Goal: Task Accomplishment & Management: Manage account settings

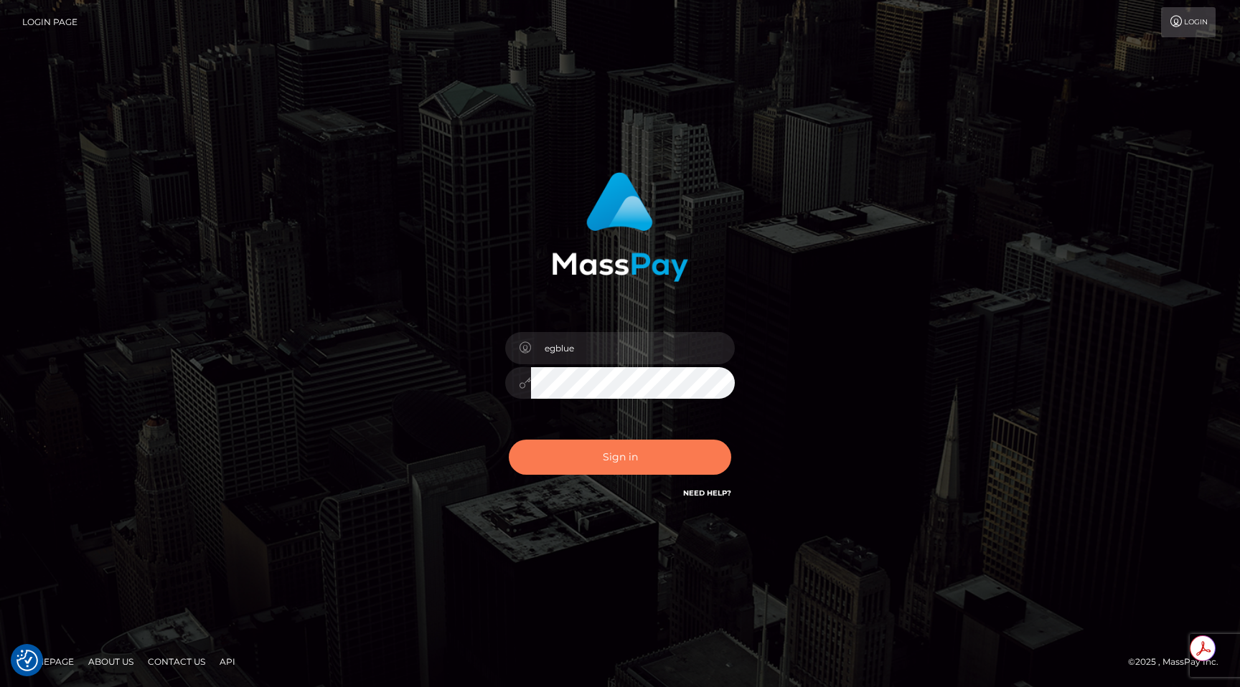
click at [614, 444] on button "Sign in" at bounding box center [620, 457] width 222 height 35
type input "egblue"
click at [608, 456] on button "Sign in" at bounding box center [620, 457] width 222 height 35
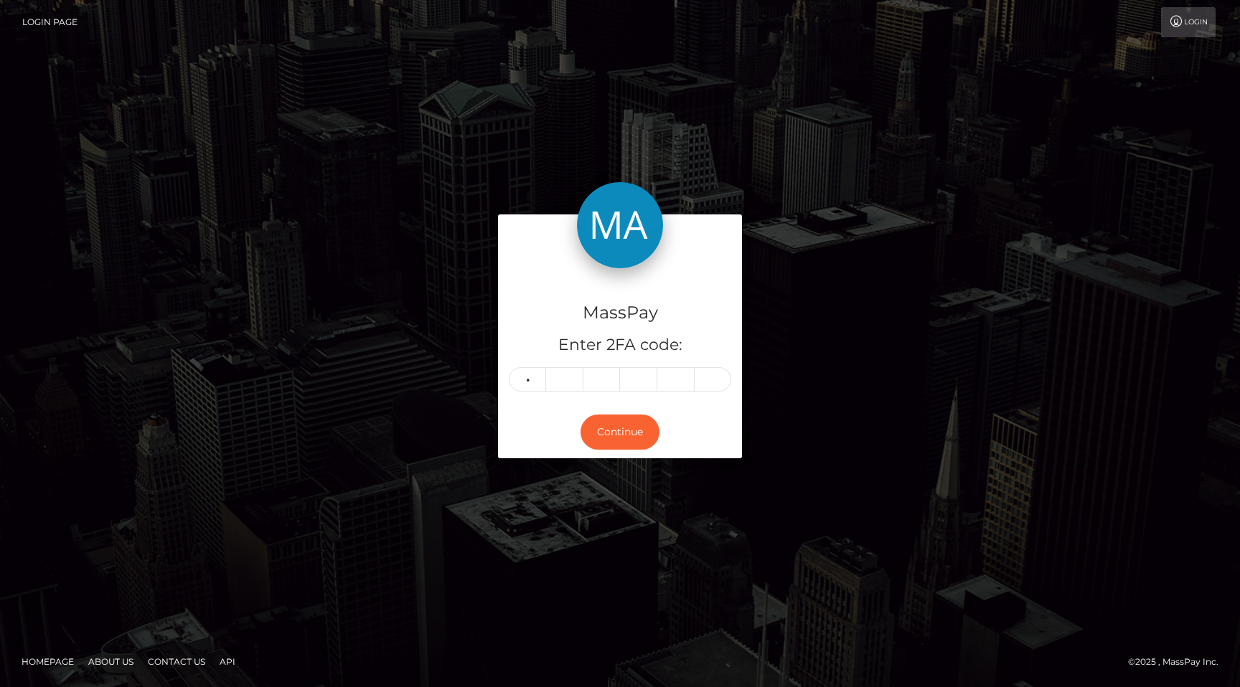
type input "7"
type input "3"
type input "6"
type input "0"
type input "3"
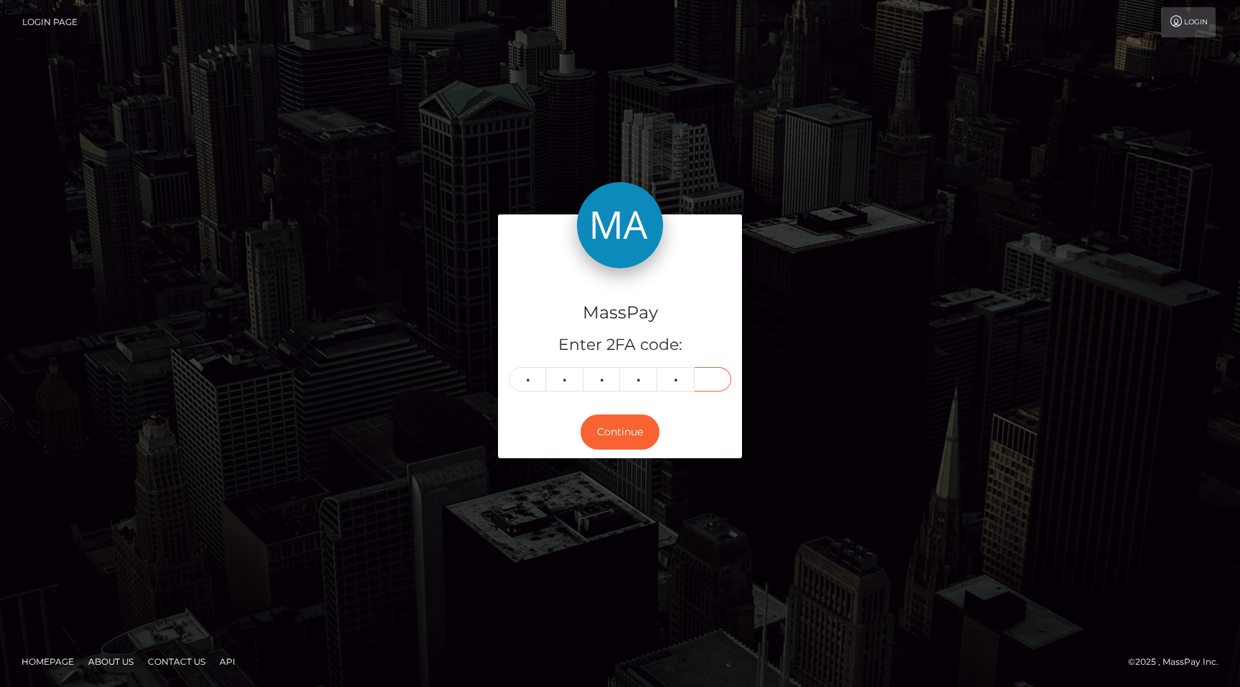
type input "7"
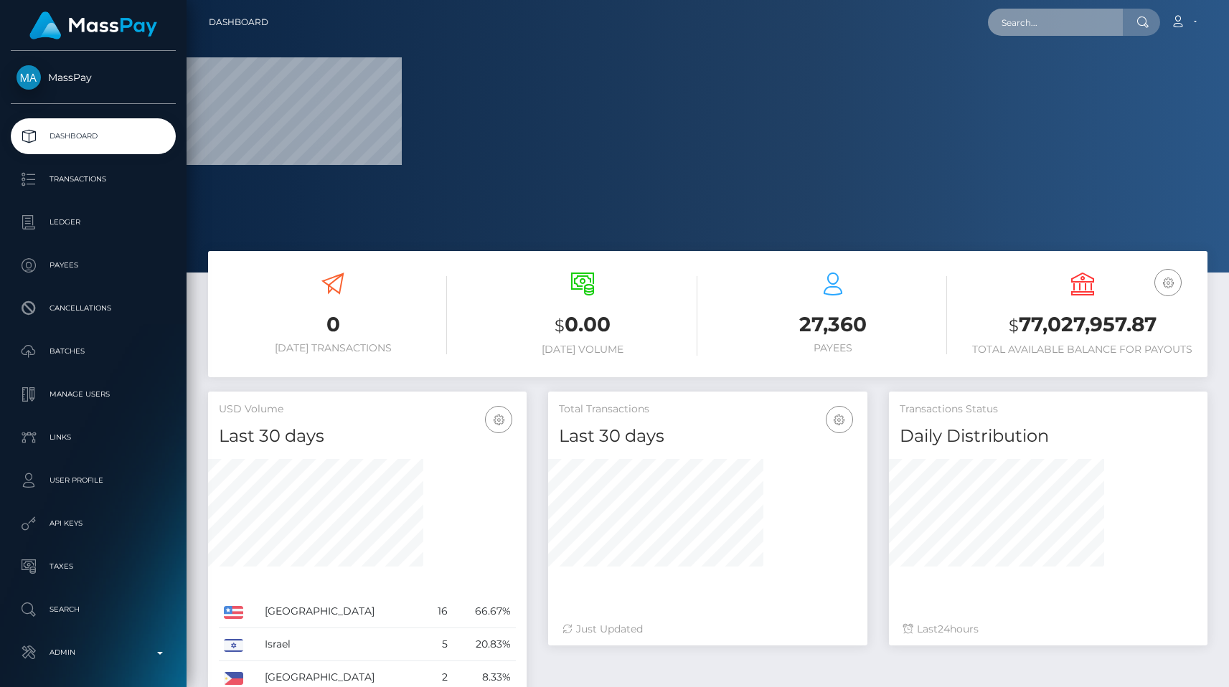
click at [1048, 20] on input "text" at bounding box center [1055, 22] width 135 height 27
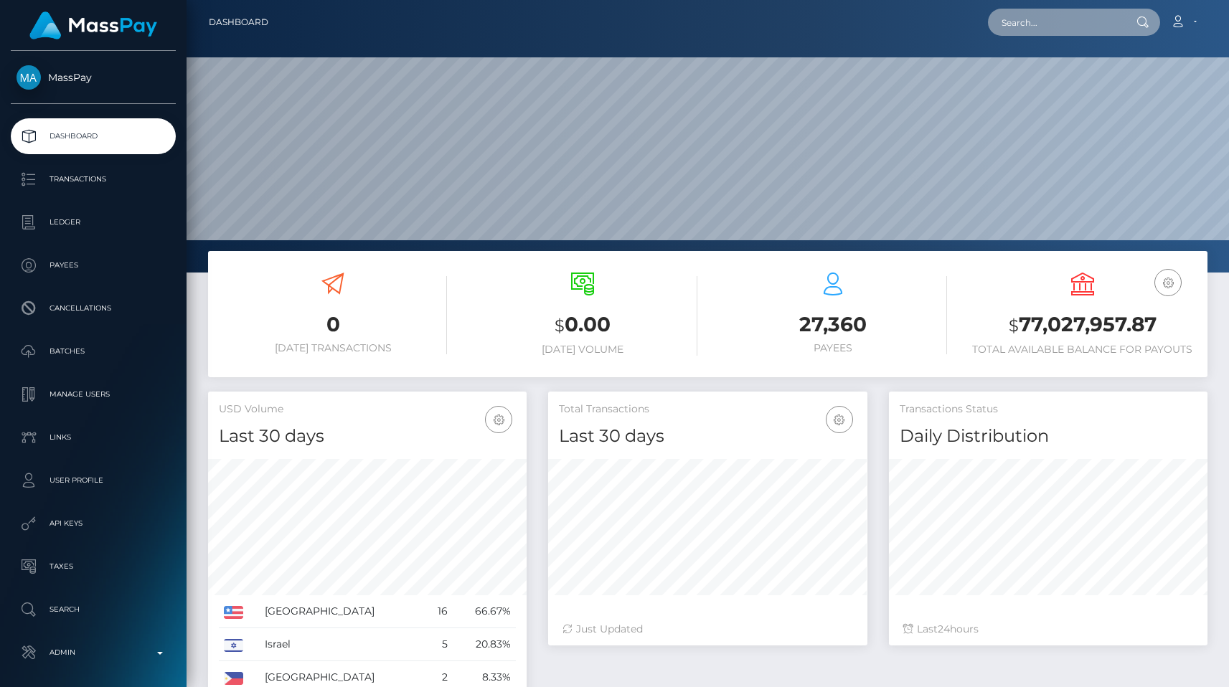
scroll to position [254, 319]
paste input "poact_VWElLqDM5Gif"
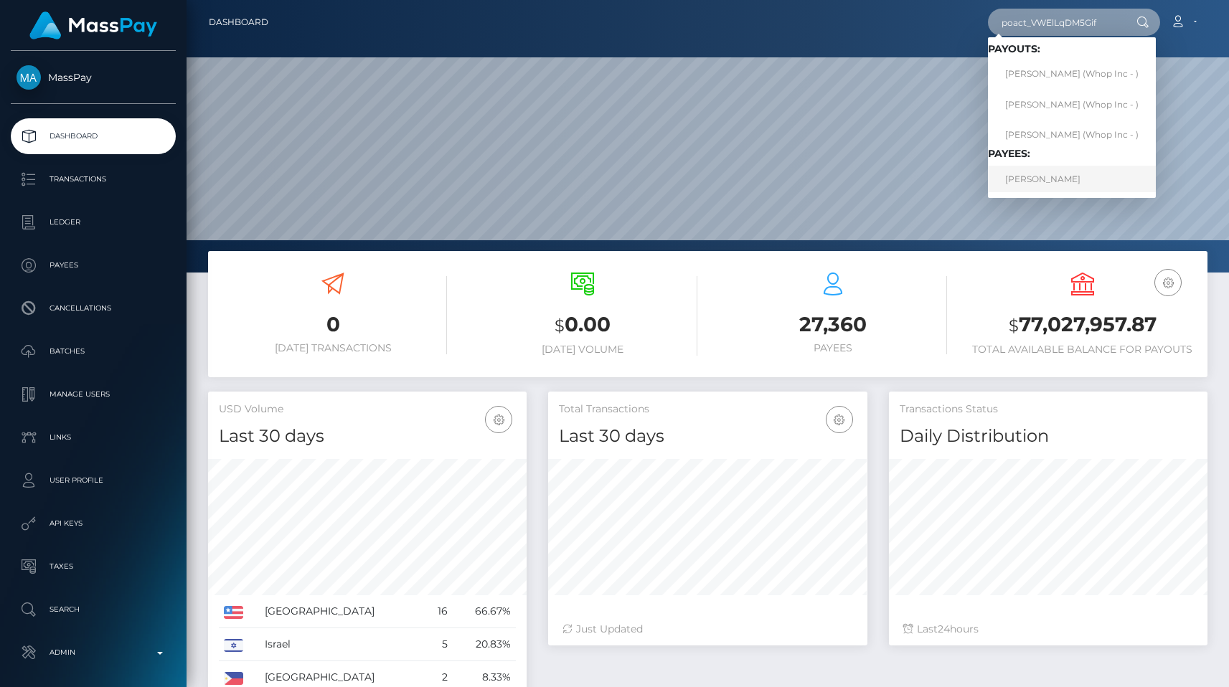
type input "poact_VWElLqDM5Gif"
click at [1043, 178] on link "HAYDEN MITCHELL" at bounding box center [1072, 179] width 168 height 27
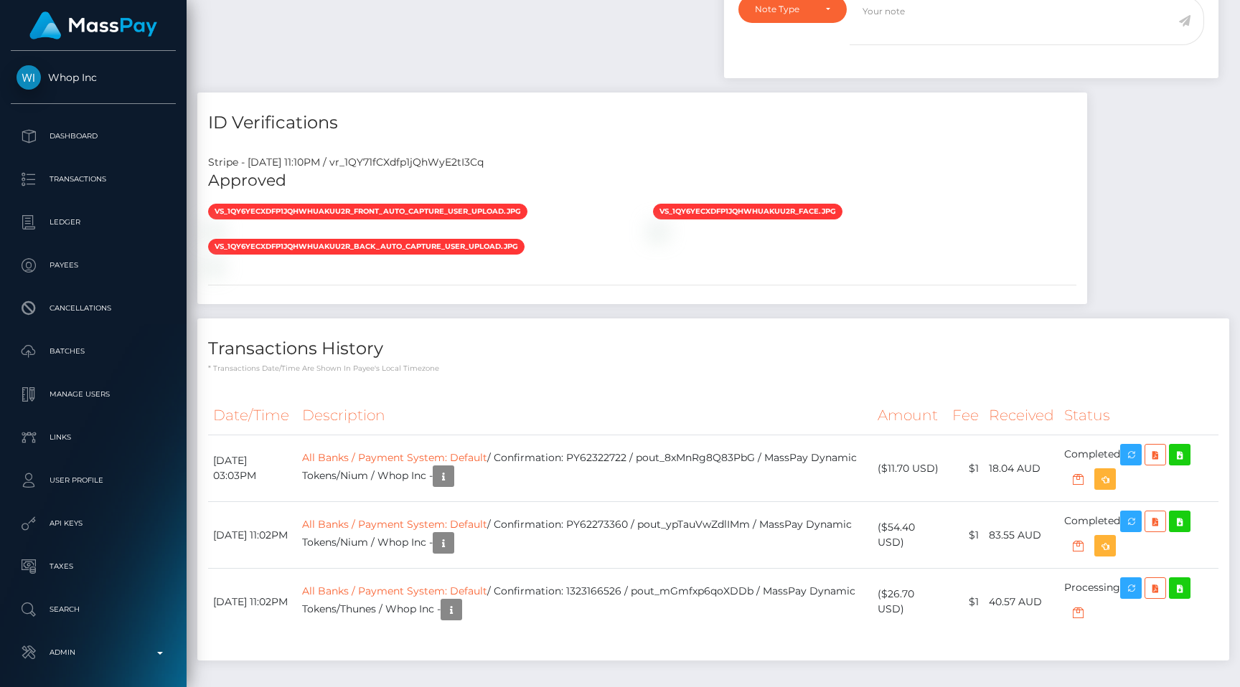
scroll to position [172, 322]
click at [518, 144] on div "ID Verifications Stripe - [DATE] 11:10PM / vr_1QY71fCXdfp1jQhWyE2tI3Cq Approved…" at bounding box center [642, 199] width 890 height 212
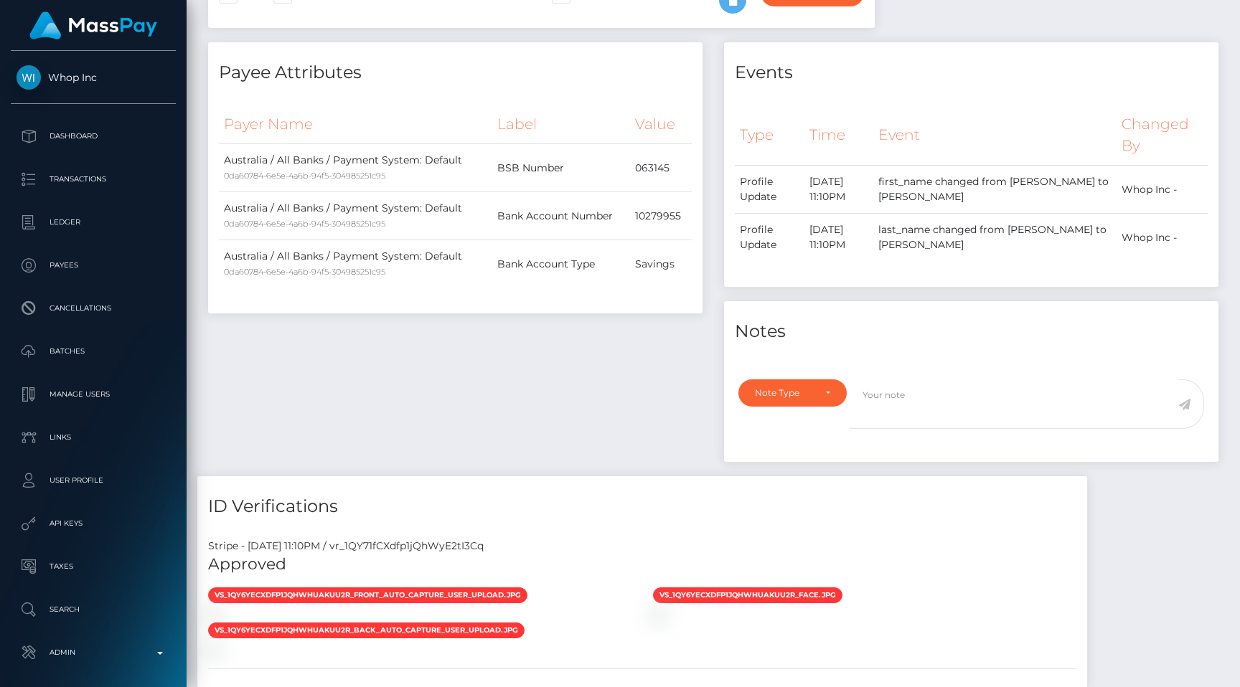
scroll to position [0, 0]
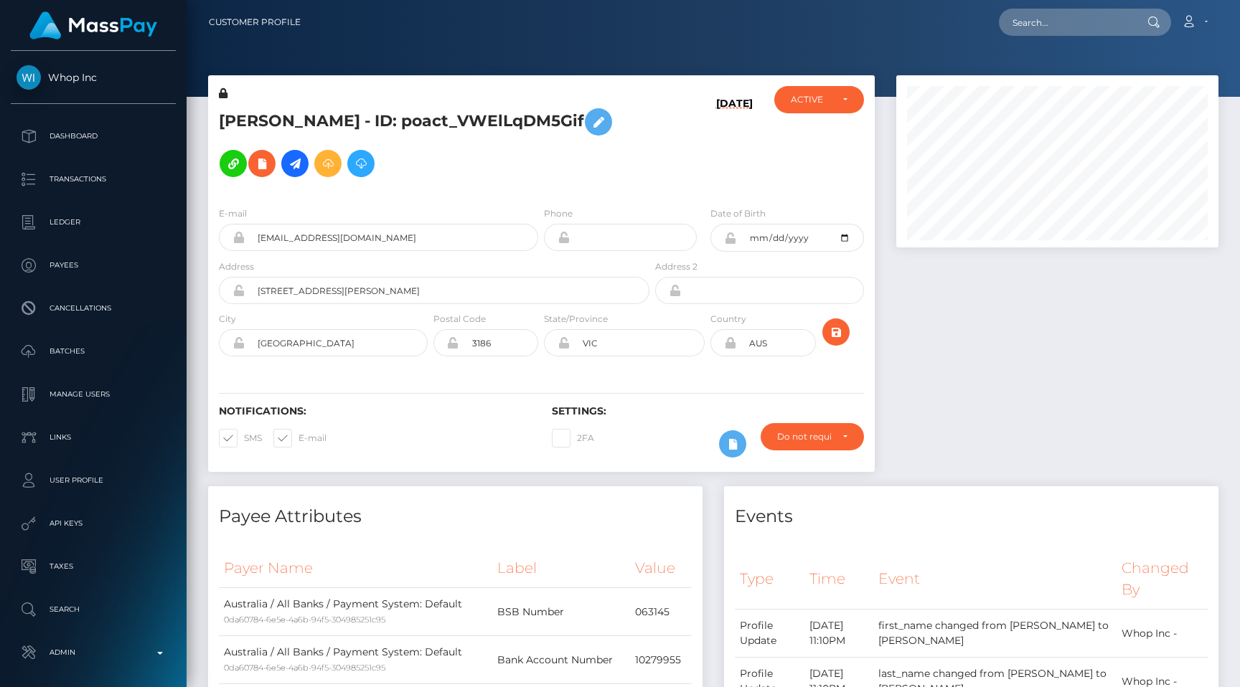
click at [1054, 7] on div "Loading... Loading... Account Edit Profile Logout" at bounding box center [765, 22] width 906 height 30
click at [1054, 9] on input "text" at bounding box center [1066, 22] width 135 height 27
paste input "poact_3pj5zHfECWso"
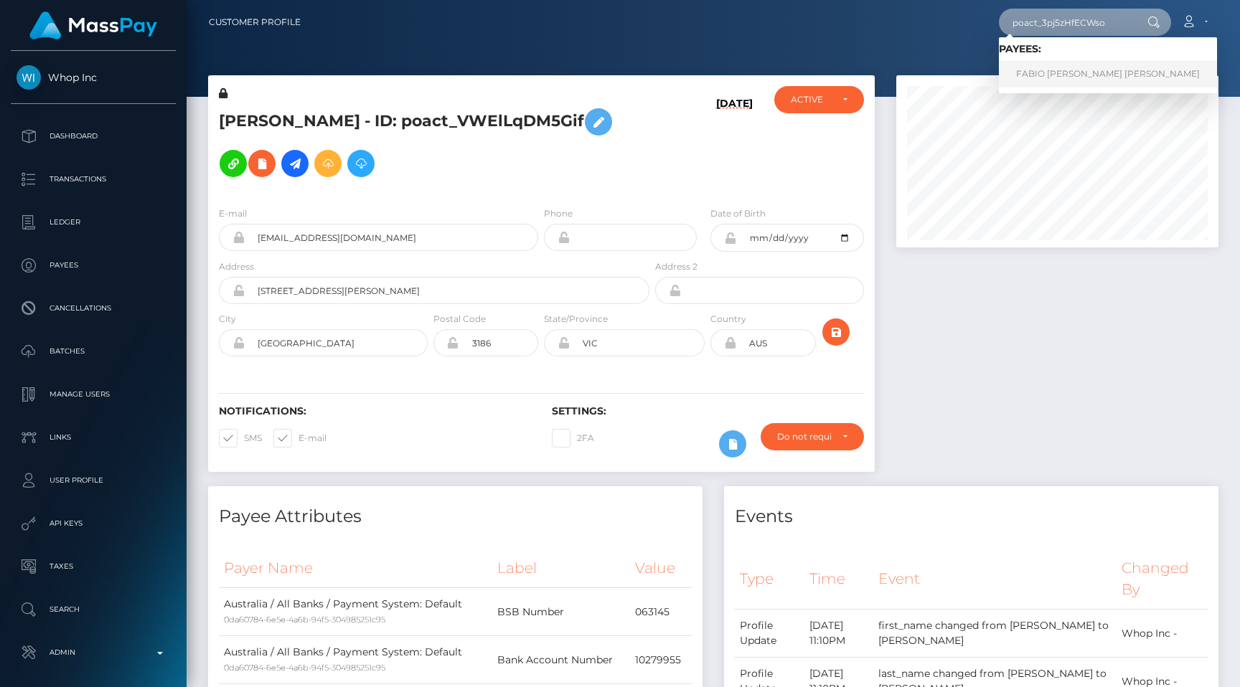
type input "poact_3pj5zHfECWso"
click at [1071, 65] on link "FABIO MIGUEL BONITO CORREIA" at bounding box center [1108, 74] width 218 height 27
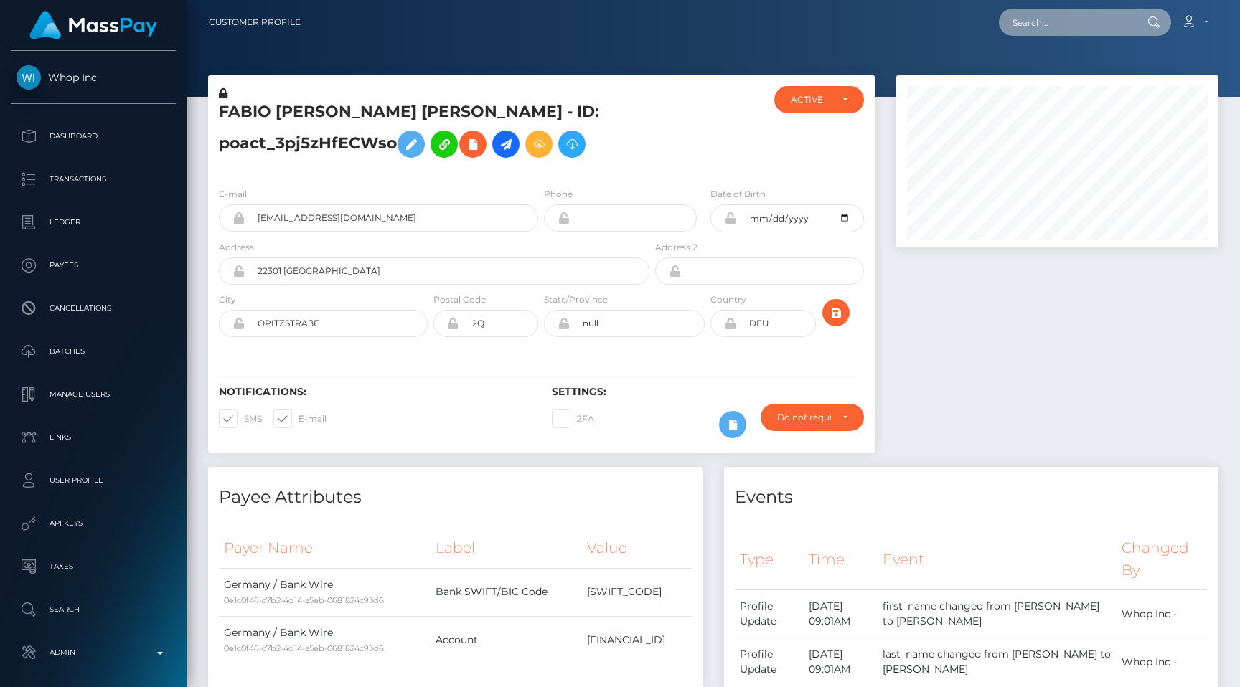
click at [1033, 29] on input "text" at bounding box center [1066, 22] width 135 height 27
paste input "poact_HkPCggTsQMOk"
type input "poact_HkPCggTsQMOk"
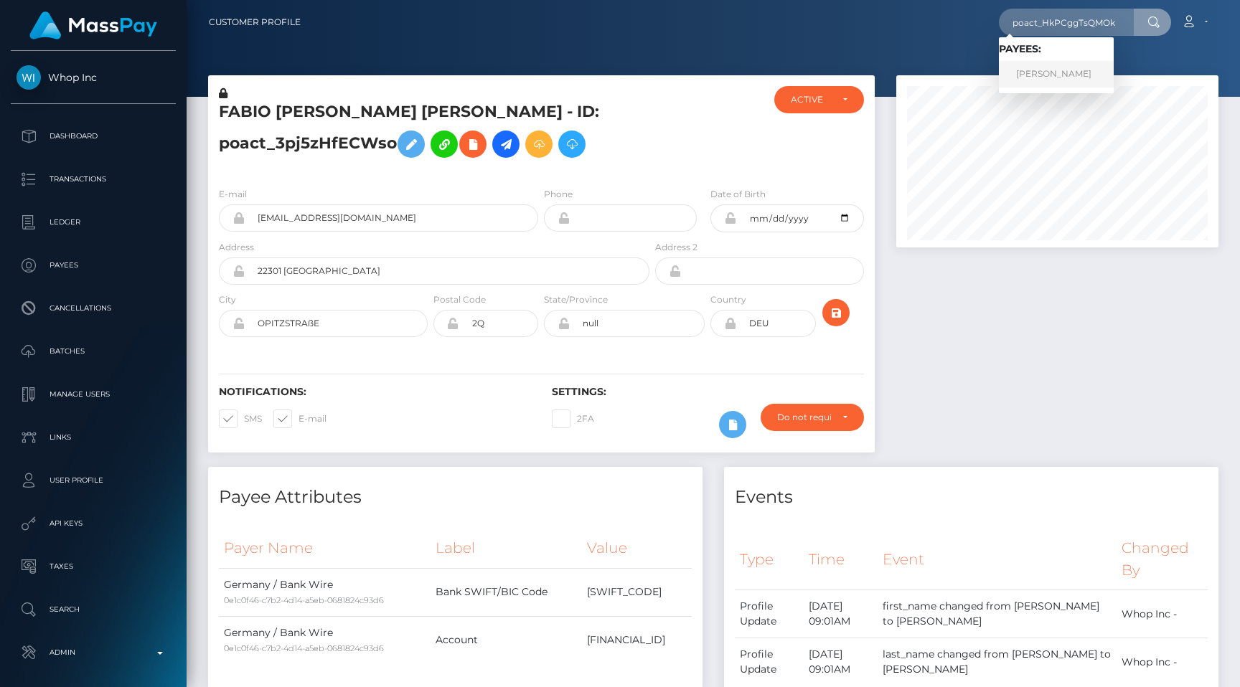
click at [1091, 67] on link "MEHDI TACHFINE" at bounding box center [1056, 74] width 115 height 27
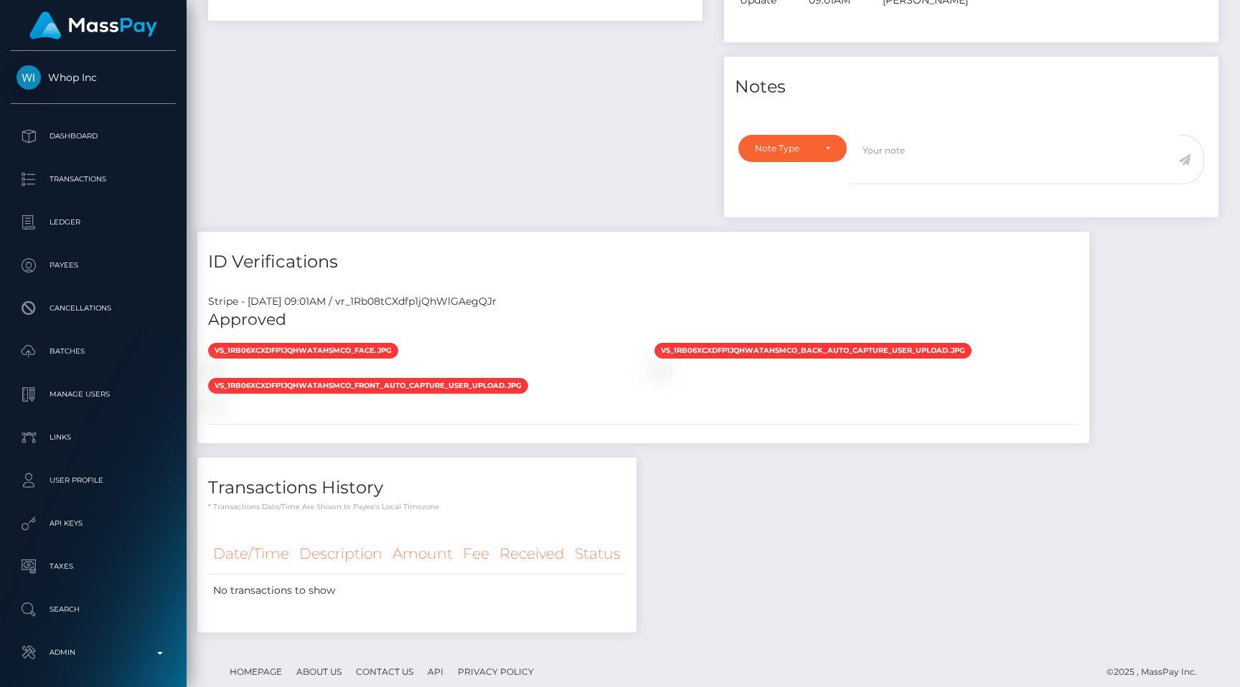
scroll to position [461, 0]
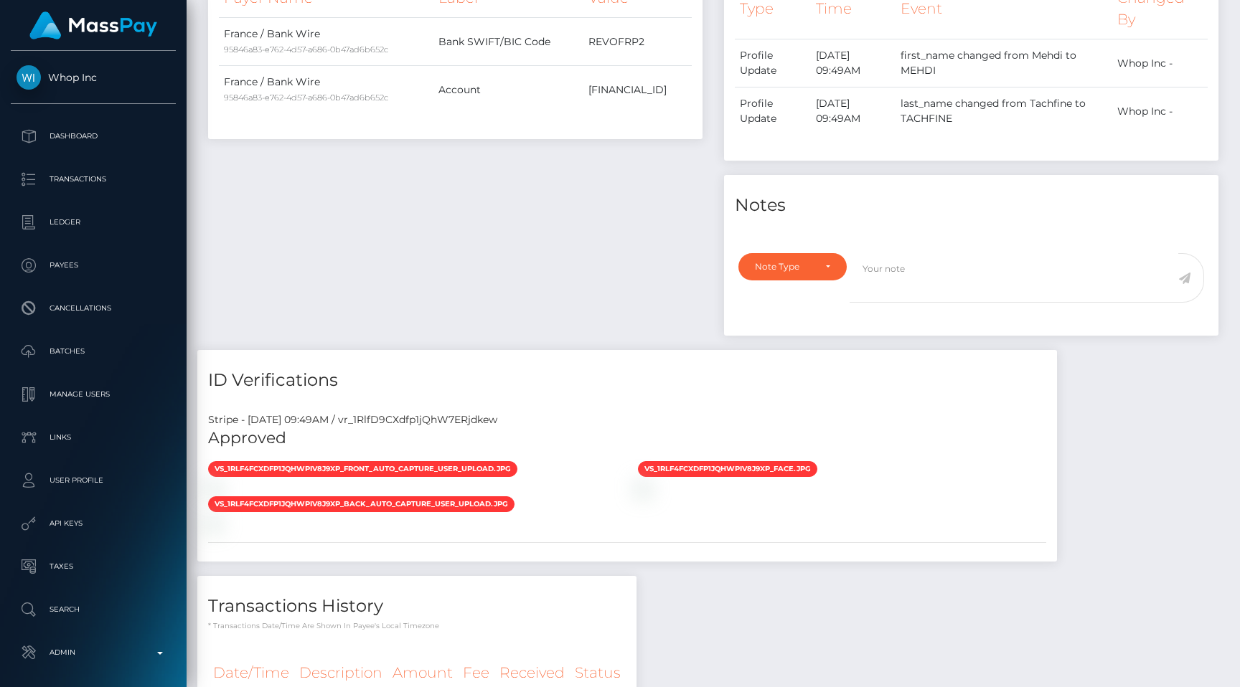
scroll to position [632, 0]
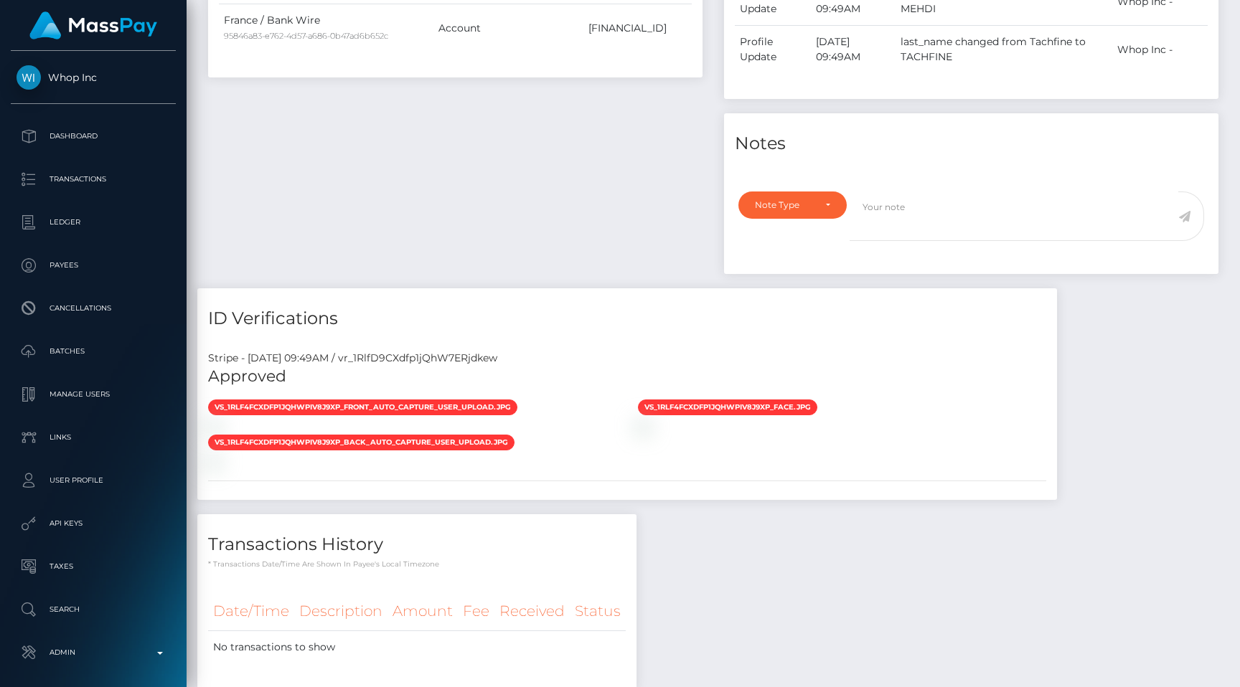
click at [440, 353] on div "Stripe - [DATE] 09:49AM / vr_1RlfD9CXdfp1jQhW7ERjdkew" at bounding box center [627, 358] width 860 height 15
copy div "vr_1RlfD9CXdfp1jQhW7ERjdkew"
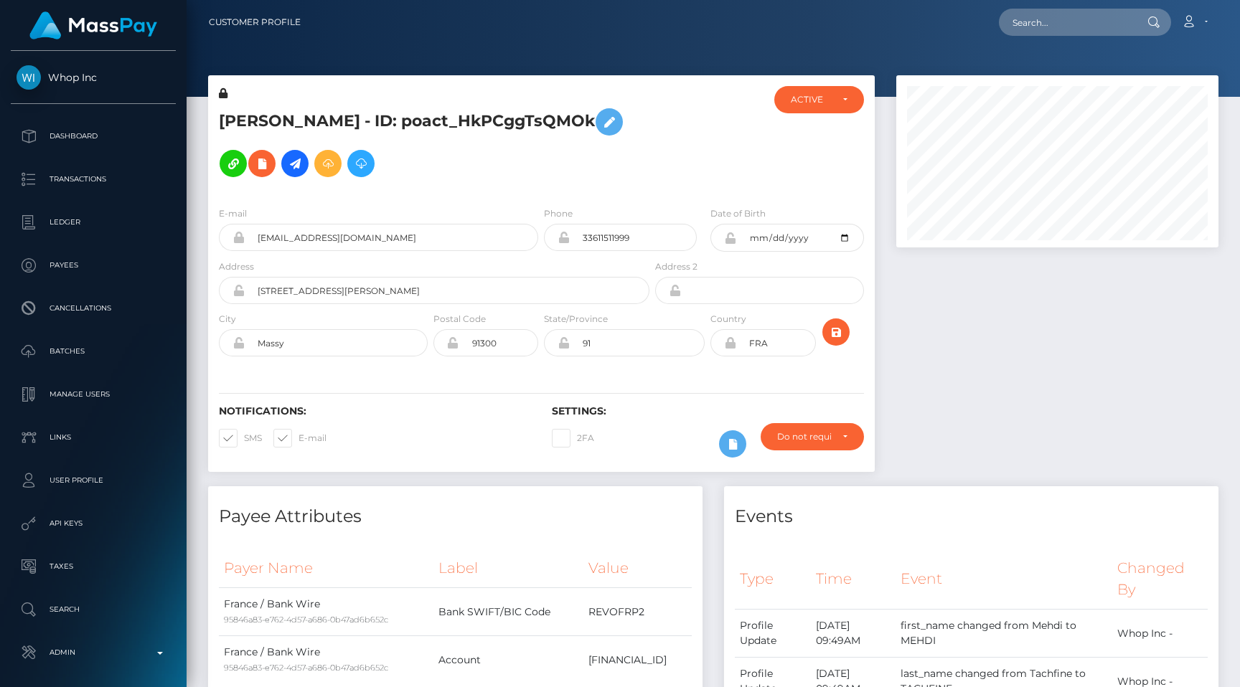
click at [949, 393] on div at bounding box center [1058, 280] width 344 height 411
click at [1046, 15] on input "text" at bounding box center [1066, 22] width 135 height 27
paste input "poact_PRLhzLxyvO5O"
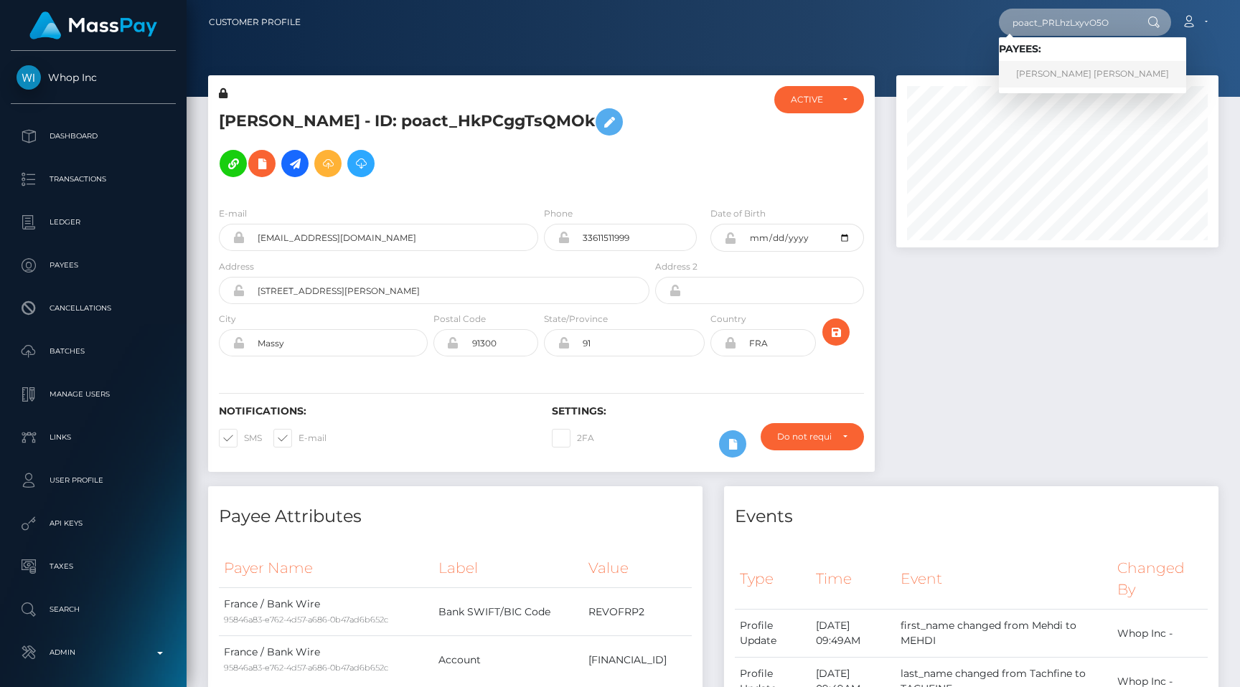
type input "poact_PRLhzLxyvO5O"
click at [1059, 65] on link "[PERSON_NAME] [PERSON_NAME]" at bounding box center [1092, 74] width 187 height 27
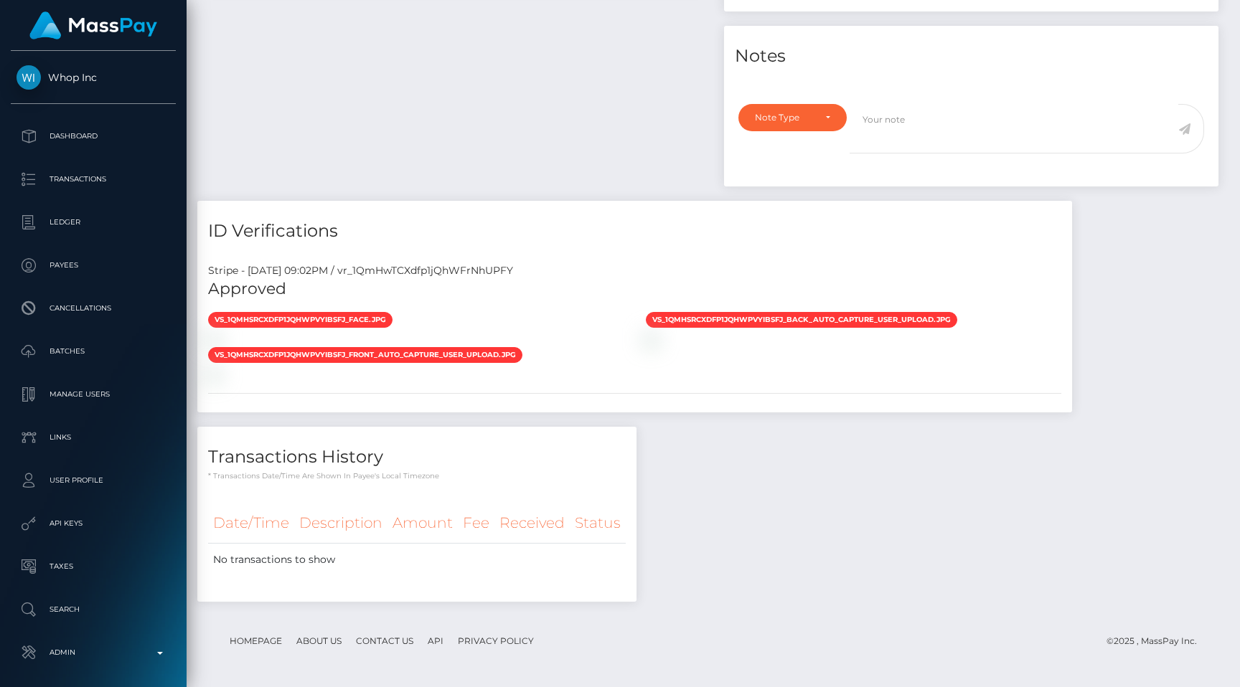
scroll to position [172, 322]
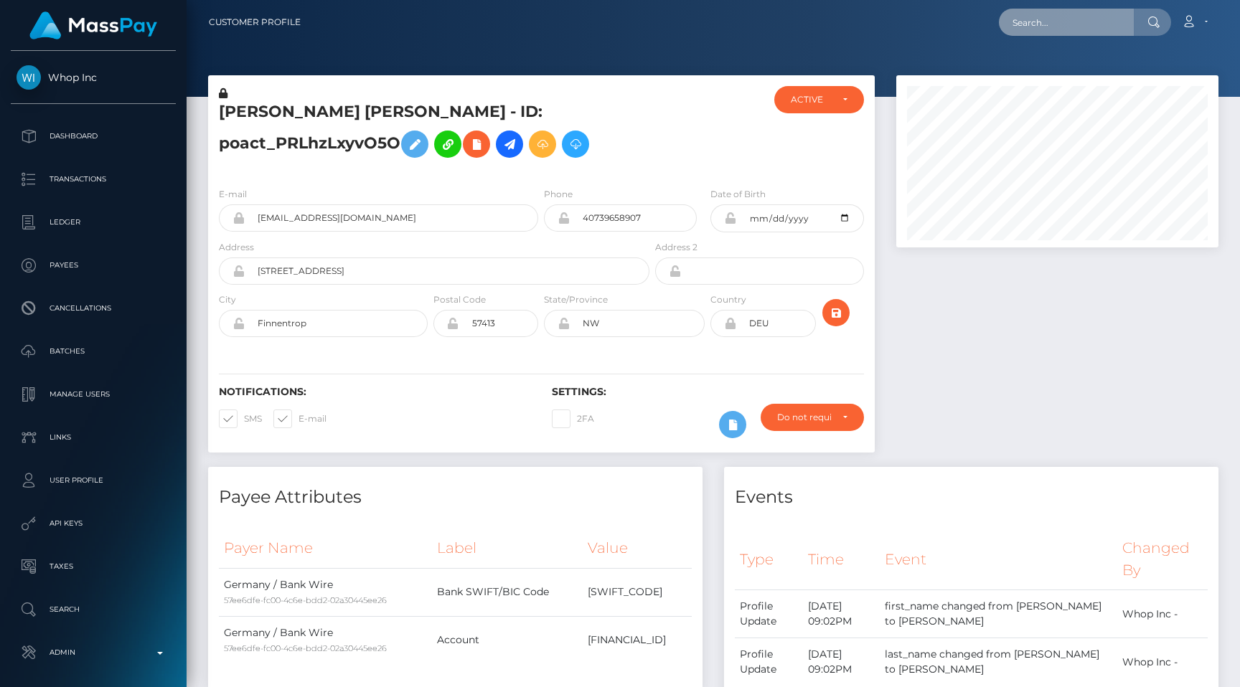
click at [1051, 21] on input "text" at bounding box center [1066, 22] width 135 height 27
paste input "poact_UWw7yKfZHTWC"
type input "poact_UWw7yKfZHTWC"
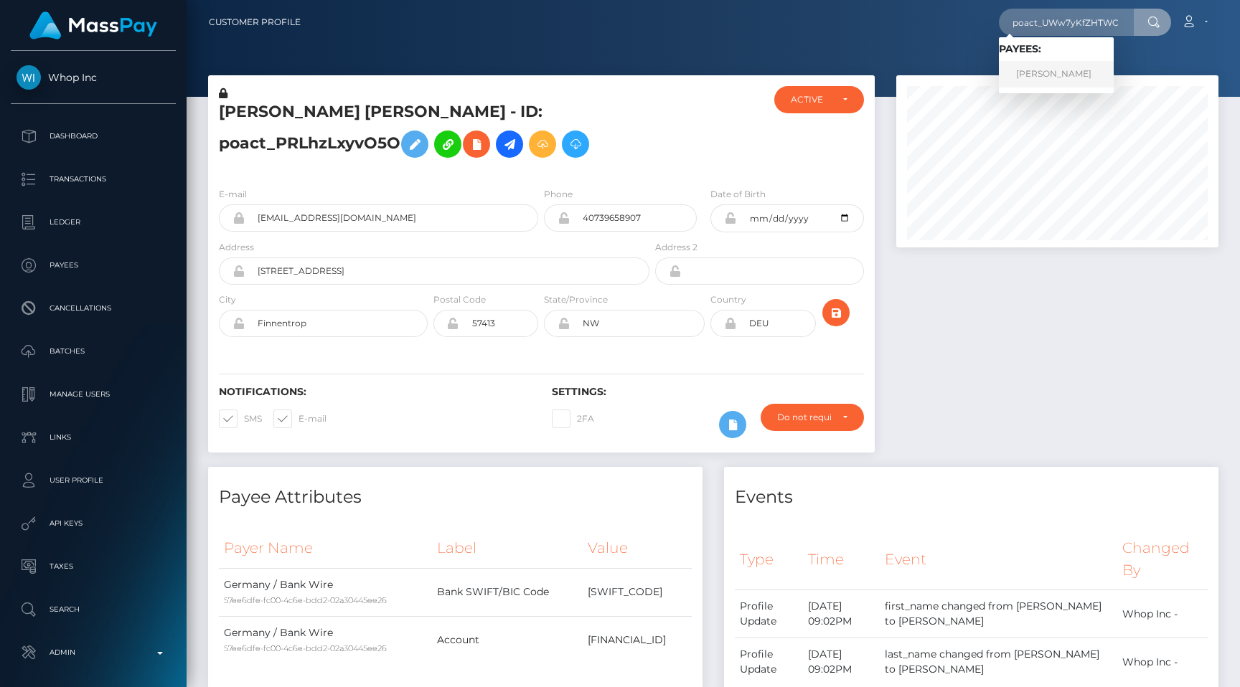
click at [1058, 61] on link "YULYANNA YAZMIN SOTO QUIROZ" at bounding box center [1056, 74] width 115 height 27
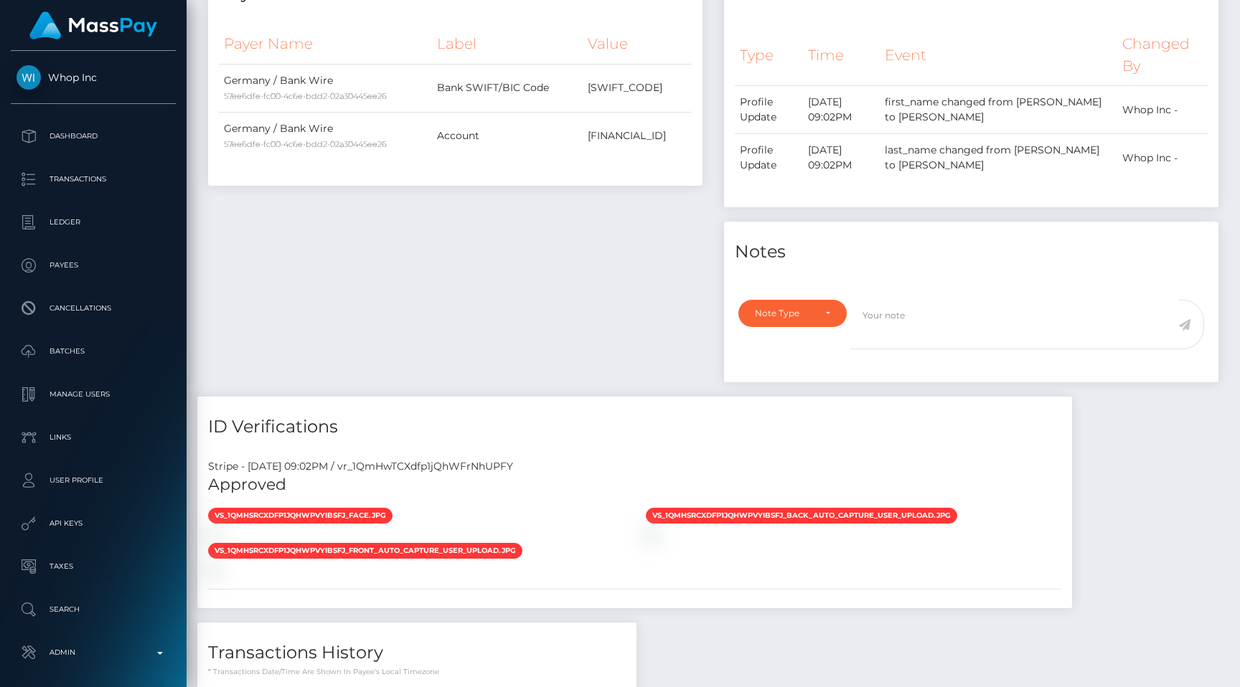
scroll to position [505, 0]
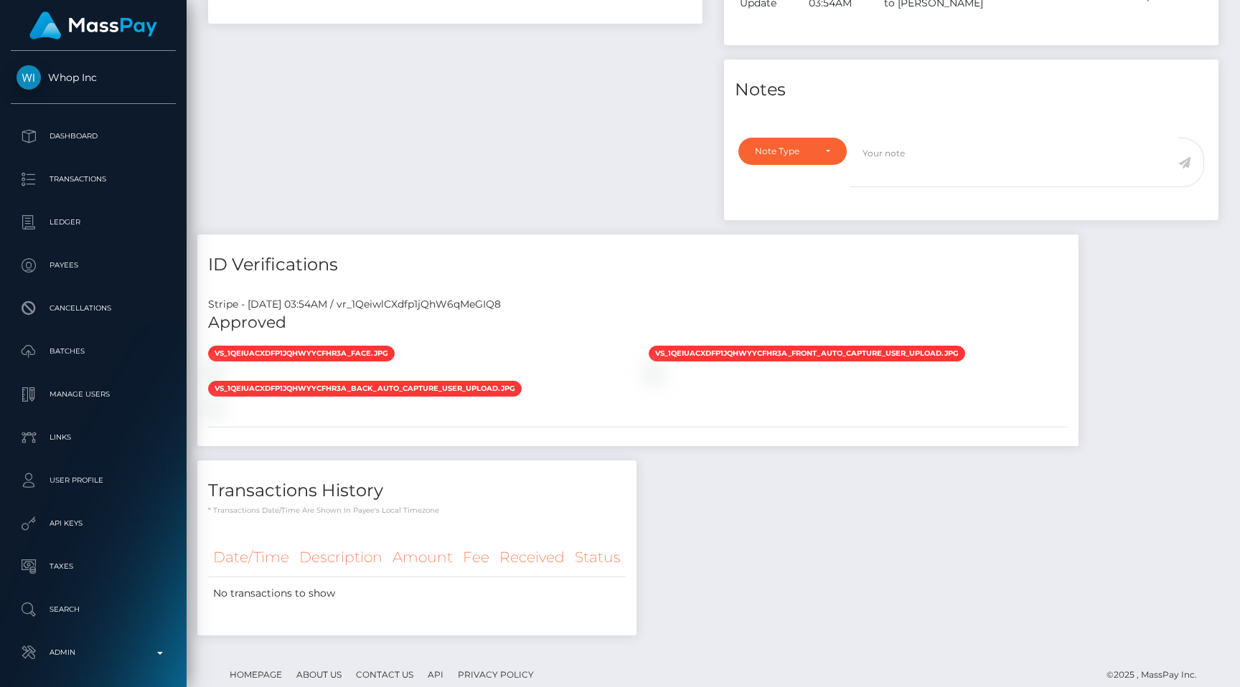
scroll to position [172, 322]
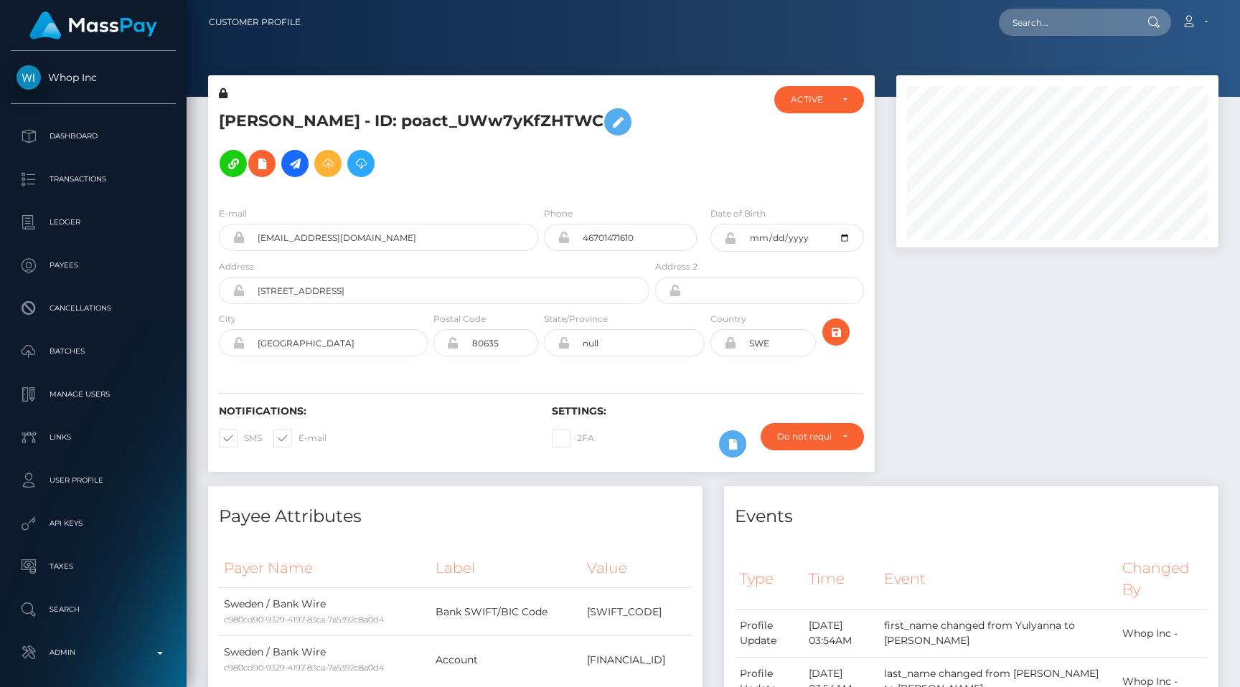
click at [1064, 4] on nav "Customer Profile Loading... Loading... Account" at bounding box center [713, 22] width 1053 height 44
click at [1064, 16] on input "text" at bounding box center [1066, 22] width 135 height 27
paste input "poact_VWElLqDM5Gif"
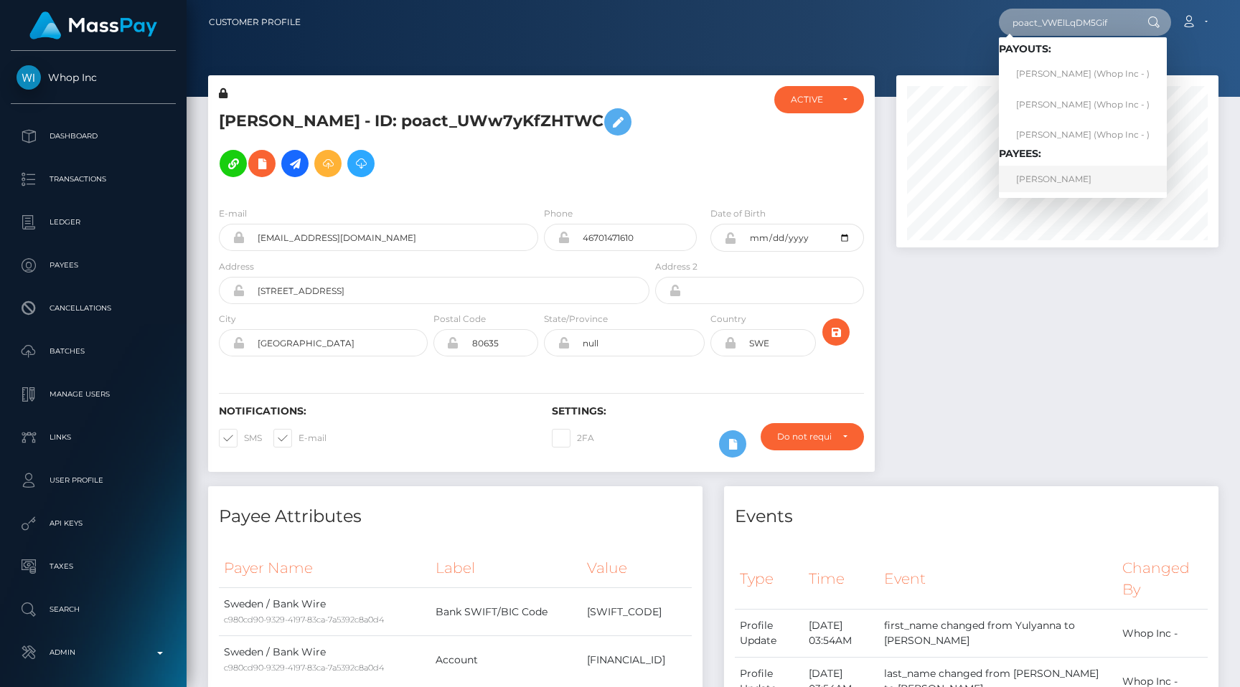
type input "poact_VWElLqDM5Gif"
click at [1083, 176] on link "HAYDEN MITCHELL" at bounding box center [1083, 179] width 168 height 27
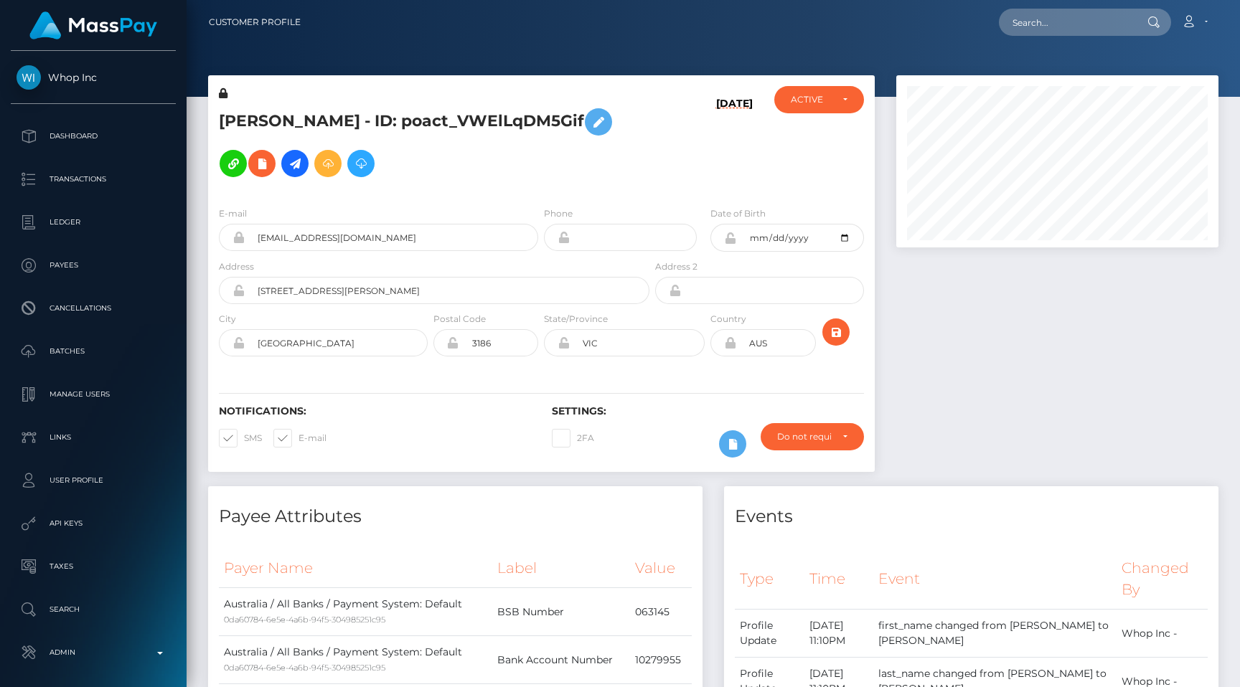
scroll to position [172, 322]
click at [1048, 26] on input "text" at bounding box center [1066, 22] width 135 height 27
paste input "poact_45VeGrDZQqIf"
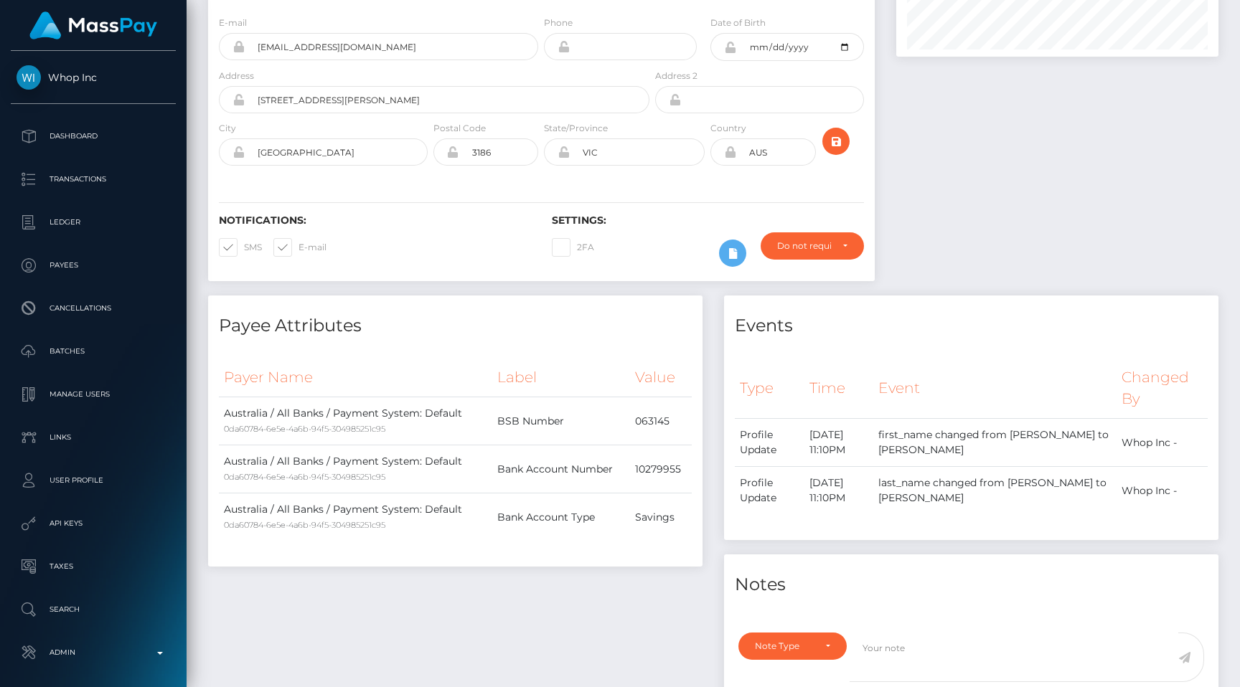
scroll to position [0, 0]
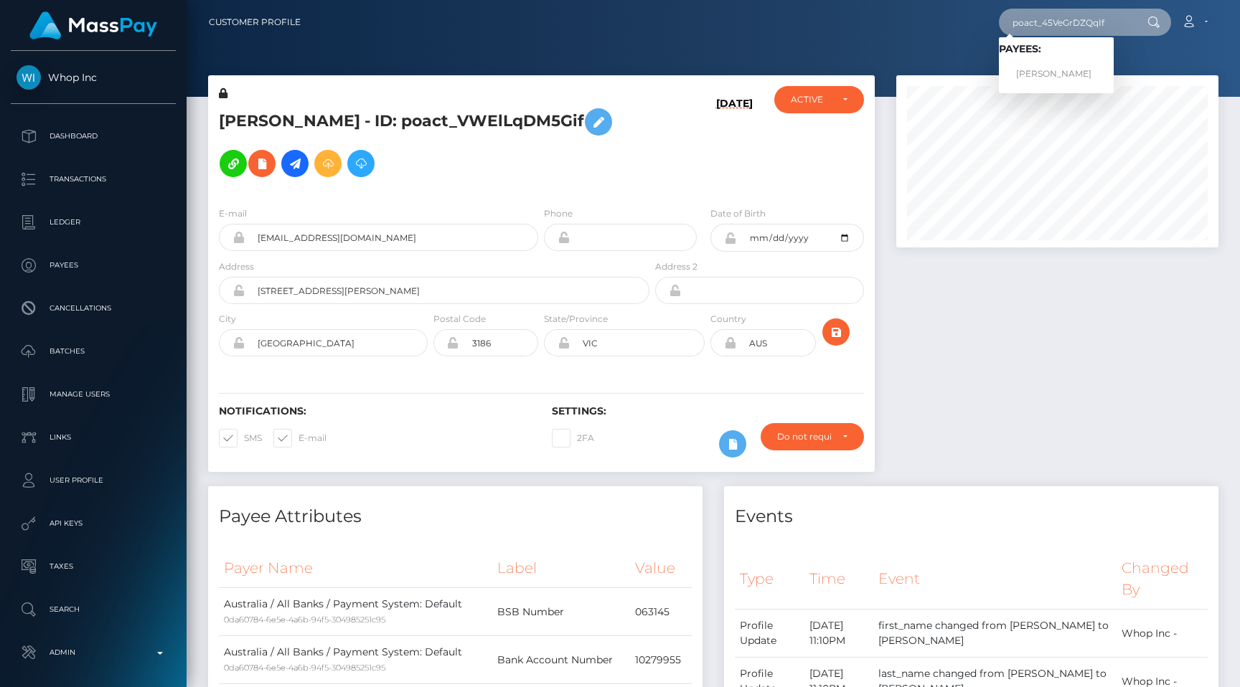
type input "poact_45VeGrDZQqIf"
click at [1071, 73] on link "GIANLUCA MENNILLO" at bounding box center [1056, 74] width 115 height 27
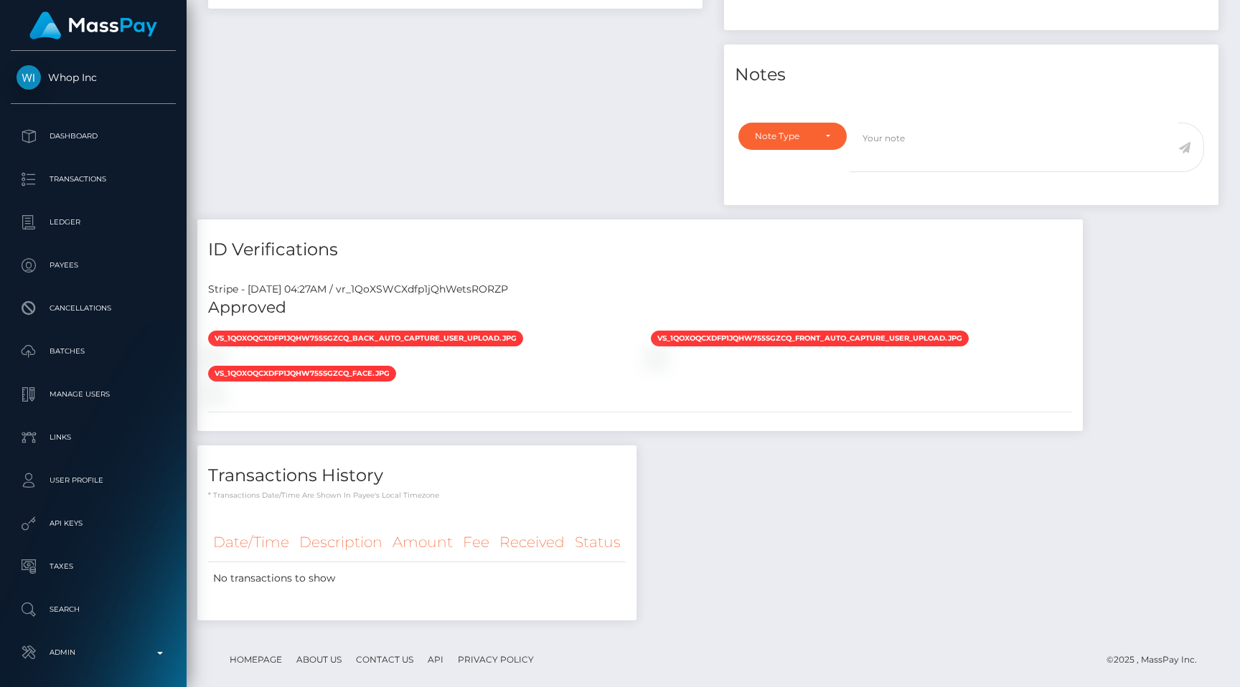
scroll to position [172, 322]
click at [457, 143] on div "Payee Attributes Payer Name Label Value Italy / Bank Wire 105fa307-a976-4a32-95…" at bounding box center [455, 2] width 516 height 434
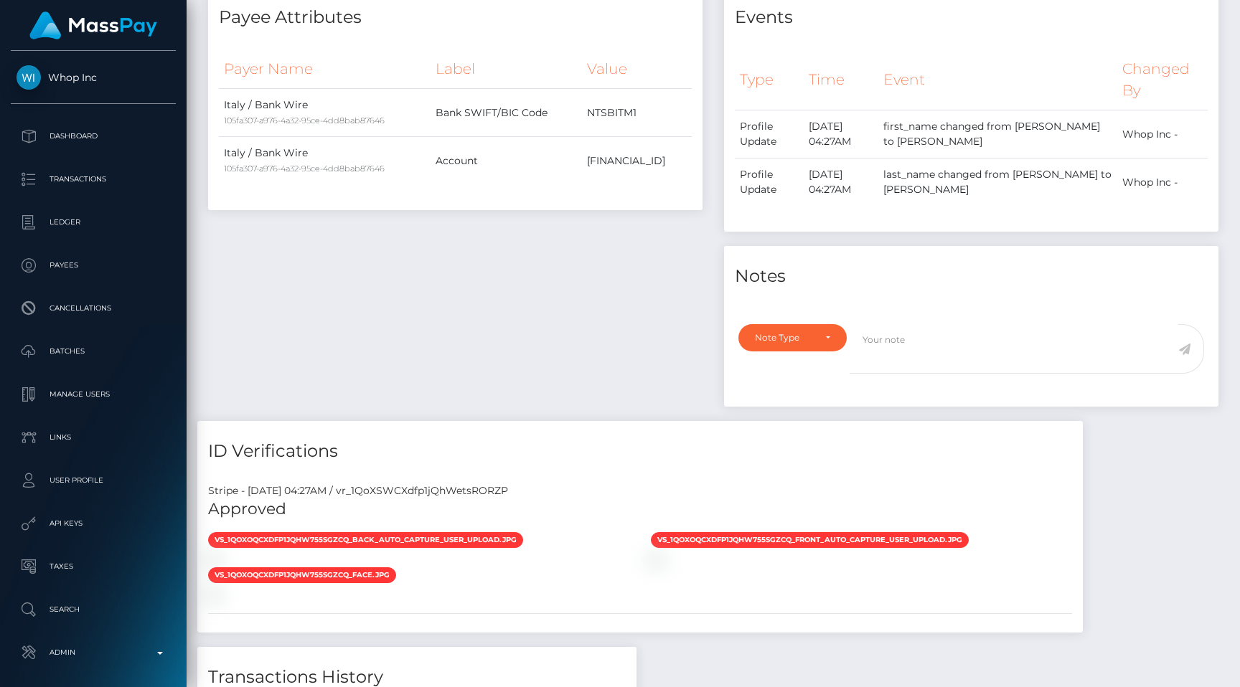
scroll to position [0, 0]
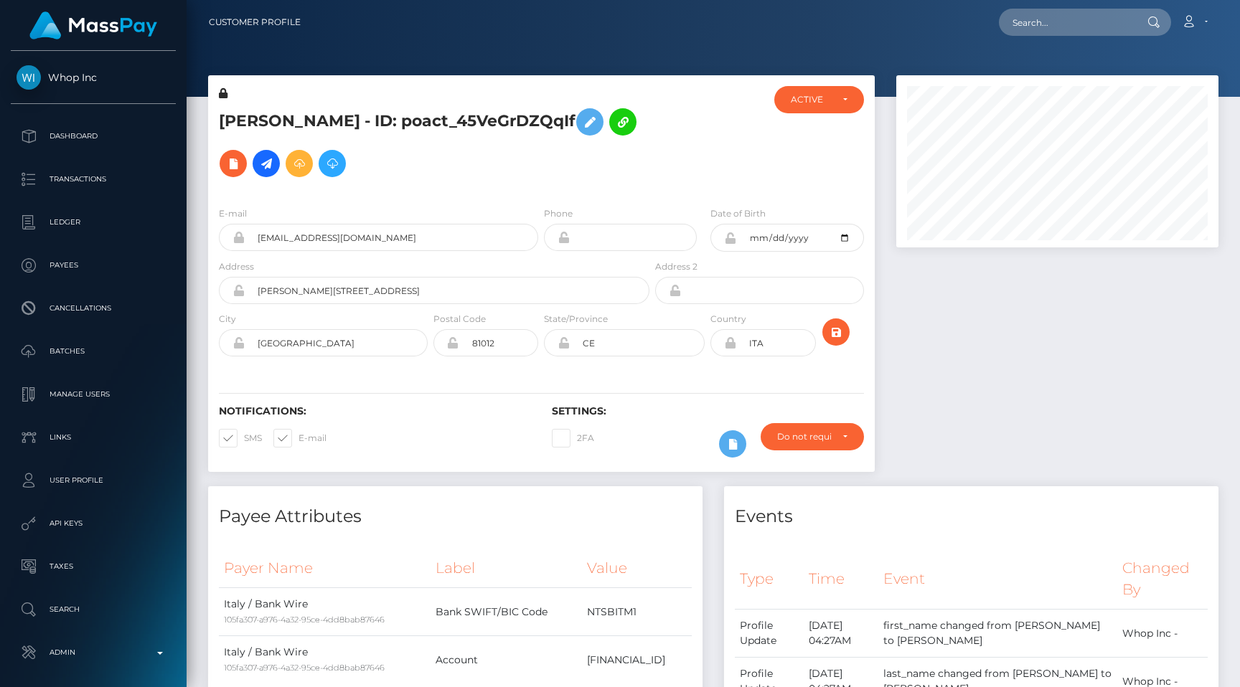
click at [1041, 36] on div "Loading... Loading... Account Edit Profile Logout" at bounding box center [765, 22] width 906 height 30
click at [1049, 29] on input "text" at bounding box center [1066, 22] width 135 height 27
paste input "poact_QynRfzy5Of3M"
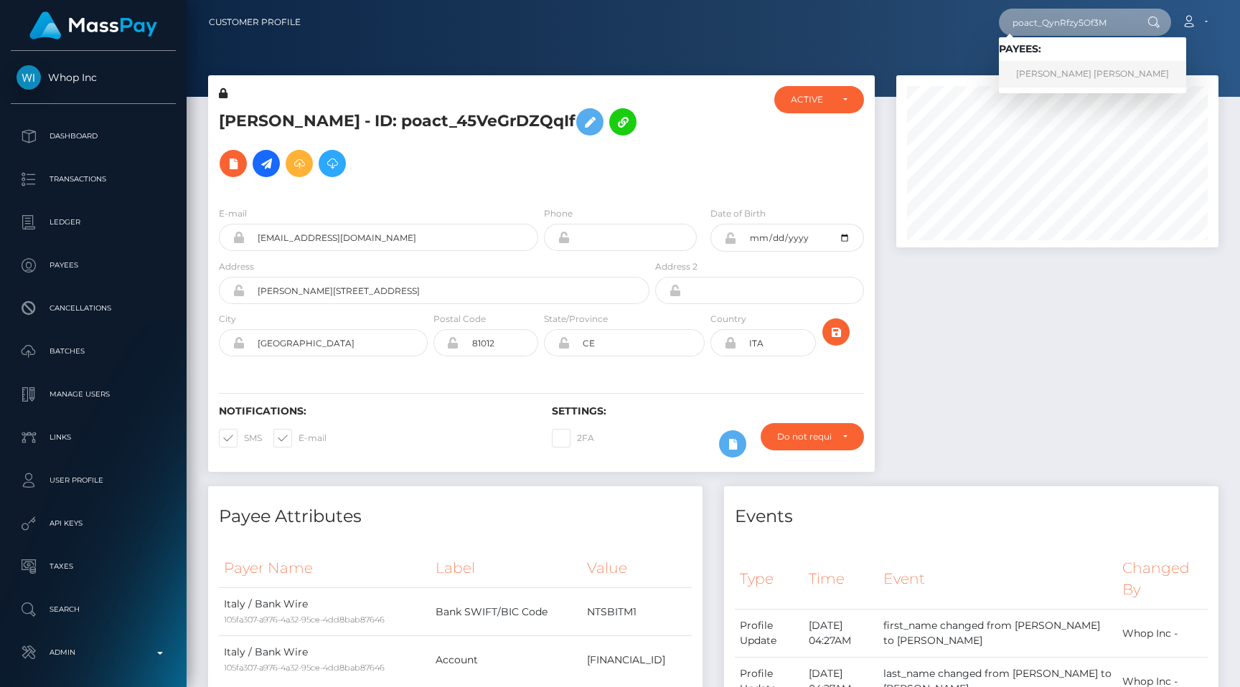
type input "poact_QynRfzy5Of3M"
click at [1062, 73] on link "ANTHONY TANGUY DESCOMBES" at bounding box center [1092, 74] width 187 height 27
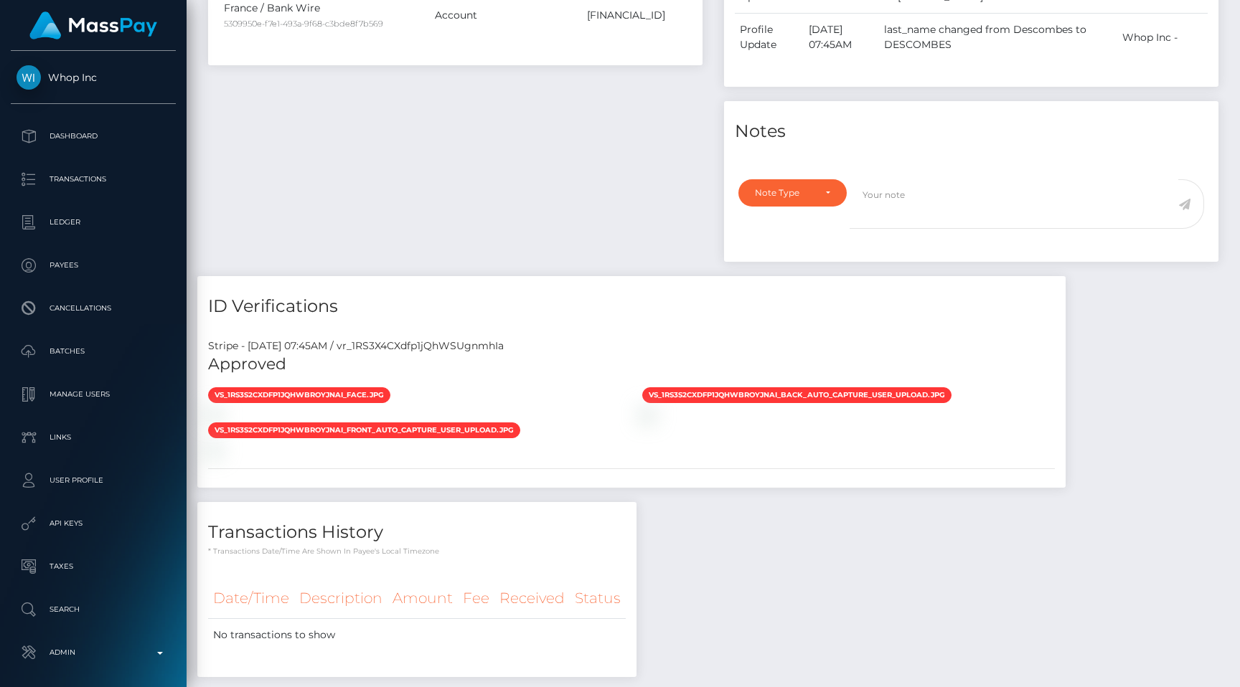
scroll to position [172, 322]
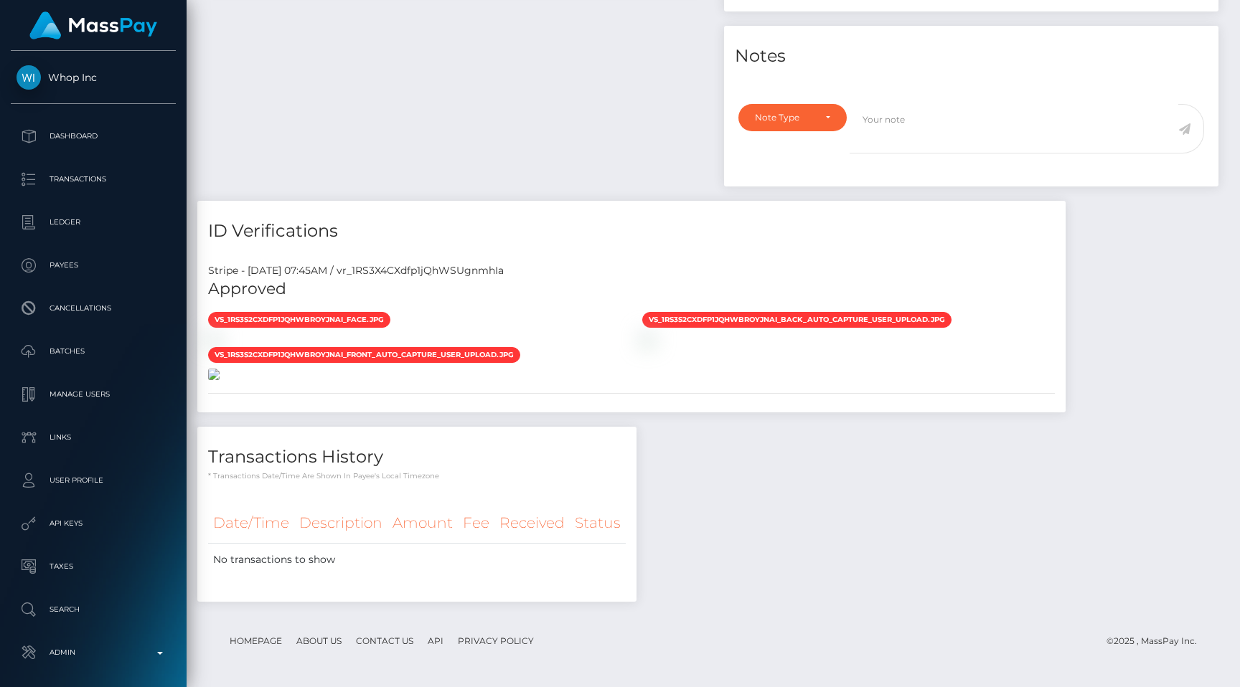
scroll to position [903, 0]
click at [529, 332] on div at bounding box center [414, 339] width 434 height 15
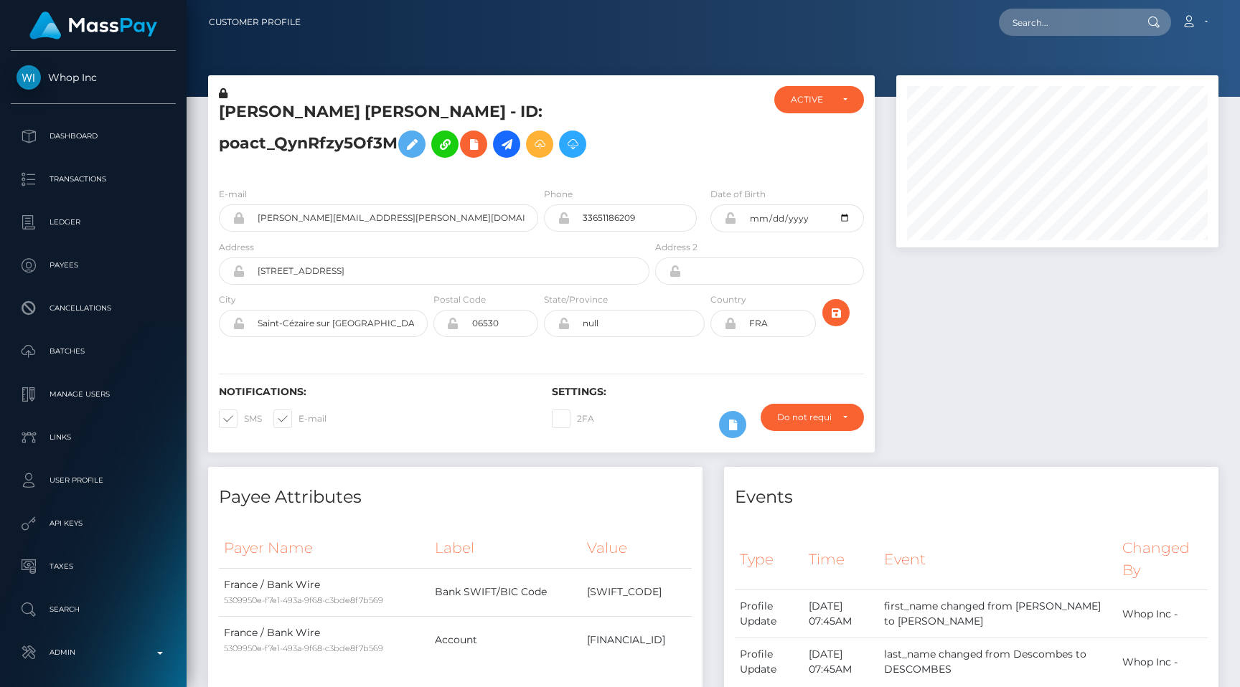
scroll to position [0, 0]
click at [98, 670] on link "Admin" at bounding box center [93, 653] width 165 height 36
click at [104, 172] on p "Transactions" at bounding box center [94, 180] width 154 height 22
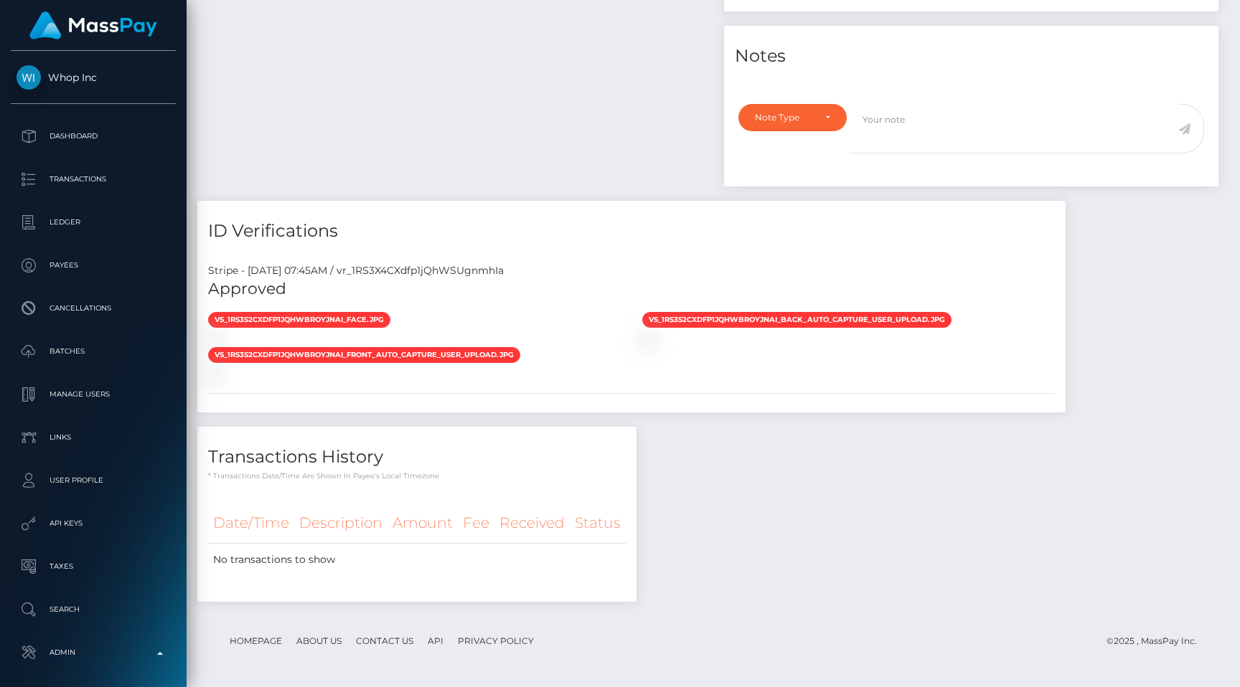
scroll to position [989, 0]
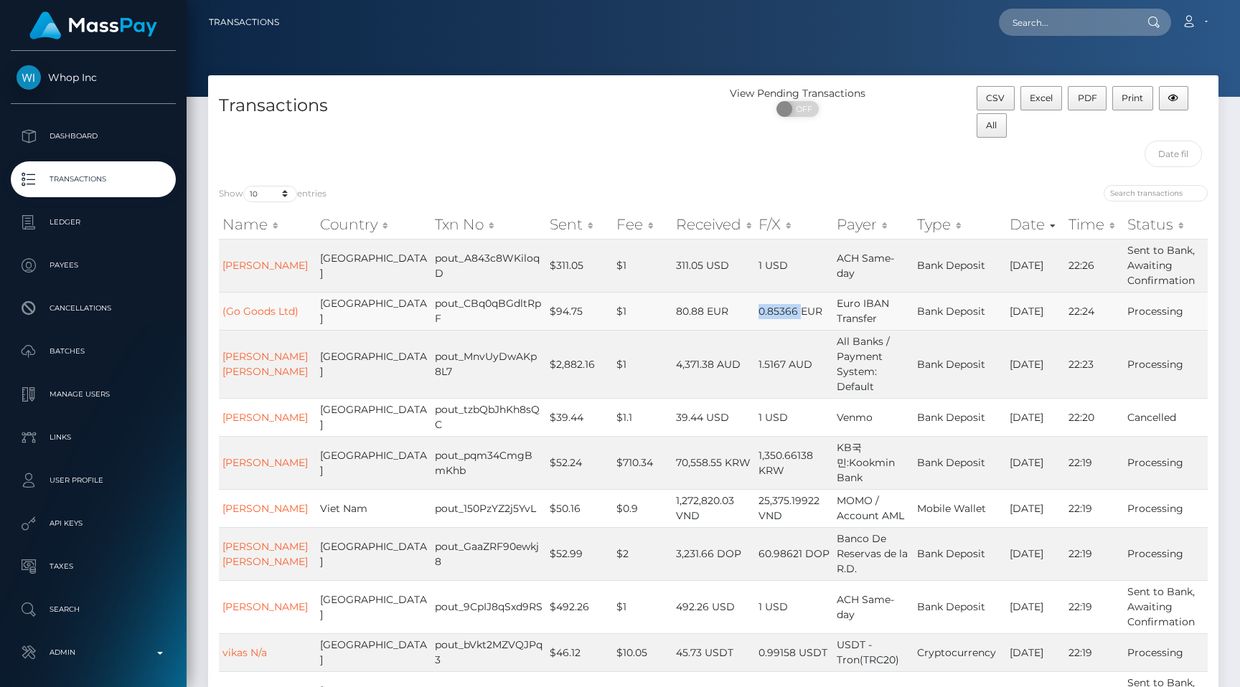
drag, startPoint x: 724, startPoint y: 310, endPoint x: 766, endPoint y: 313, distance: 41.7
click at [766, 313] on td "0.85366 EUR" at bounding box center [794, 311] width 79 height 38
copy td "0.85366"
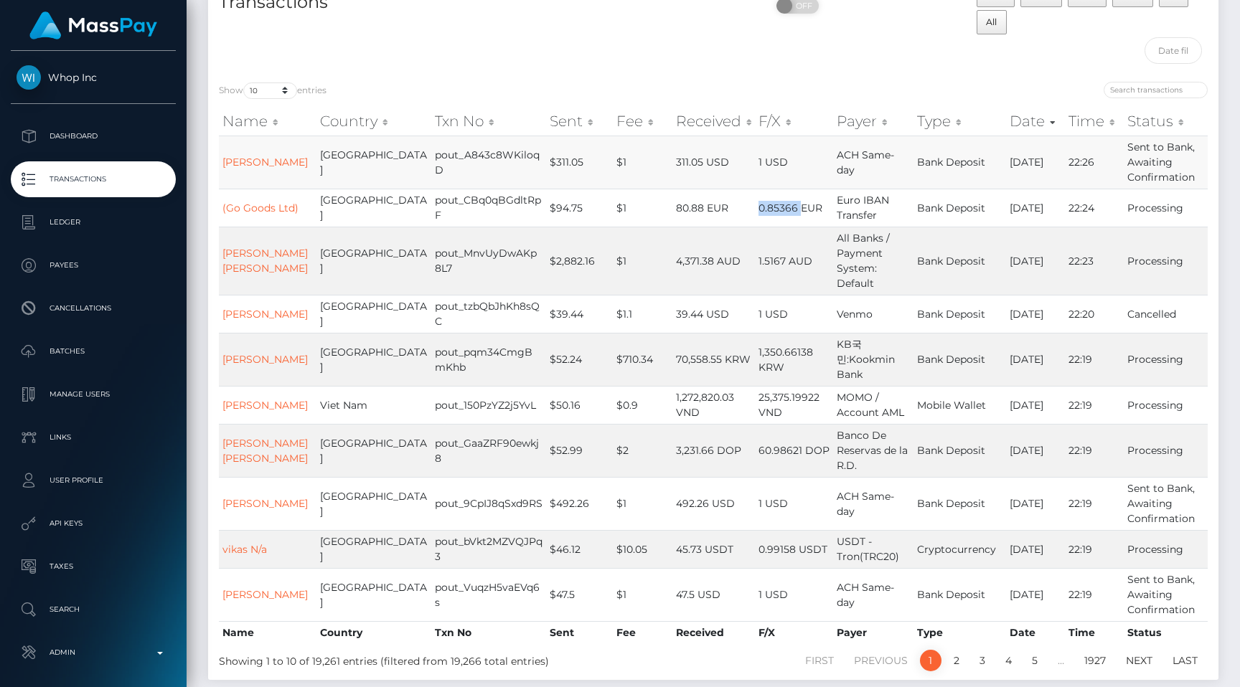
scroll to position [101, 0]
click at [275, 98] on select "10 25 50 100 250 500 1,000 3,500 All" at bounding box center [270, 93] width 54 height 17
select select "250"
click at [245, 85] on select "10 25 50 100 250 500 1,000 3,500 All" at bounding box center [270, 93] width 54 height 17
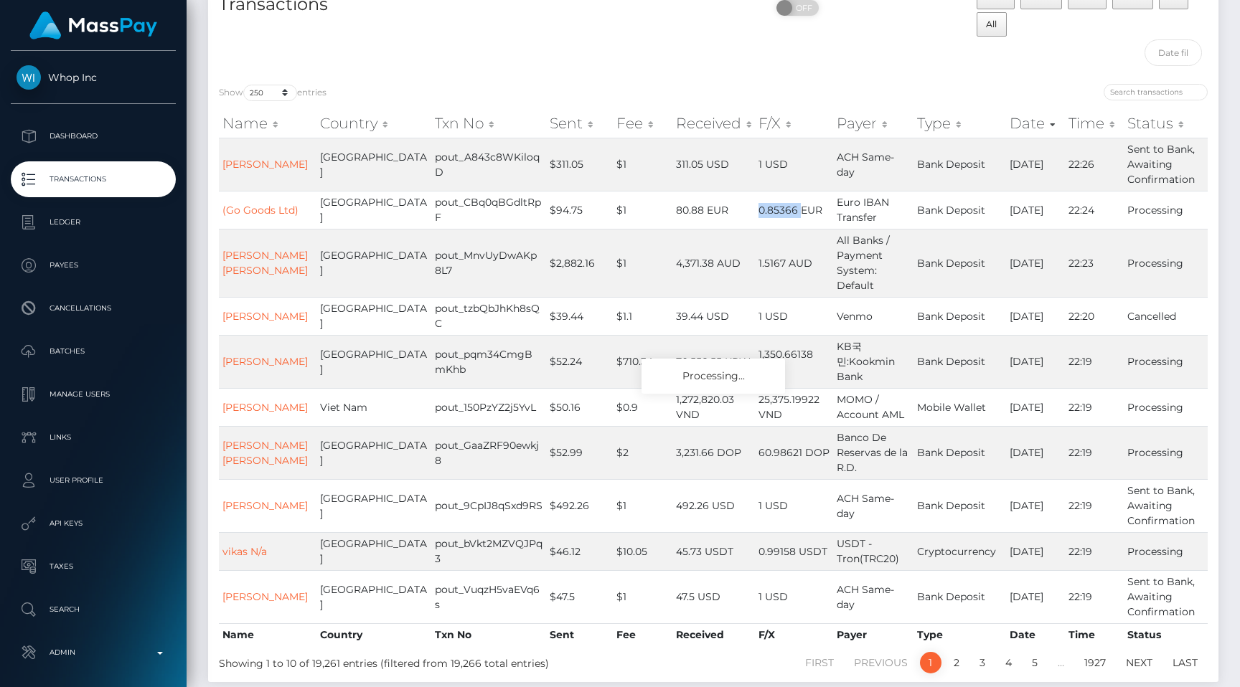
click at [467, 90] on div "Show 10 25 50 100 250 500 1,000 3,500 All entries" at bounding box center [461, 94] width 484 height 20
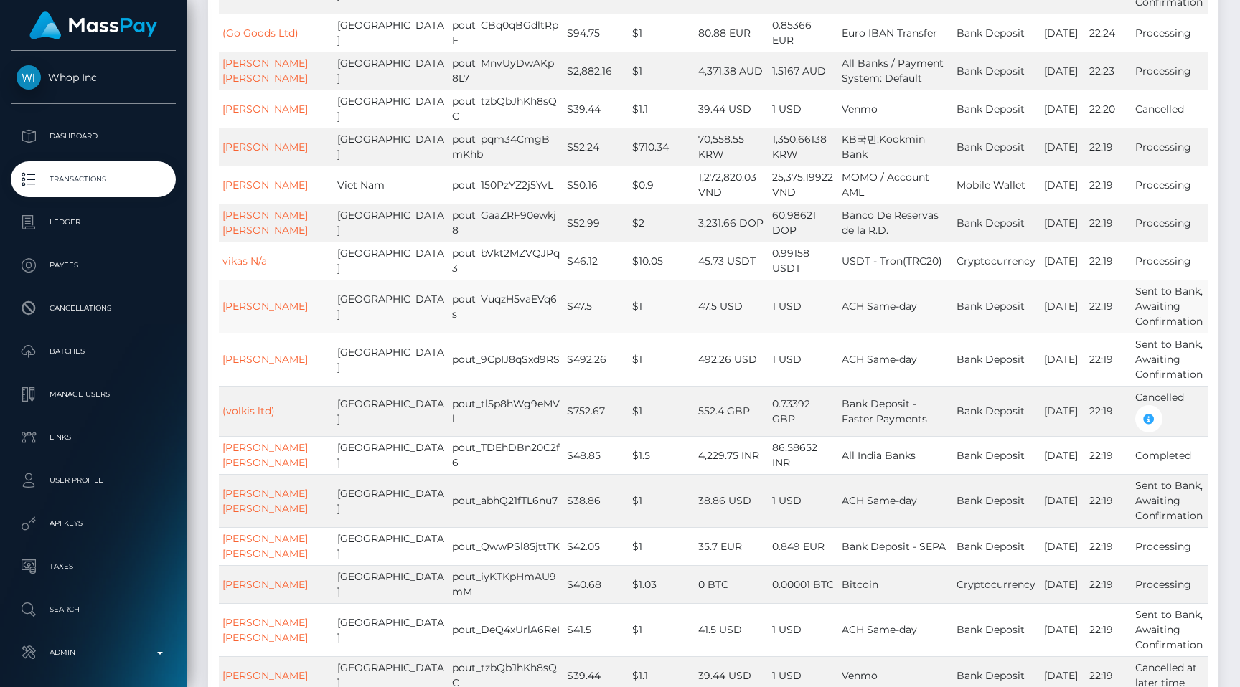
scroll to position [319, 0]
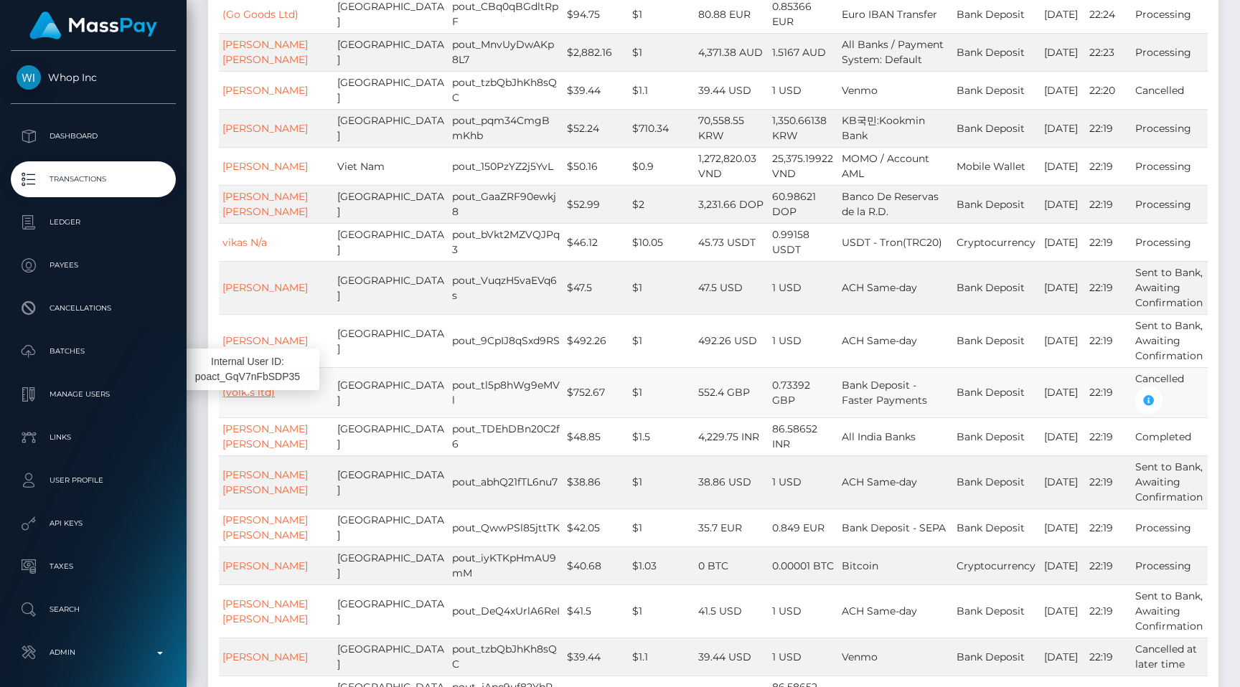
click at [259, 399] on link "(volkis ltd)" at bounding box center [248, 392] width 52 height 13
click at [727, 412] on td "552.4 GBP" at bounding box center [732, 392] width 74 height 50
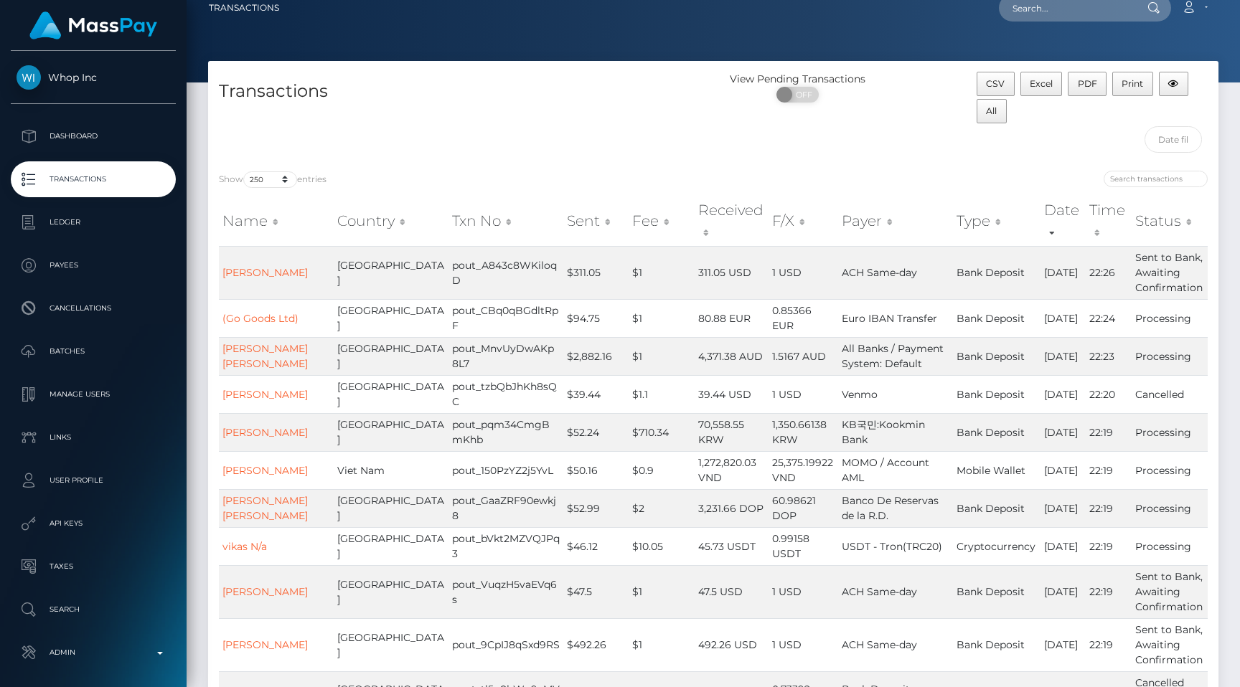
scroll to position [0, 0]
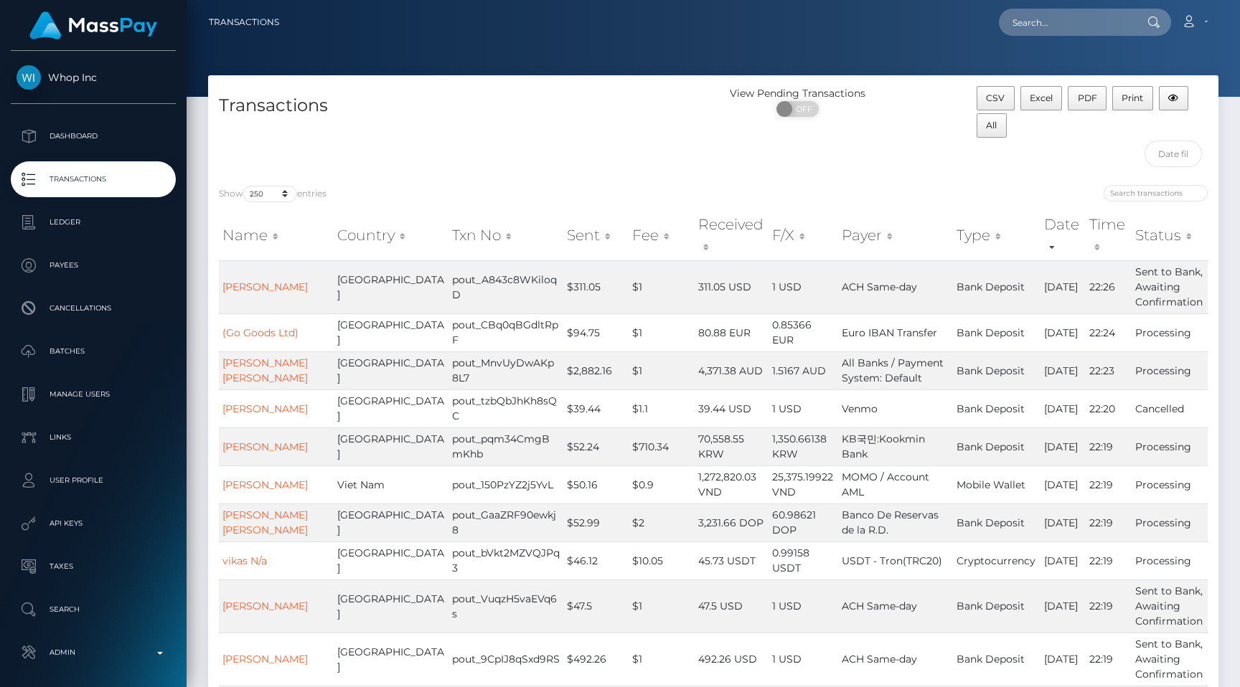
click at [1064, 8] on div "Loading... Loading... Account Edit Profile Logout" at bounding box center [754, 22] width 927 height 30
click at [1064, 11] on input "text" at bounding box center [1066, 22] width 135 height 27
paste input "pout_7fLOrQZGlRwwh"
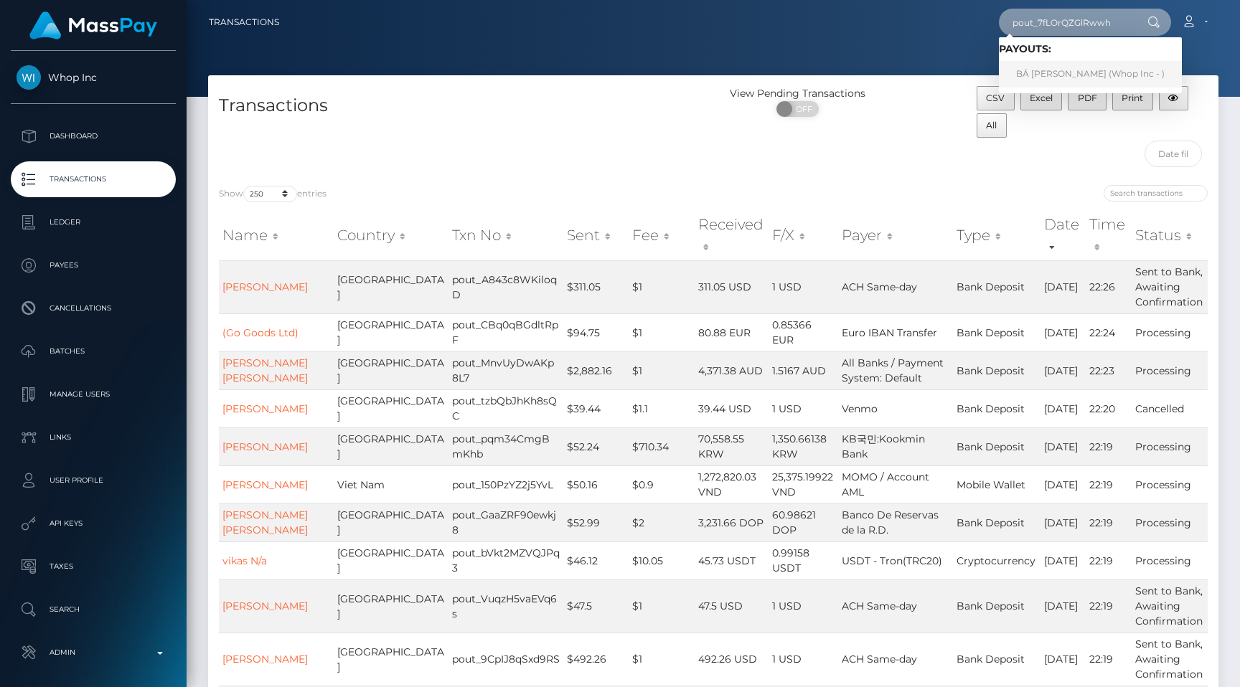
type input "pout_7fLOrQZGlRwwh"
click at [666, 150] on div "Transactions" at bounding box center [460, 130] width 505 height 88
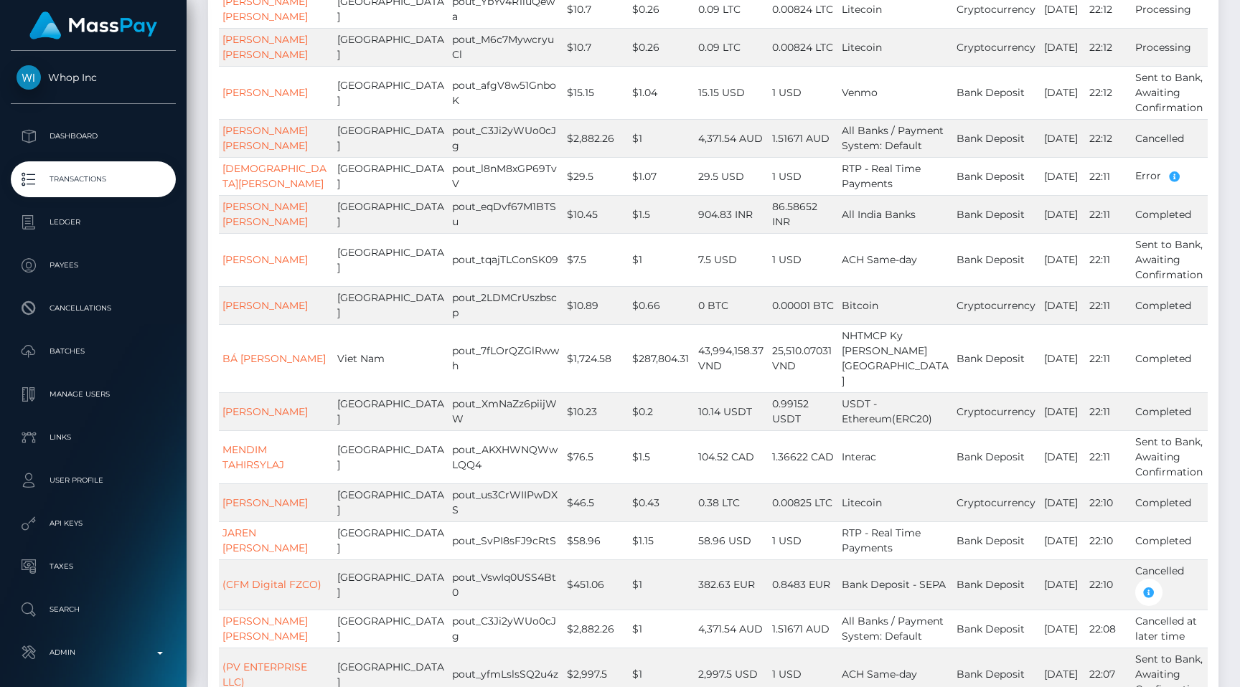
scroll to position [2395, 0]
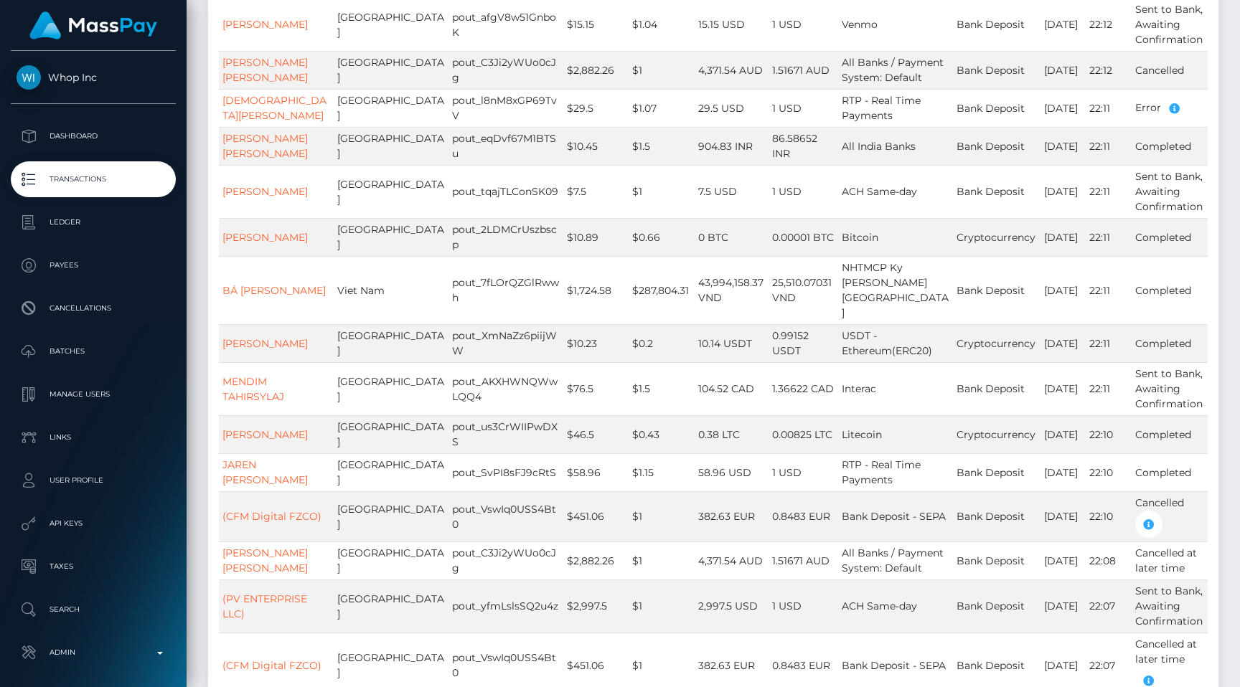
click at [139, 170] on p "Transactions" at bounding box center [94, 180] width 154 height 22
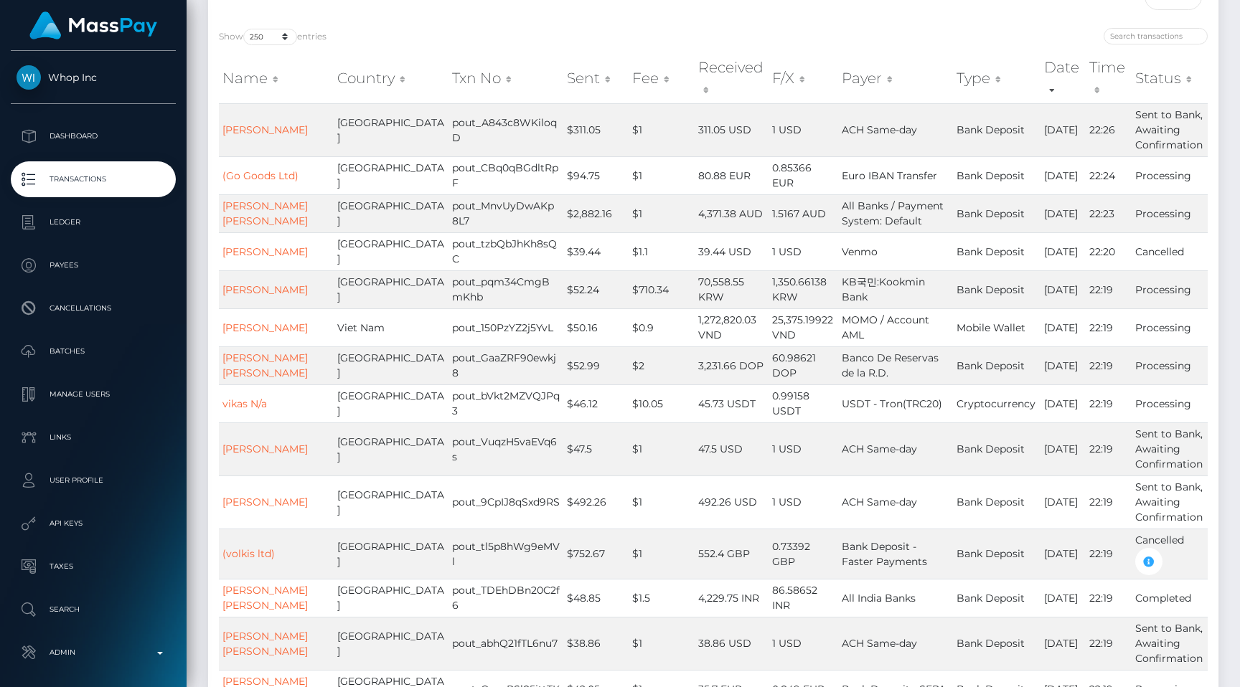
scroll to position [0, 0]
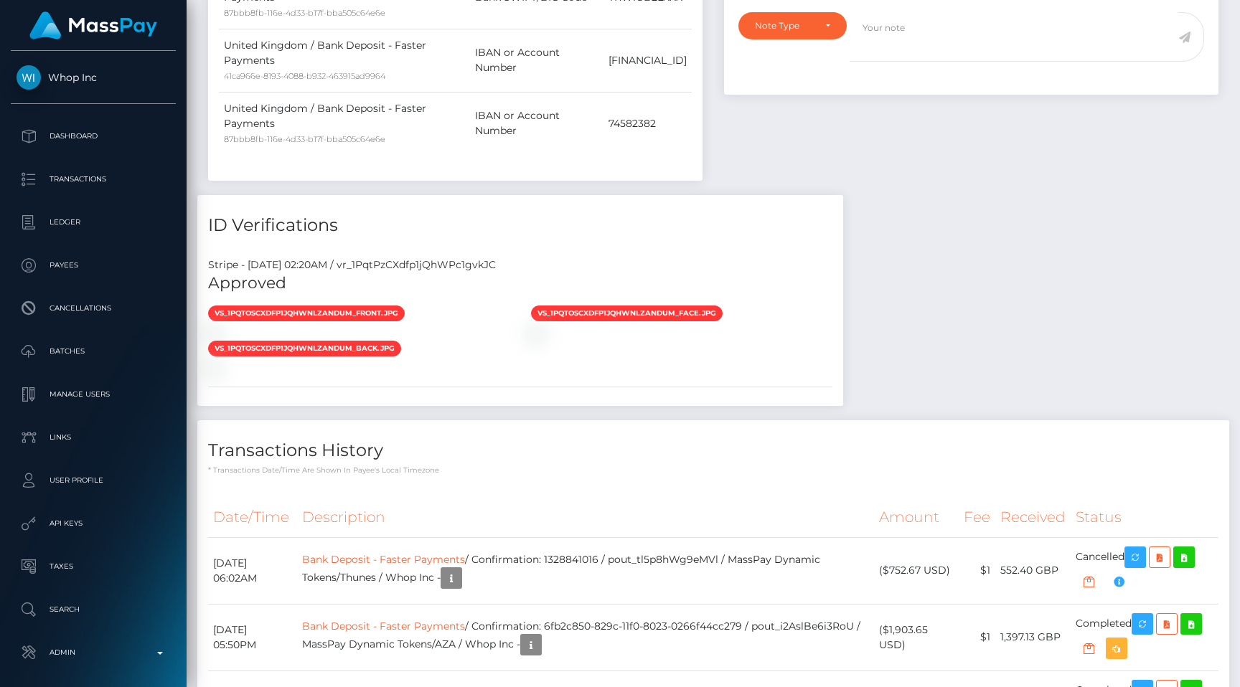
scroll to position [172, 322]
click at [486, 265] on div "Stripe - [DATE] 02:20AM / vr_1PqtPzCXdfp1jQhWPc1gvkJC" at bounding box center [520, 265] width 646 height 15
copy div "vr_1PqtPzCXdfp1jQhWPc1gvkJC"
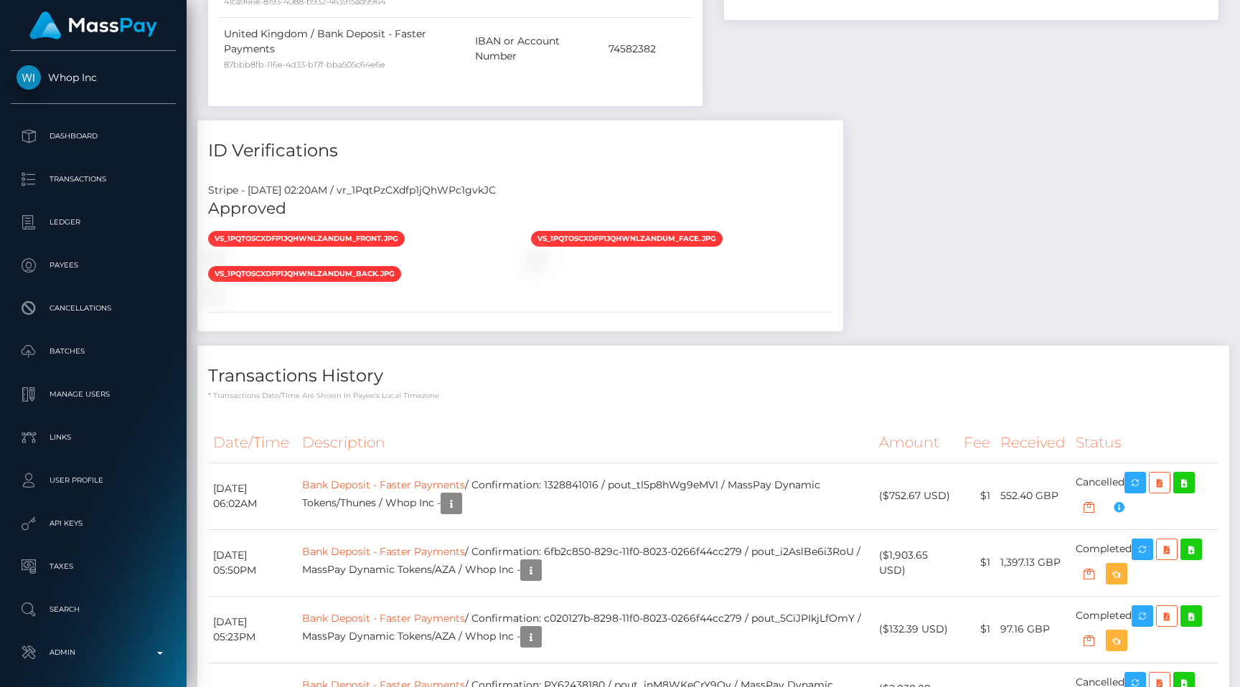
scroll to position [1026, 0]
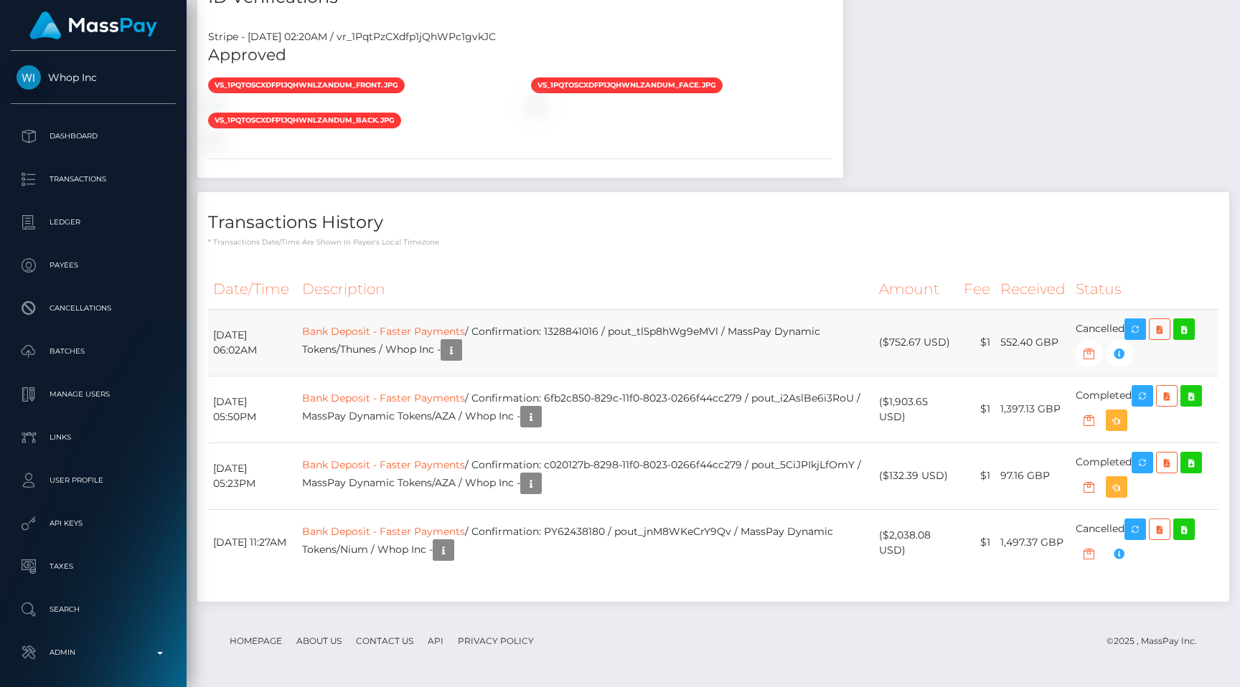
click at [945, 376] on td "($752.67 USD)" at bounding box center [916, 342] width 84 height 67
click at [606, 376] on td "Bank Deposit - Faster Payments / Confirmation: 1328841016 / pout_tl5p8hWg9eMVl …" at bounding box center [586, 342] width 578 height 67
copy td "1328841016"
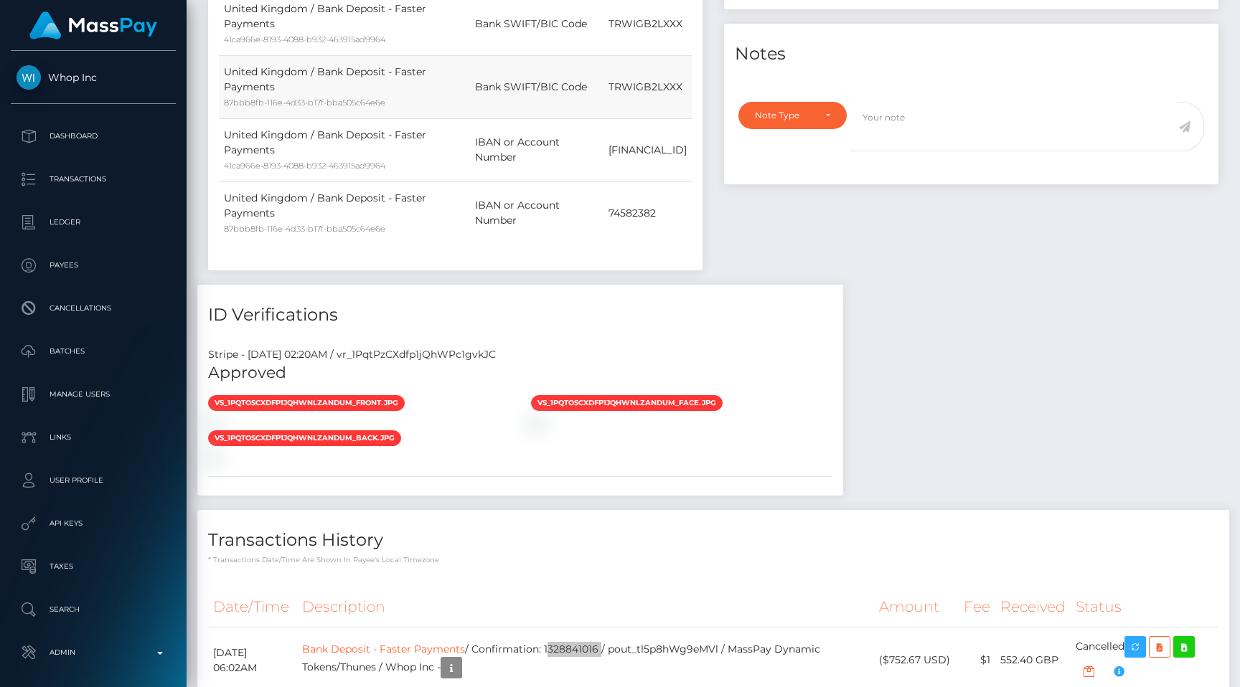
scroll to position [750, 0]
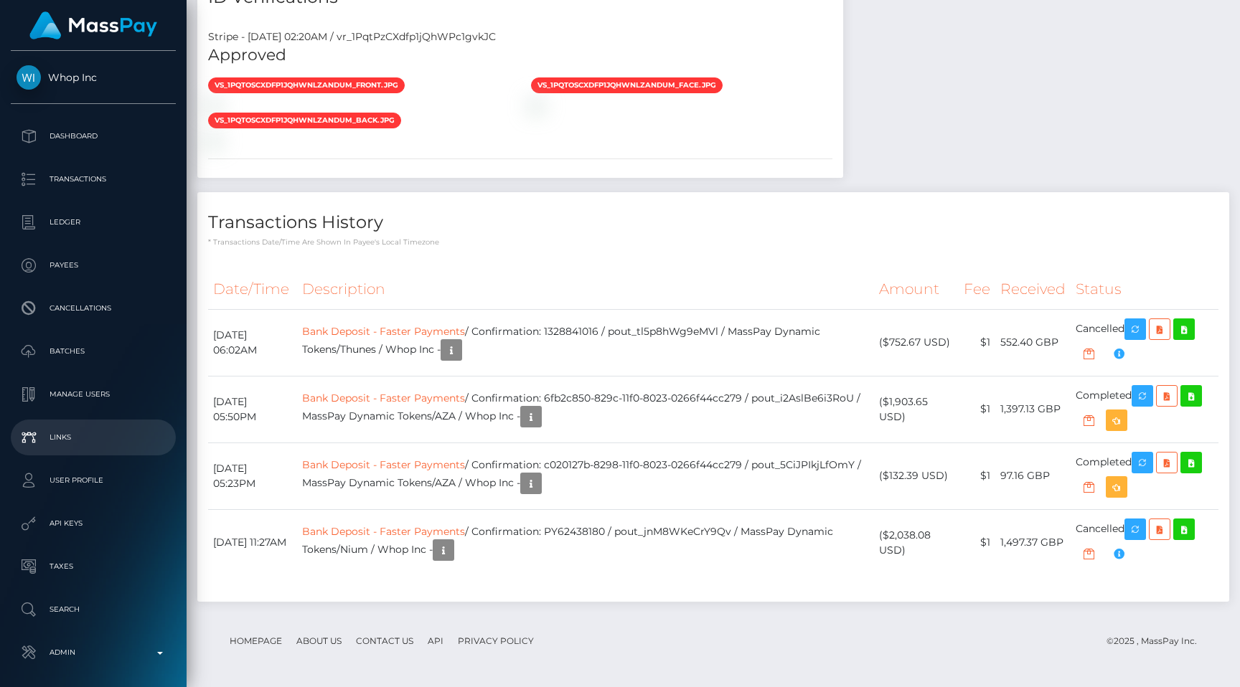
scroll to position [58, 0]
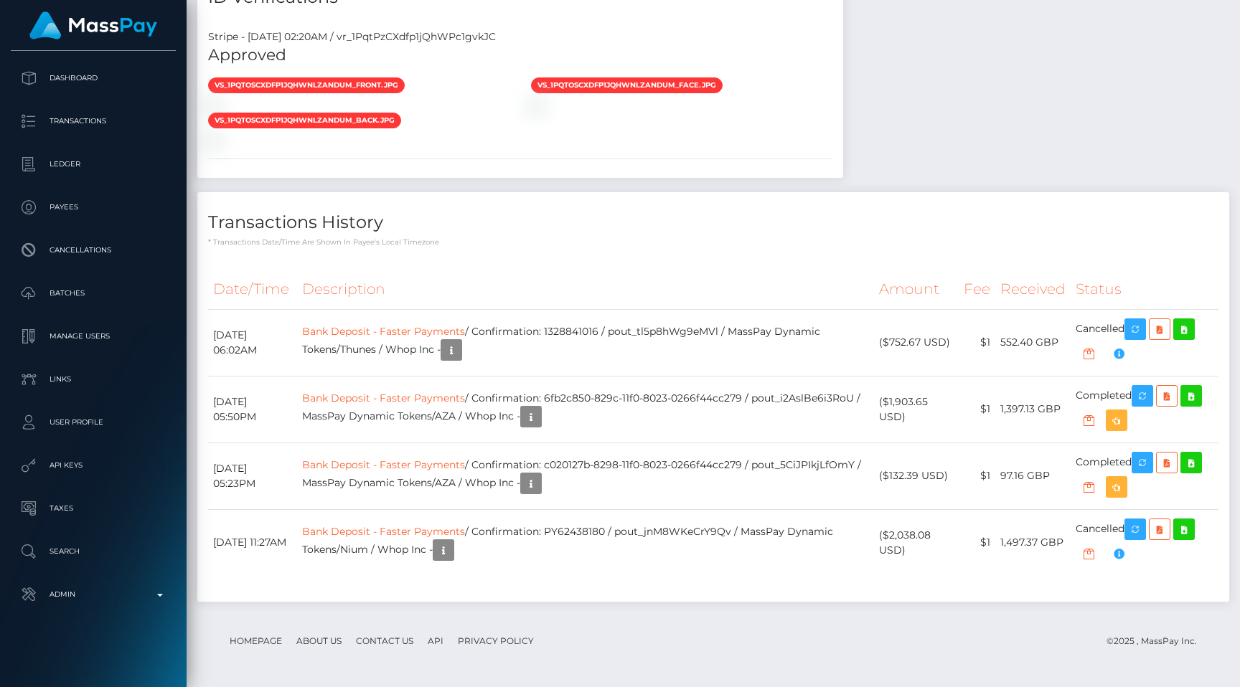
click at [589, 246] on p "* Transactions date/time are shown in payee's local timezone" at bounding box center [713, 242] width 1010 height 11
click at [841, 244] on p "* Transactions date/time are shown in payee's local timezone" at bounding box center [713, 242] width 1010 height 11
click at [887, 161] on div "Payee Attributes Payer Name Label Value United Kingdom / Bank Deposit - Faster …" at bounding box center [713, 32] width 1032 height 1170
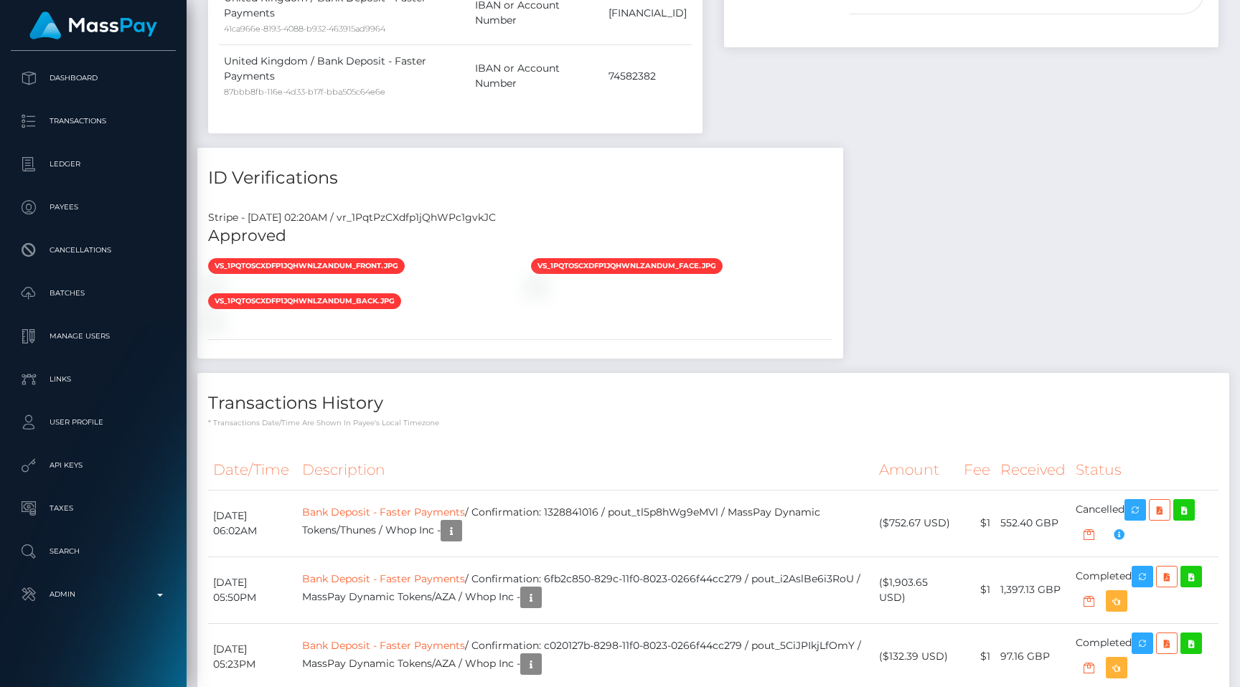
scroll to position [815, 0]
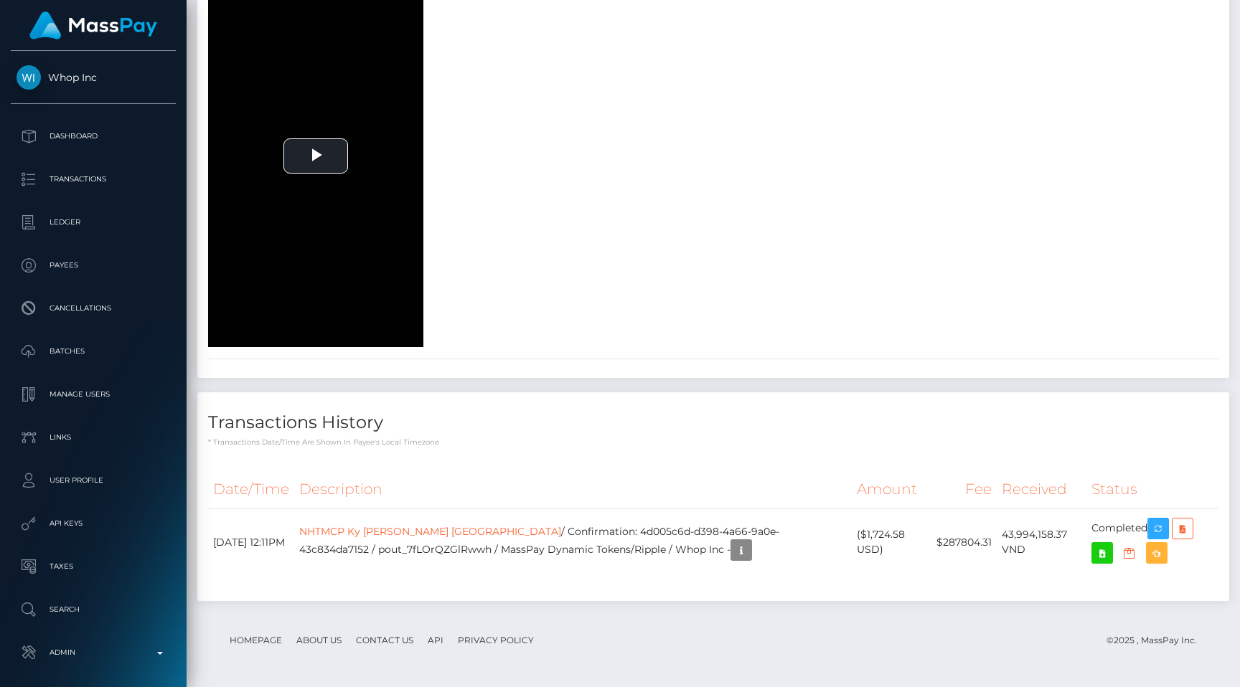
scroll to position [2757, 0]
drag, startPoint x: 550, startPoint y: 532, endPoint x: 764, endPoint y: 527, distance: 213.2
click at [764, 528] on td "NHTMCP Ky [PERSON_NAME] Vietnam / Confirmation: 4d005c6d-d398-4a66-9a0e-43c834d…" at bounding box center [573, 543] width 558 height 67
click at [790, 535] on td "NHTMCP Ky Thuong Vietnam / Confirmation: 4d005c6d-d398-4a66-9a0e-43c834da7152 /…" at bounding box center [573, 543] width 558 height 67
click at [571, 560] on td "NHTMCP Ky Thuong Vietnam / Confirmation: 4d005c6d-d398-4a66-9a0e-43c834da7152 /…" at bounding box center [573, 543] width 558 height 67
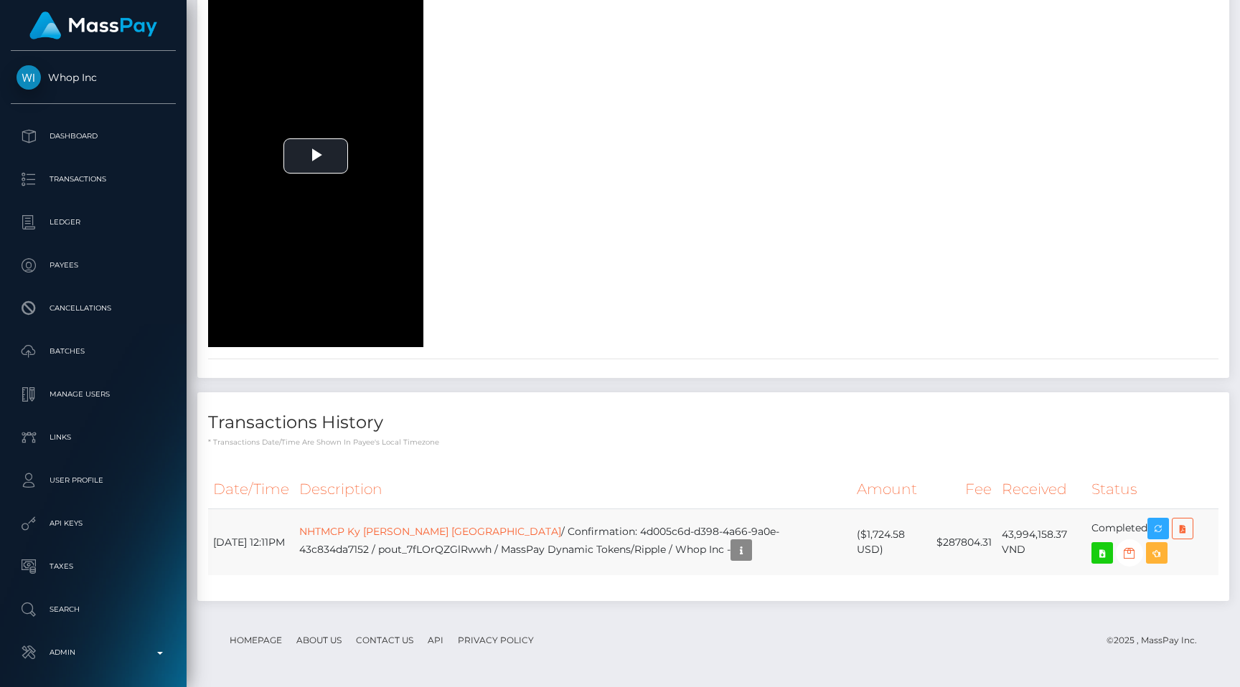
click at [402, 545] on td "NHTMCP Ky Thuong Vietnam / Confirmation: 4d005c6d-d398-4a66-9a0e-43c834da7152 /…" at bounding box center [573, 543] width 558 height 67
copy td "pout_7fLOrQZGlRwwh"
click at [436, 533] on link "NHTMCP Ky Thuong Vietnam" at bounding box center [430, 531] width 262 height 13
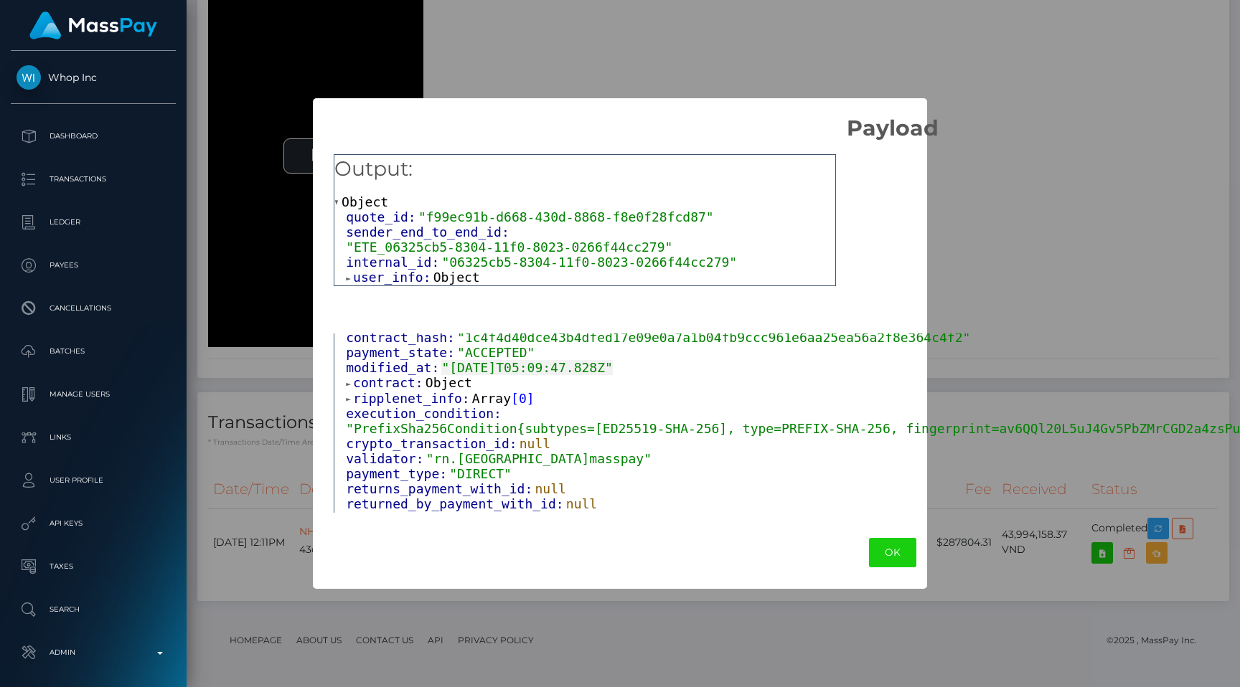
scroll to position [64, 0]
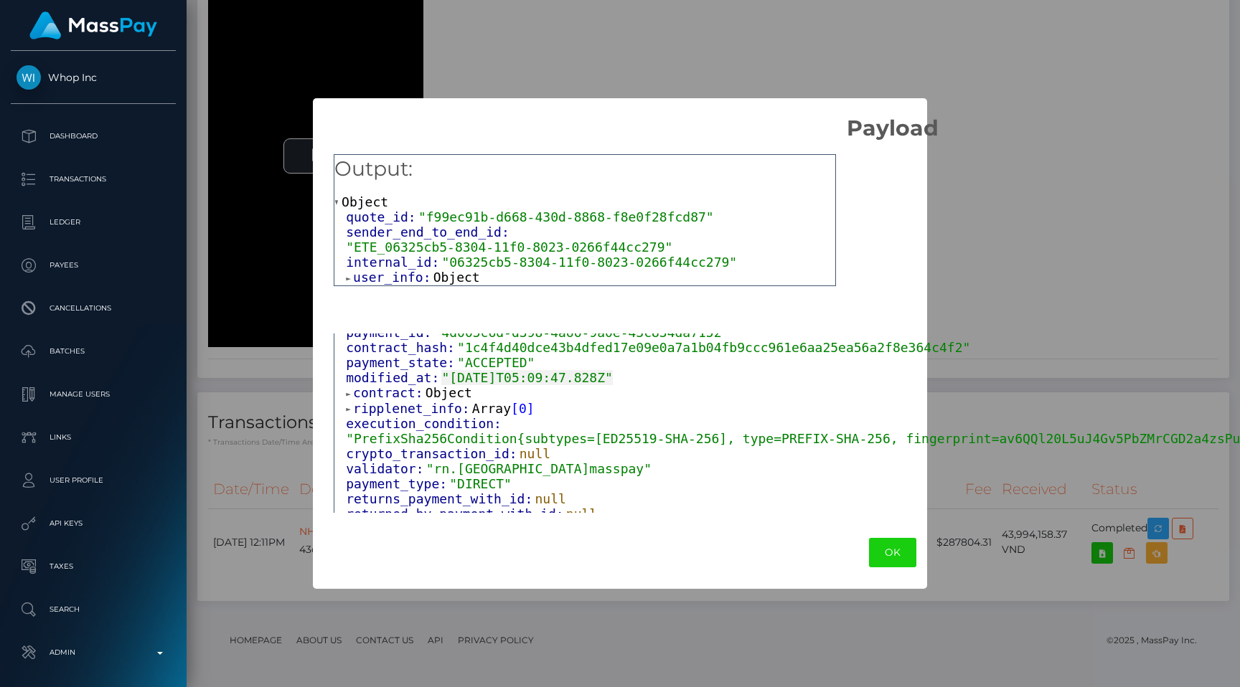
click at [403, 388] on span "contract:" at bounding box center [389, 392] width 72 height 15
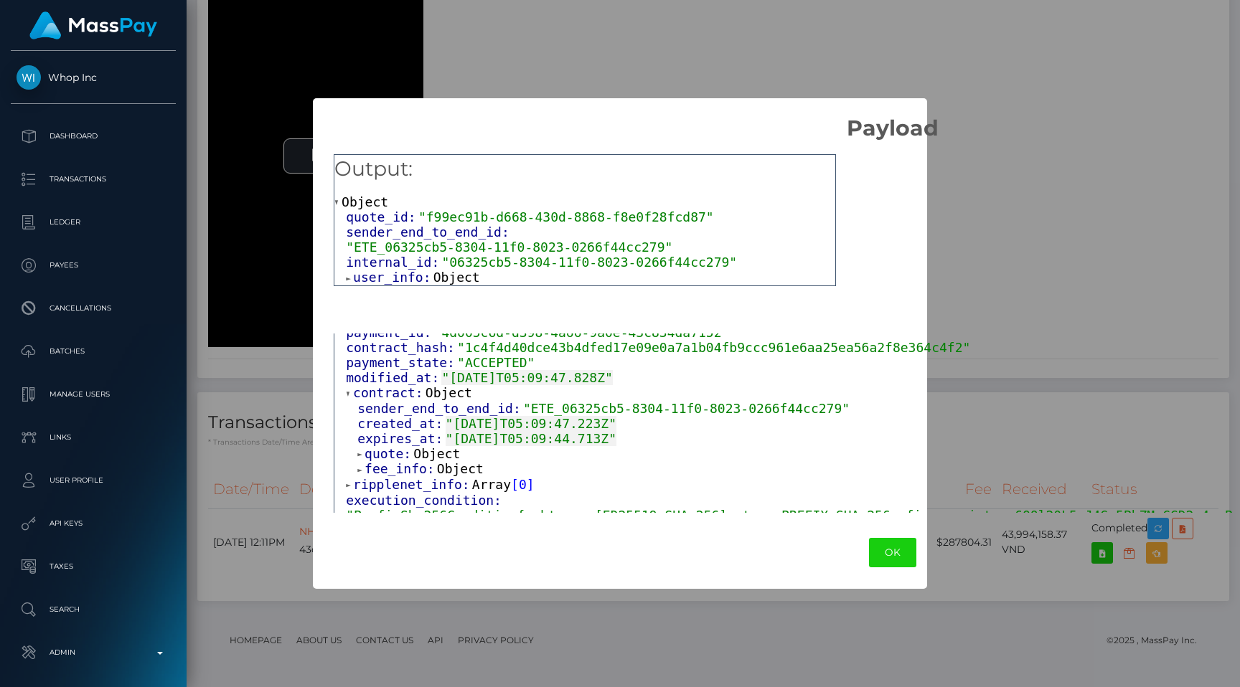
click at [398, 449] on span "quote:" at bounding box center [389, 453] width 49 height 15
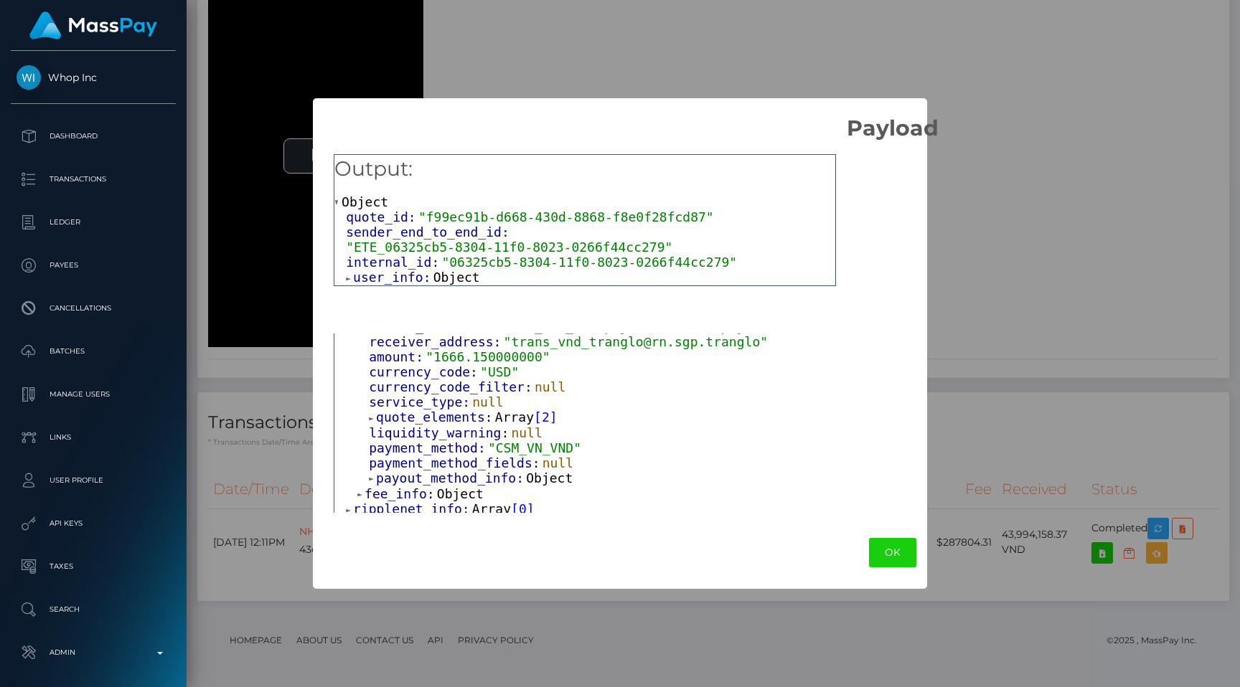
scroll to position [283, 0]
click at [408, 424] on span "liquidity_warning: null" at bounding box center [456, 431] width 174 height 15
click at [410, 409] on span "quote_elements:" at bounding box center [435, 415] width 119 height 15
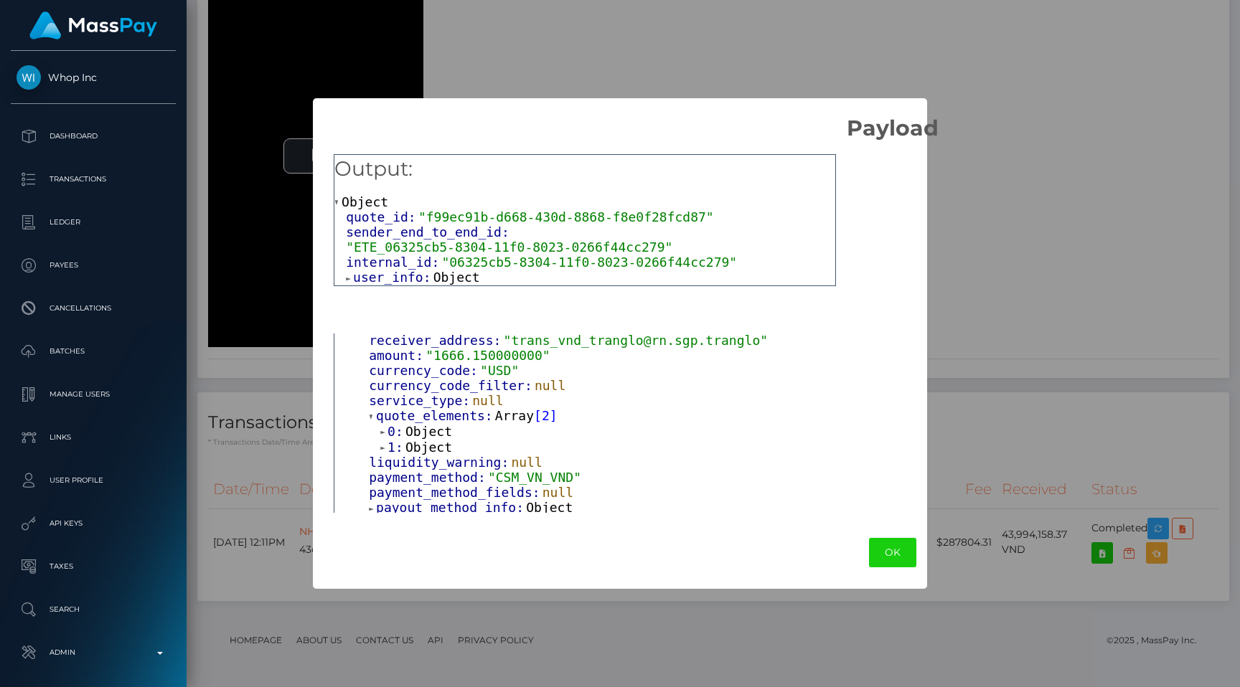
click at [418, 444] on span "Object" at bounding box center [428, 447] width 47 height 15
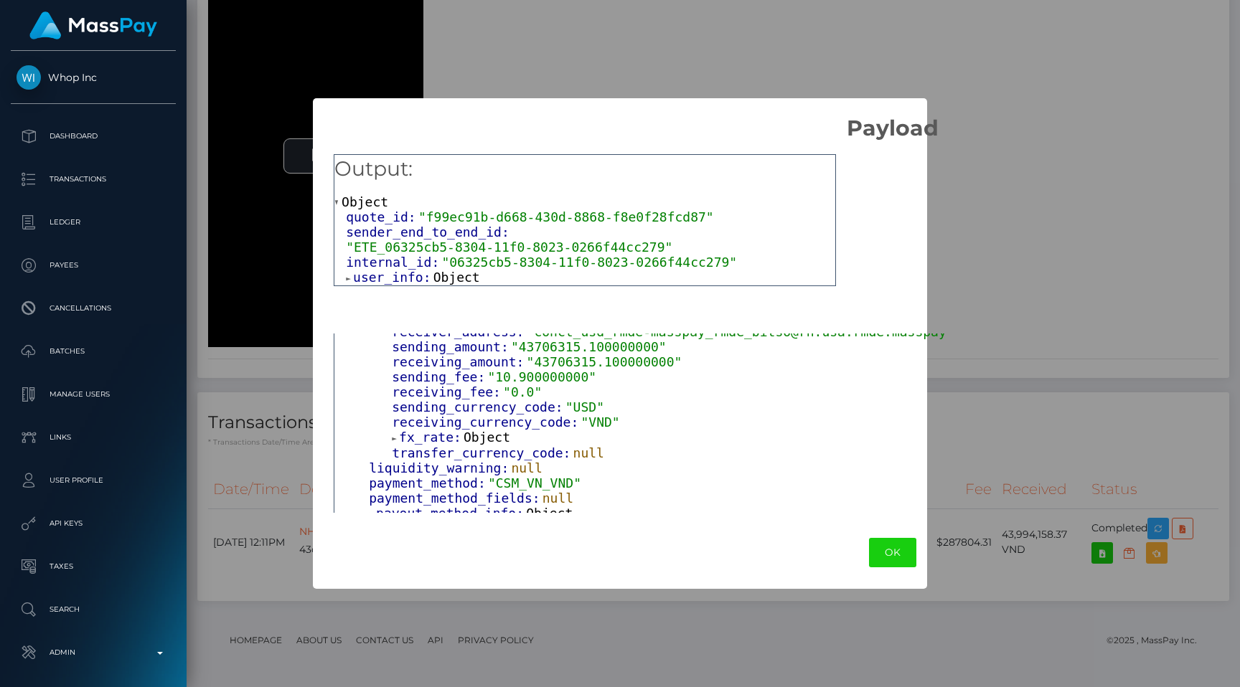
scroll to position [486, 0]
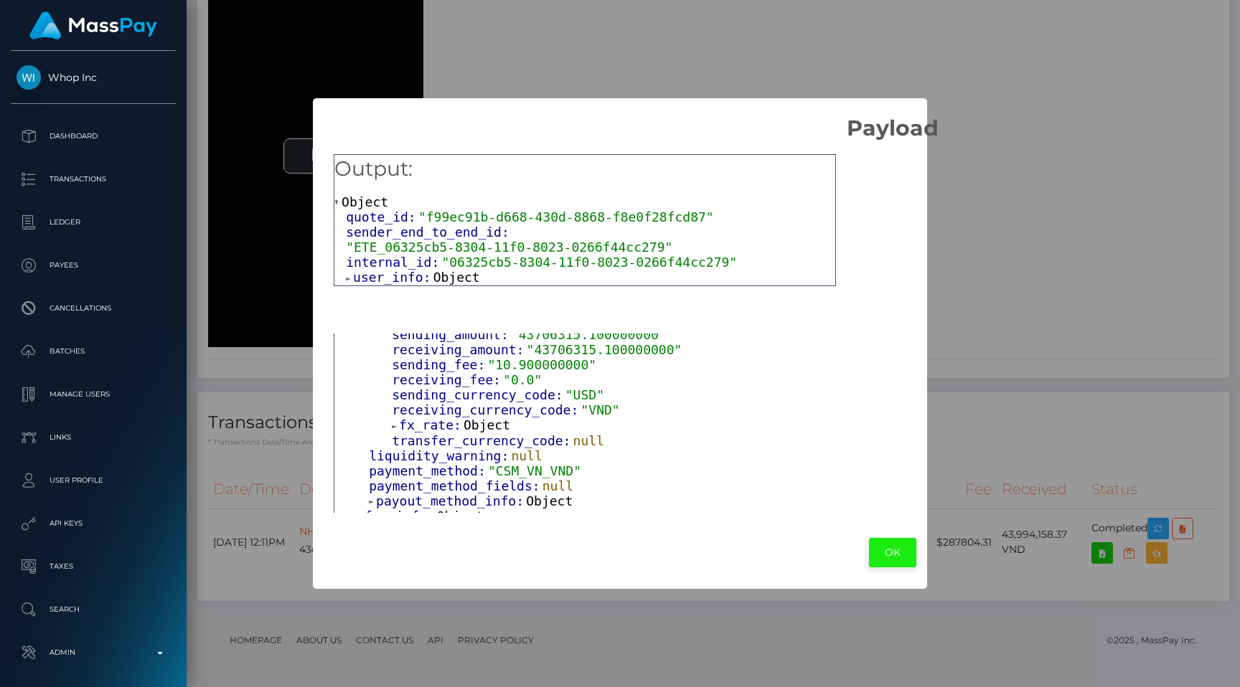
click at [878, 546] on button "OK" at bounding box center [892, 552] width 47 height 29
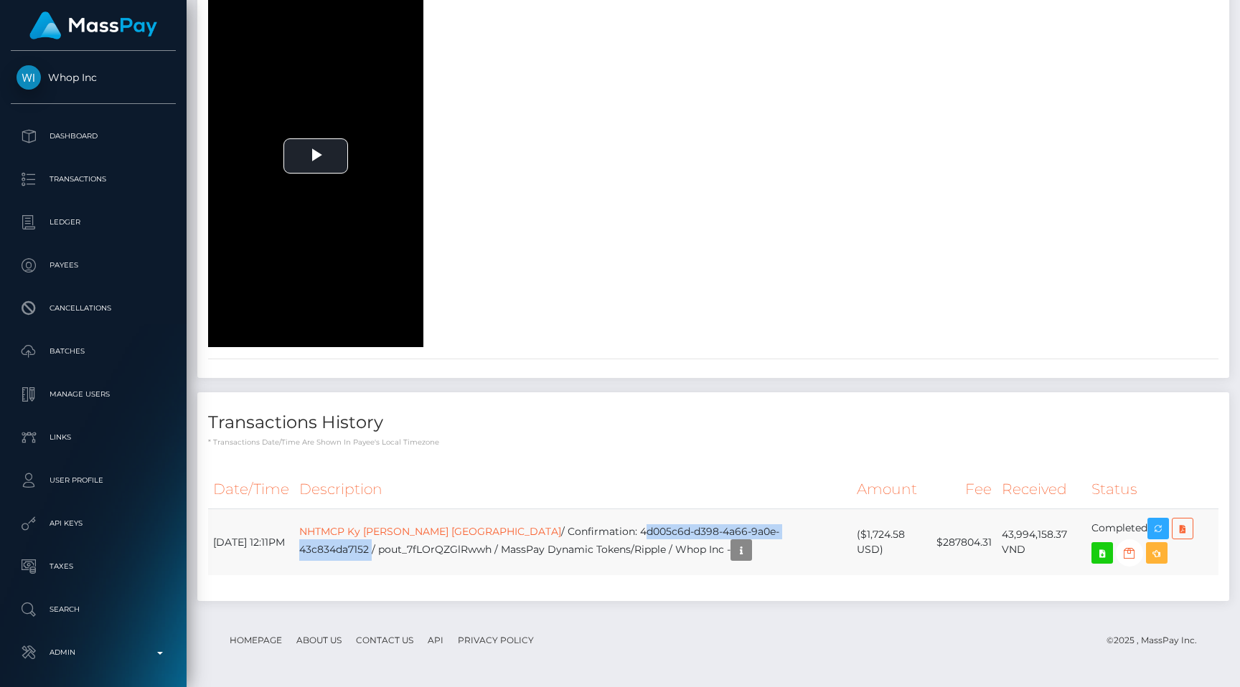
drag, startPoint x: 551, startPoint y: 529, endPoint x: 761, endPoint y: 529, distance: 210.3
click at [761, 529] on td "NHTMCP Ky Thuong Vietnam / Confirmation: 4d005c6d-d398-4a66-9a0e-43c834da7152 /…" at bounding box center [573, 543] width 558 height 67
copy td "4d005c6d-d398-4a66-9a0e-43c834da7152"
click at [751, 593] on div "Date/Time Description Amount Fee Received Status" at bounding box center [713, 532] width 1010 height 124
drag, startPoint x: 551, startPoint y: 527, endPoint x: 769, endPoint y: 528, distance: 218.2
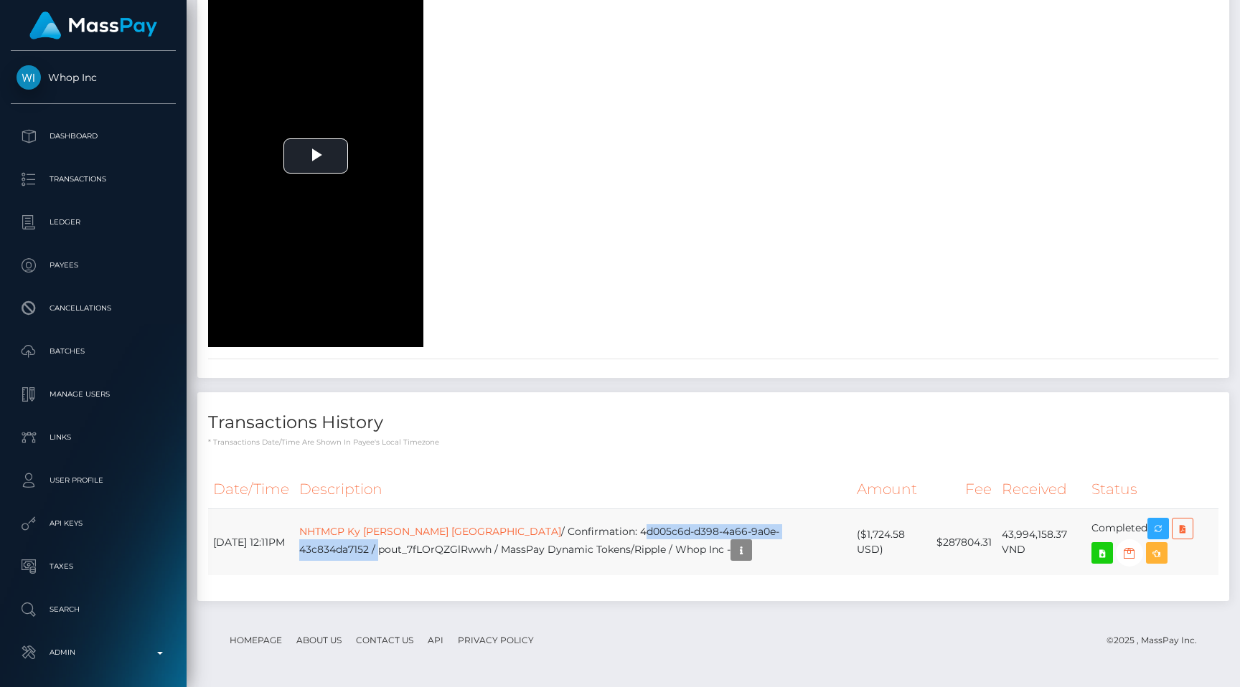
click at [770, 528] on td "NHTMCP Ky Thuong Vietnam / Confirmation: 4d005c6d-d398-4a66-9a0e-43c834da7152 /…" at bounding box center [573, 543] width 558 height 67
click at [769, 528] on td "NHTMCP Ky Thuong Vietnam / Confirmation: 4d005c6d-d398-4a66-9a0e-43c834da7152 /…" at bounding box center [573, 543] width 558 height 67
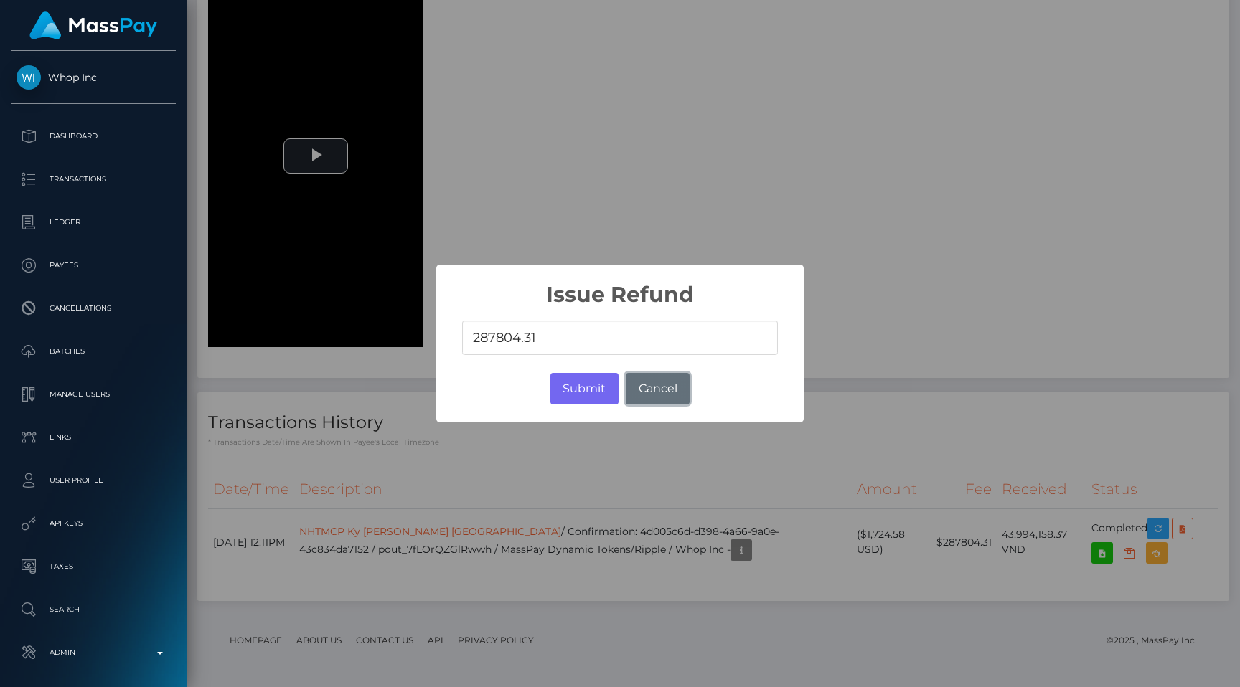
click at [637, 380] on button "Cancel" at bounding box center [658, 389] width 64 height 32
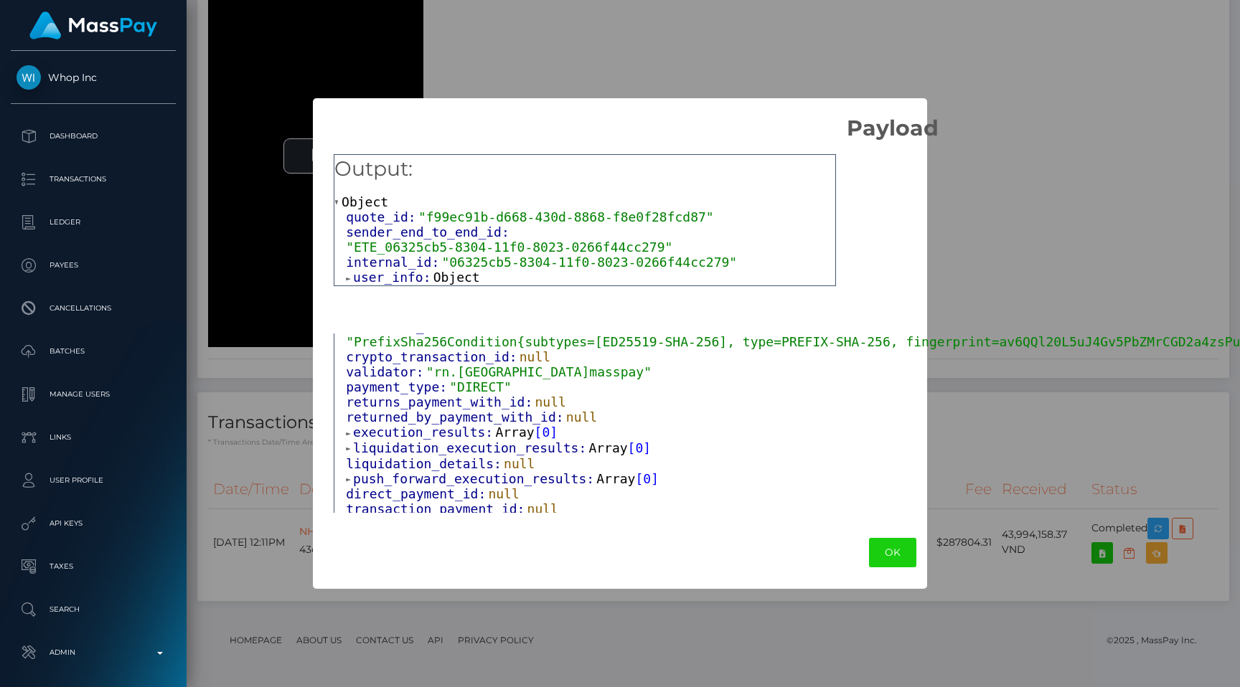
scroll to position [165, 0]
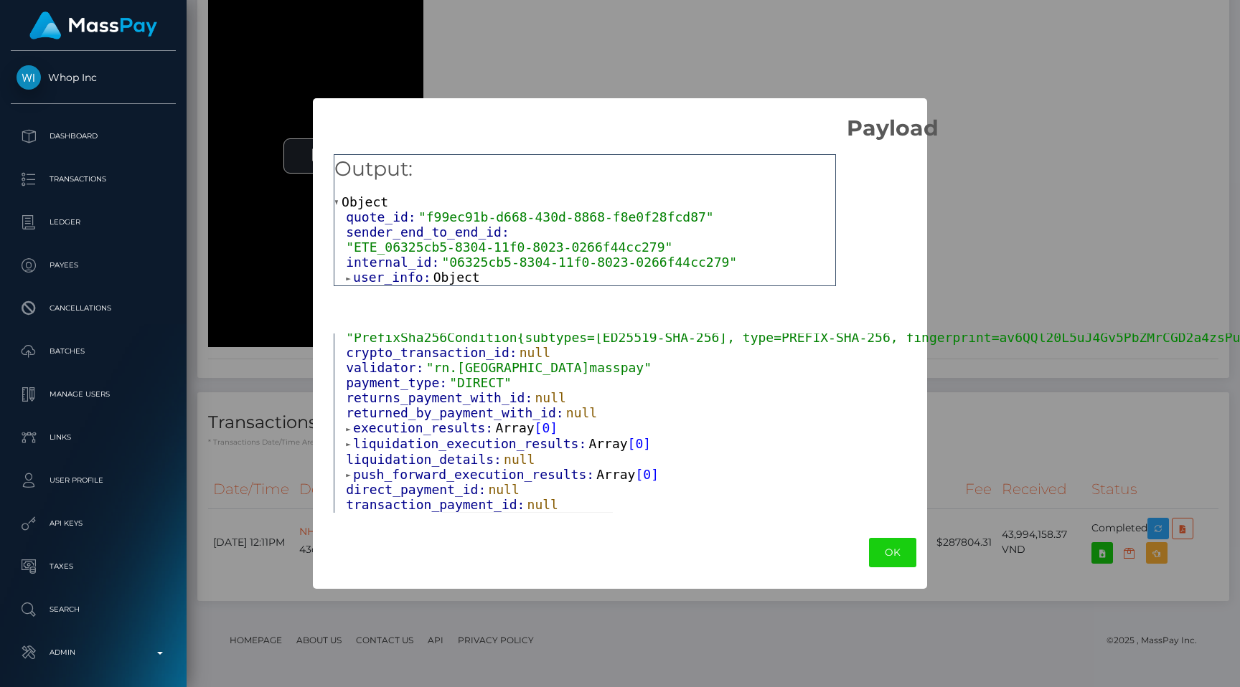
click at [416, 423] on span "execution_results:" at bounding box center [424, 428] width 142 height 15
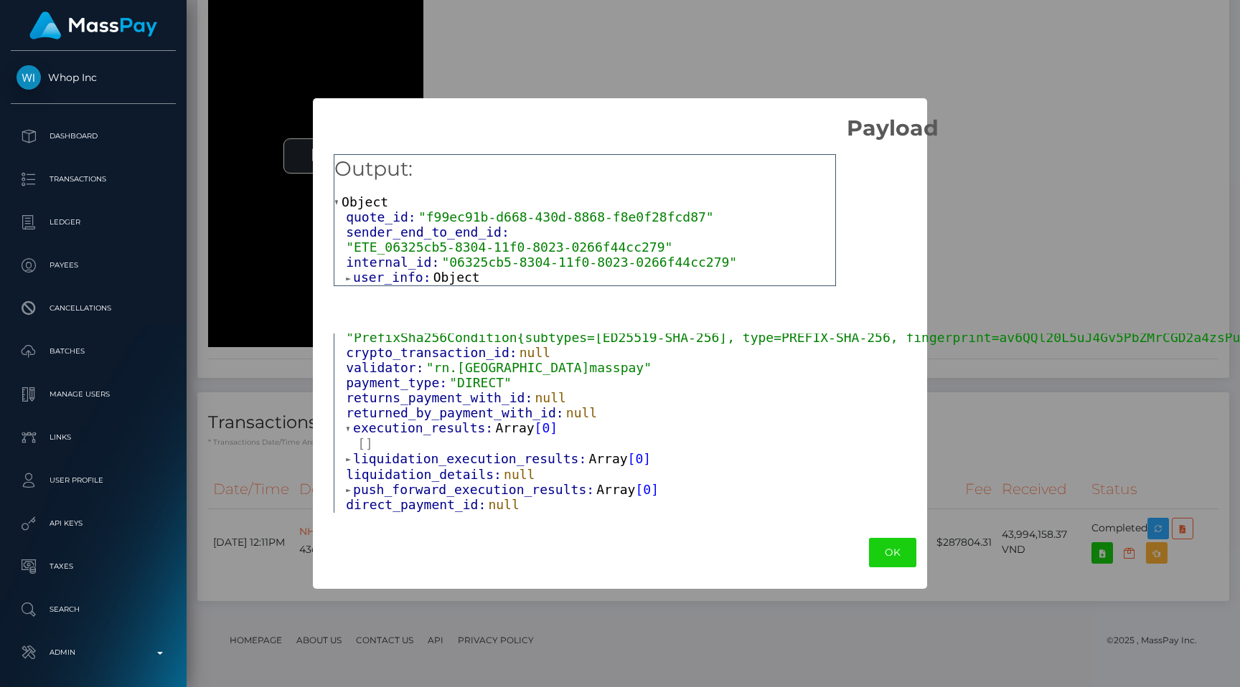
click at [408, 467] on span "liquidation_details:" at bounding box center [425, 474] width 158 height 15
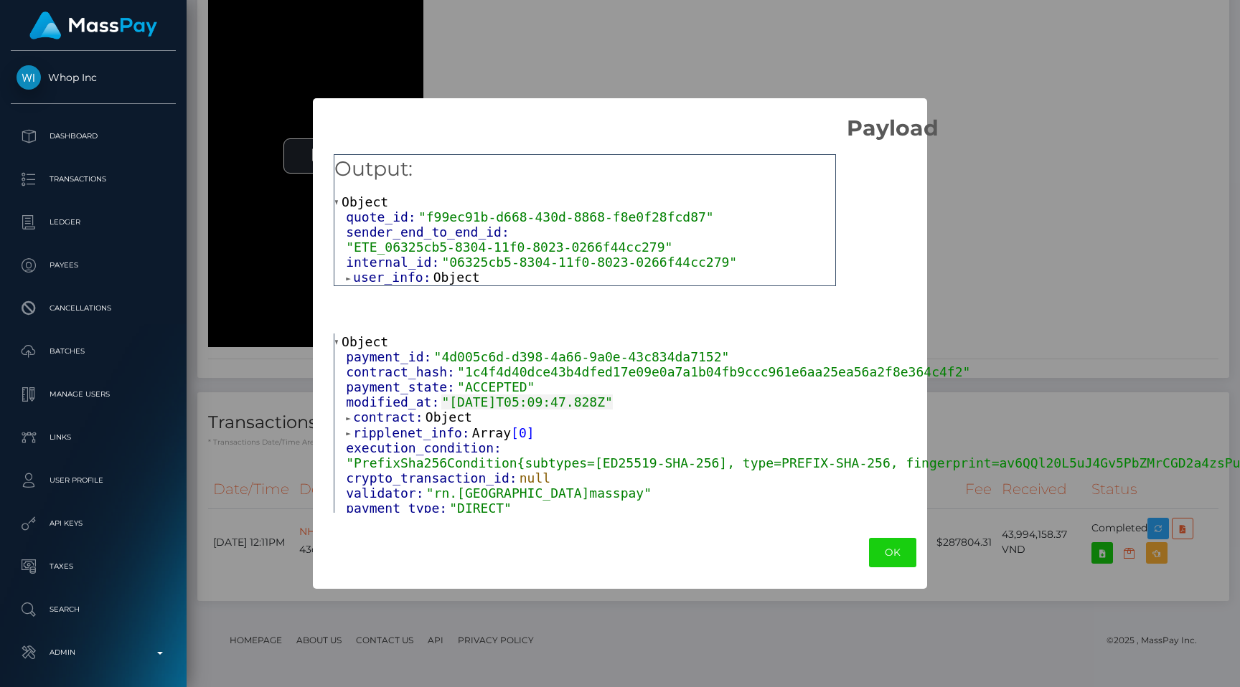
scroll to position [24, 0]
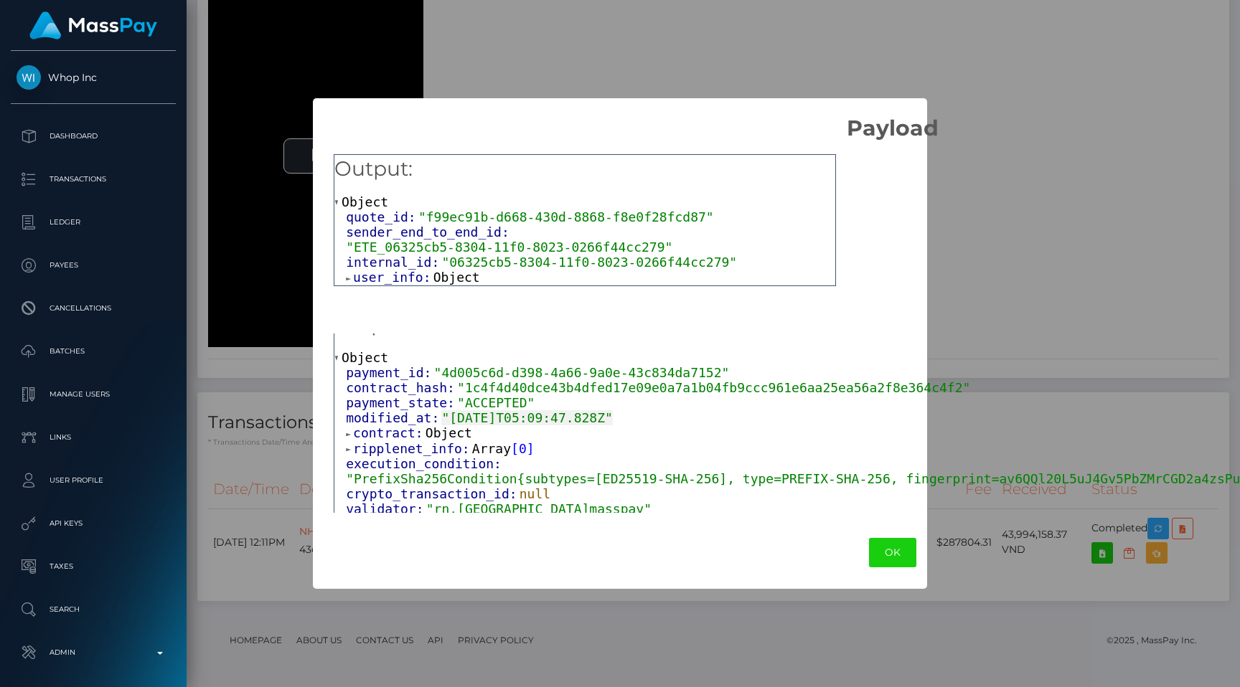
click at [390, 430] on span "contract:" at bounding box center [389, 433] width 72 height 15
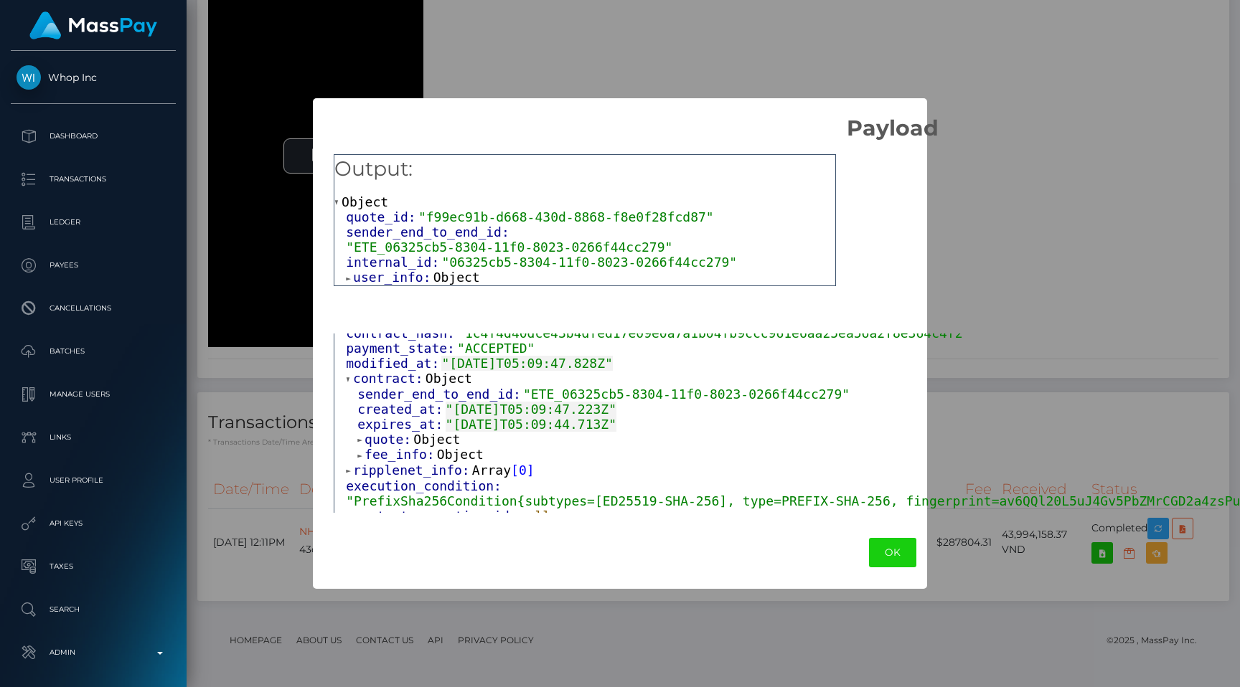
scroll to position [97, 0]
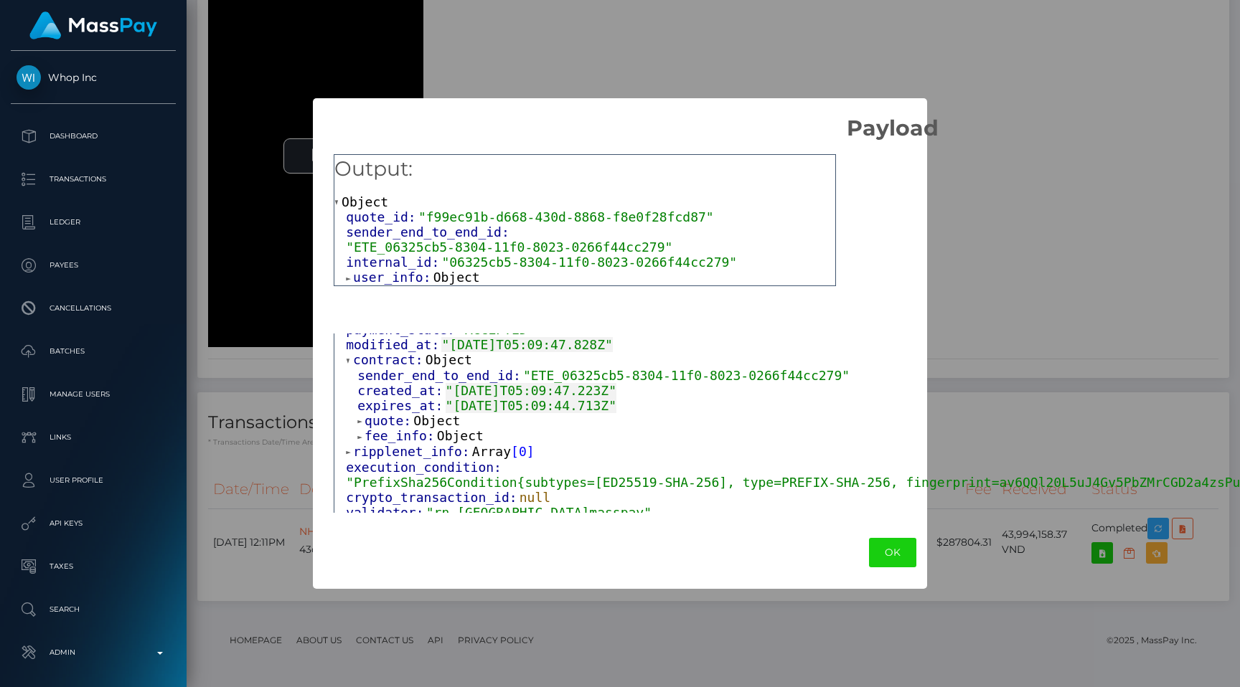
click at [390, 430] on span "fee_info:" at bounding box center [401, 435] width 72 height 15
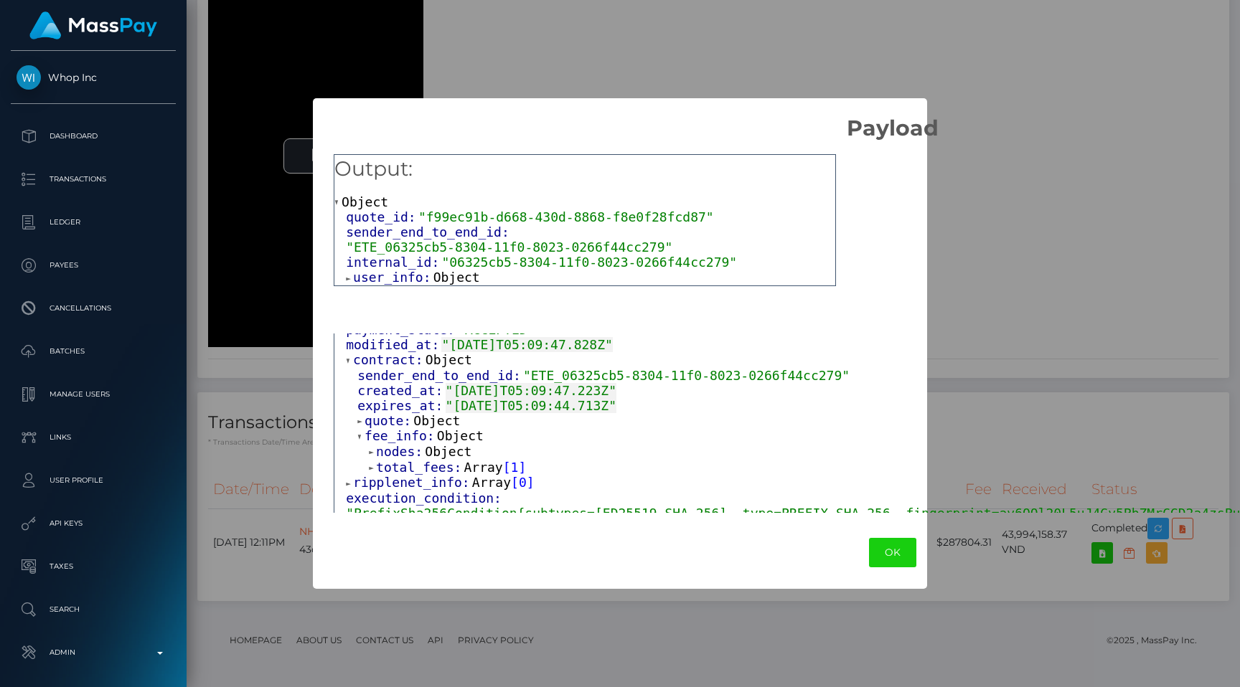
click at [393, 460] on span "total_fees:" at bounding box center [420, 467] width 88 height 15
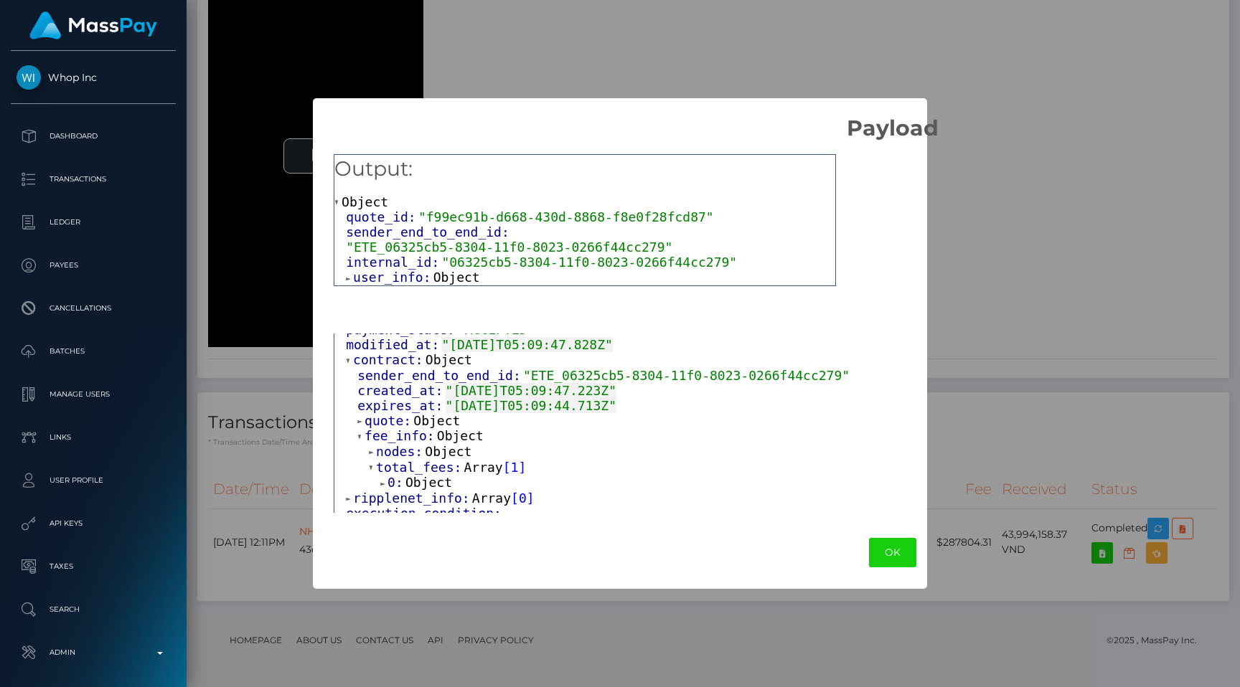
scroll to position [126, 0]
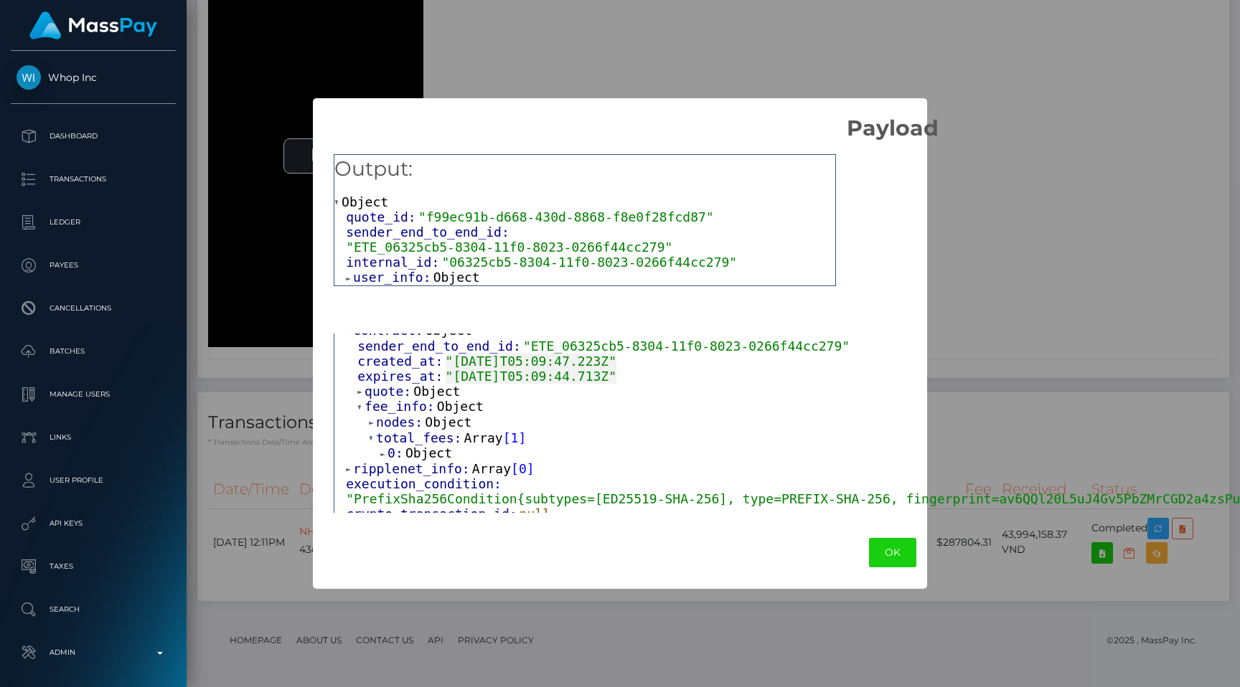
click at [394, 451] on span "0:" at bounding box center [397, 453] width 18 height 15
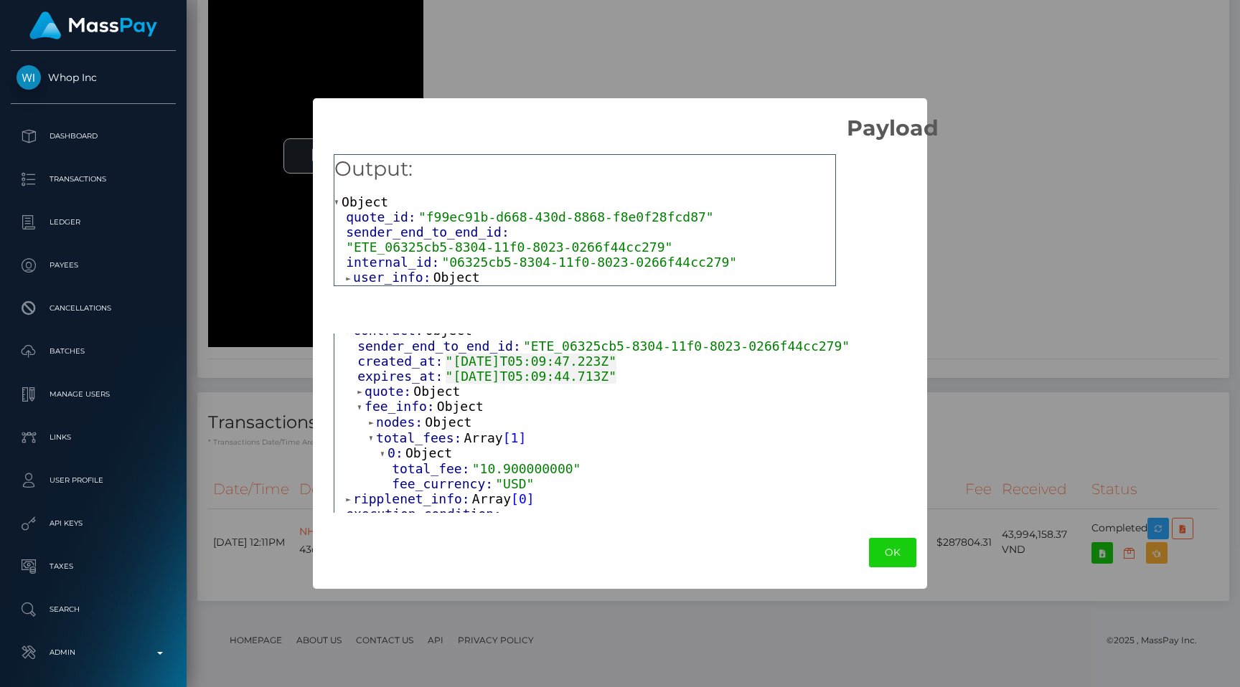
click at [848, 615] on div "× Payload Output: Object quote_id: "f99ec91b-d668-430d-8868-f8e0f28fcd87" sende…" at bounding box center [620, 343] width 1240 height 687
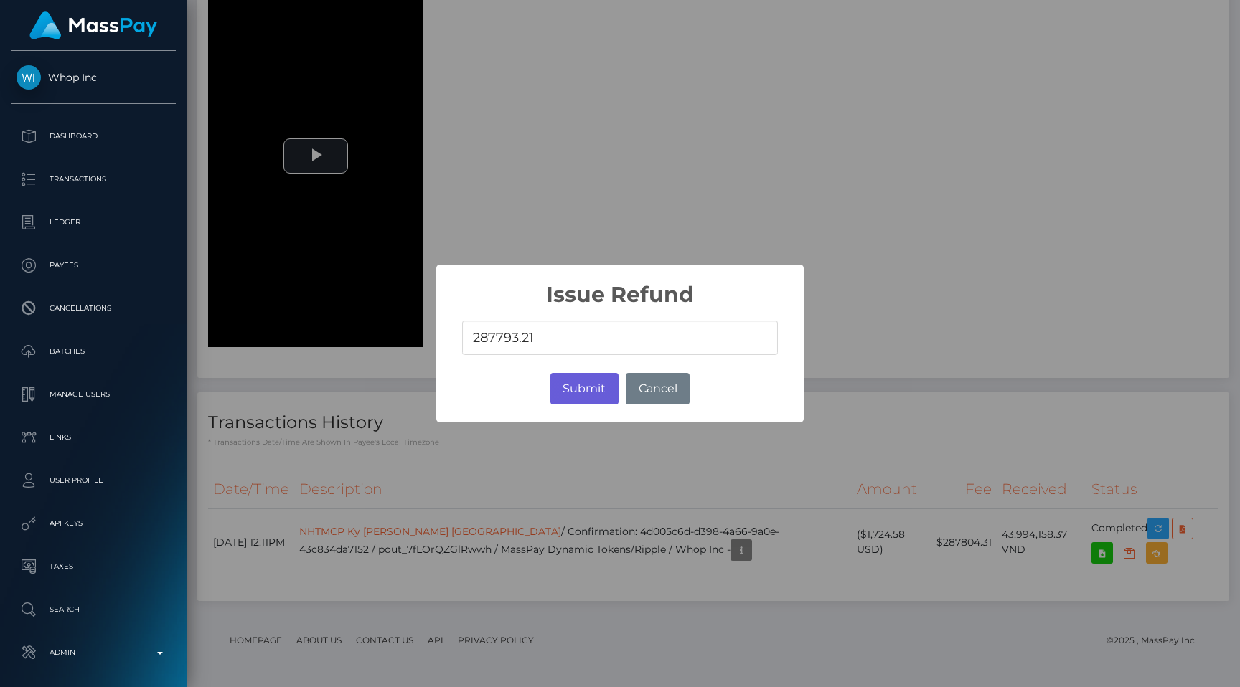
type input "287793.21"
click at [594, 389] on button "Submit" at bounding box center [584, 389] width 68 height 32
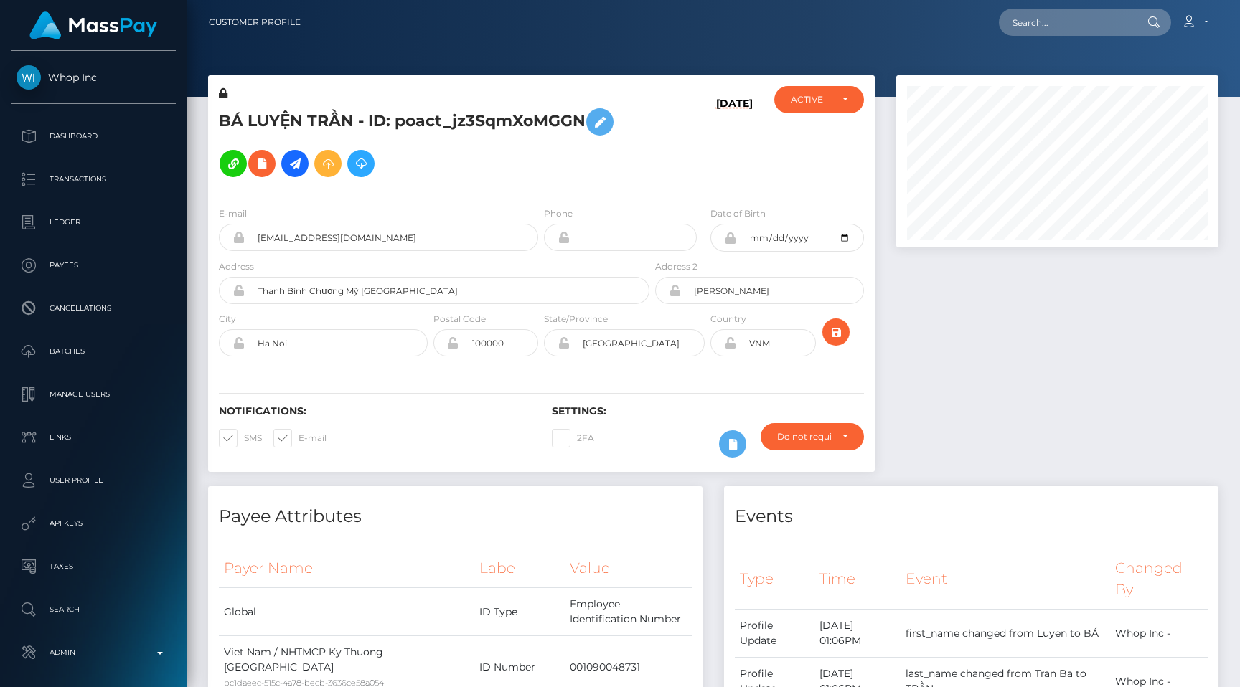
click at [608, 173] on h5 "BÁ LUYỆN TRẦN - ID: poact_jz3SqmXoMGGN" at bounding box center [430, 142] width 423 height 83
click at [457, 85] on div "BÁ LUYỆN TRẦN - ID: poact_jz3SqmXoMGGN [DATE] DEACTIVE" at bounding box center [541, 135] width 667 height 120
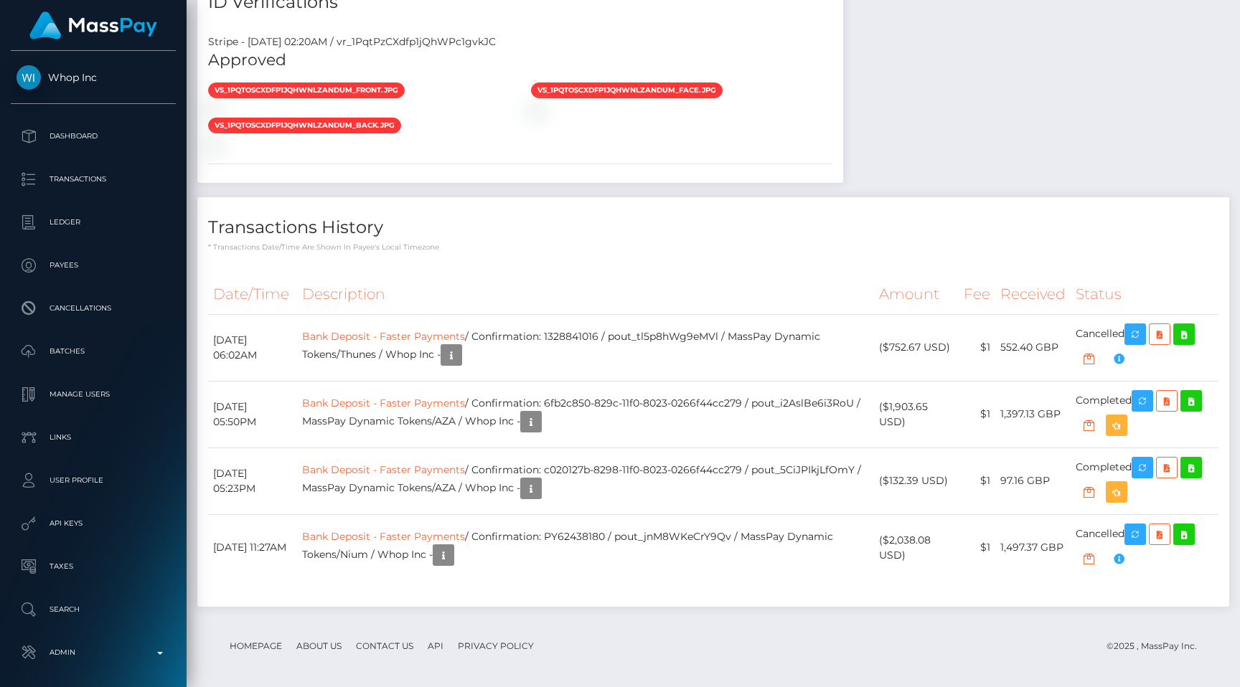
scroll to position [172, 322]
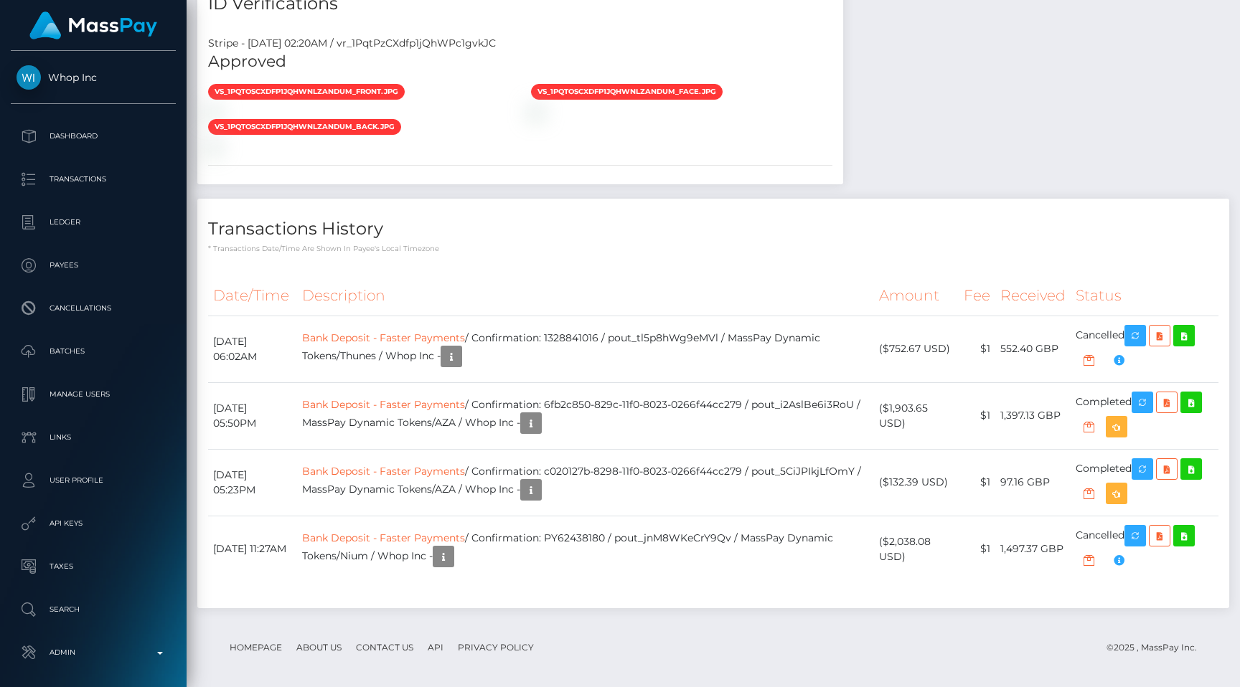
scroll to position [172, 322]
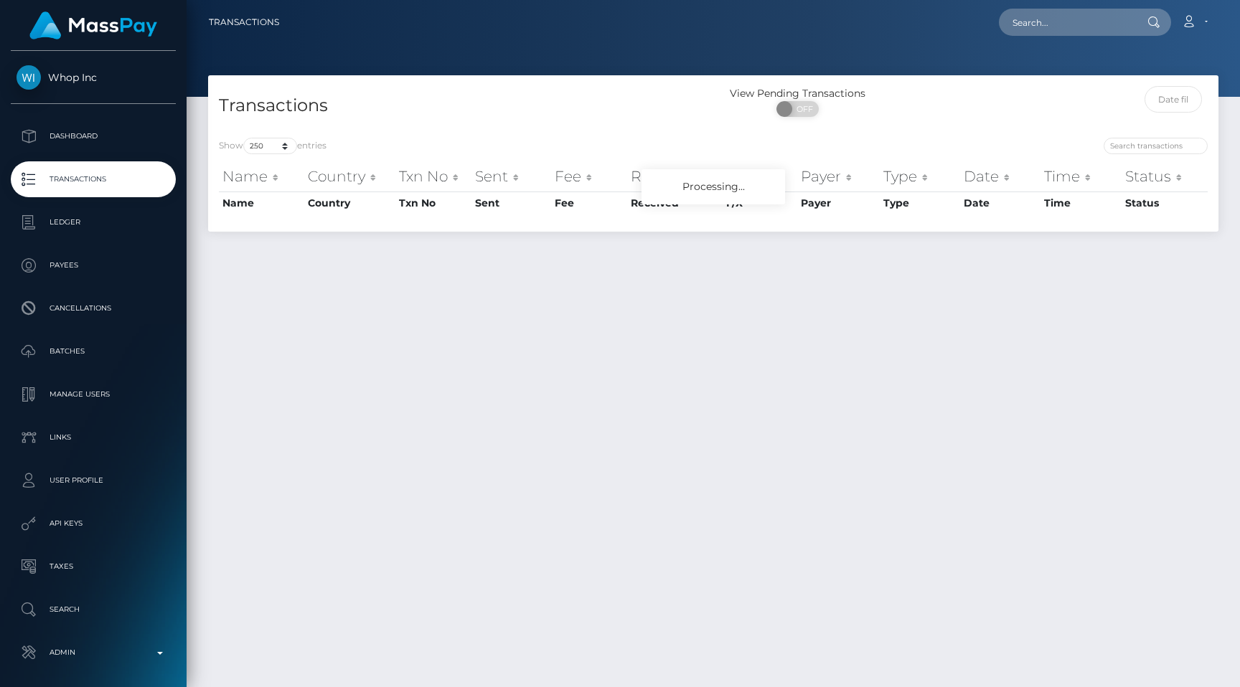
select select "250"
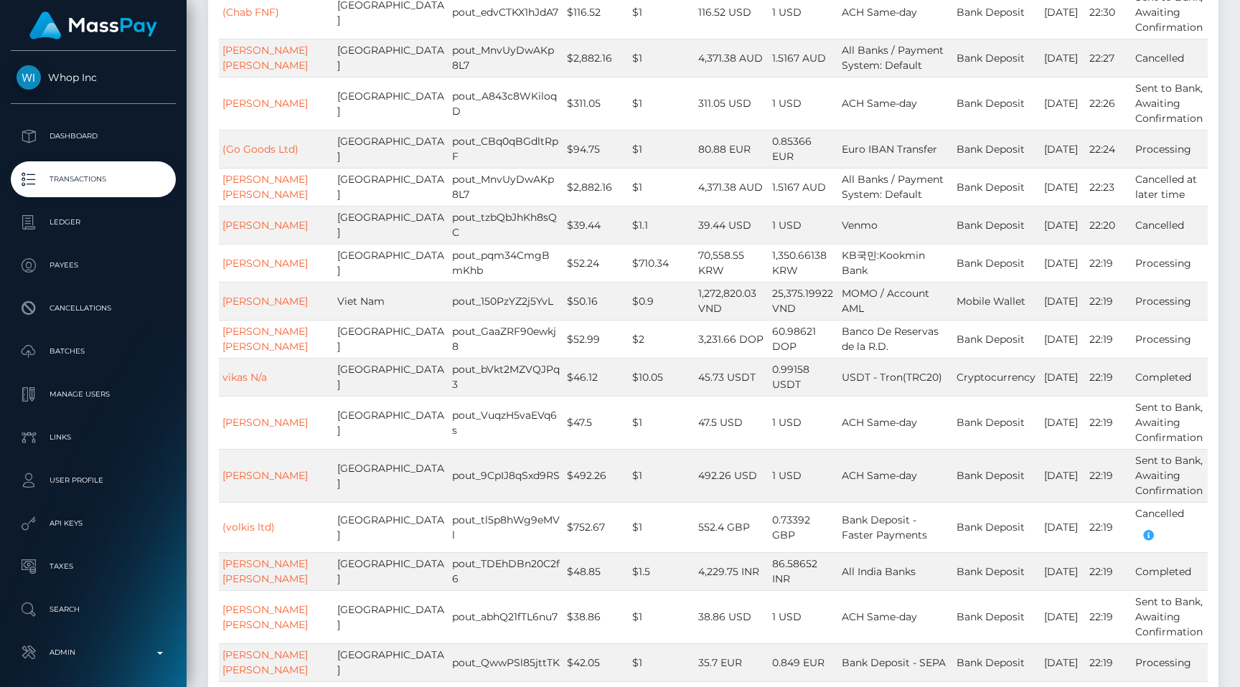
scroll to position [505, 0]
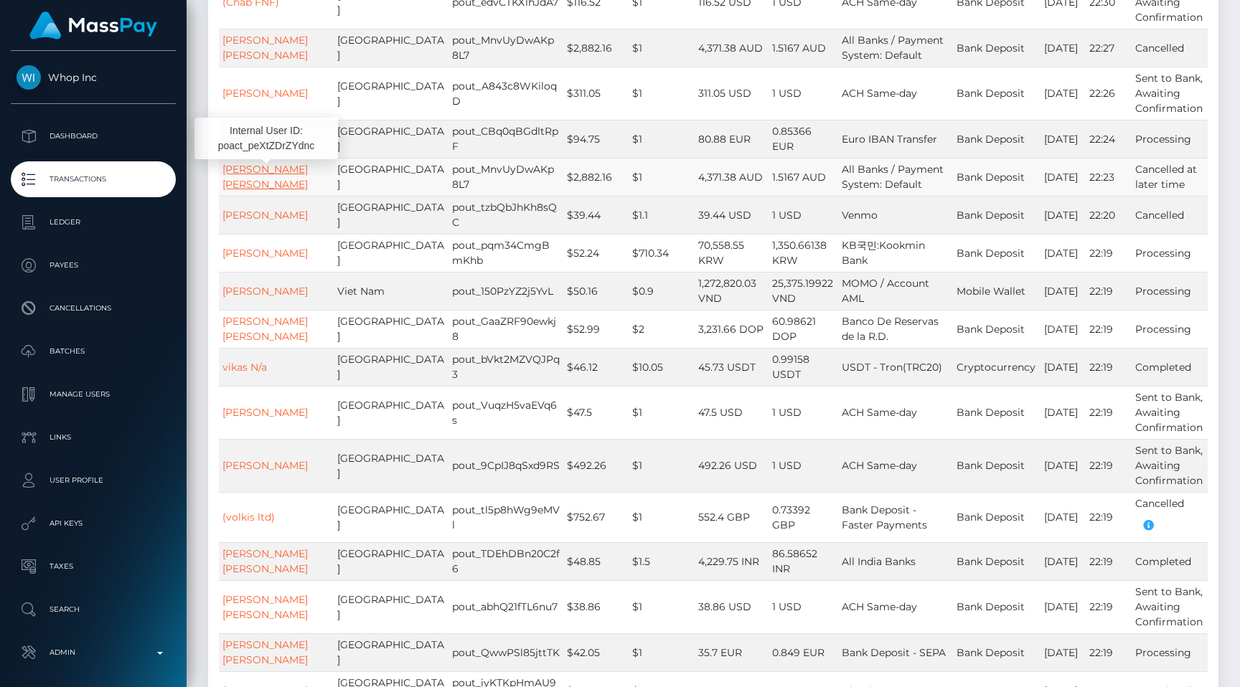
click at [285, 188] on link "BRANDON LEMONT MORAN" at bounding box center [264, 177] width 85 height 28
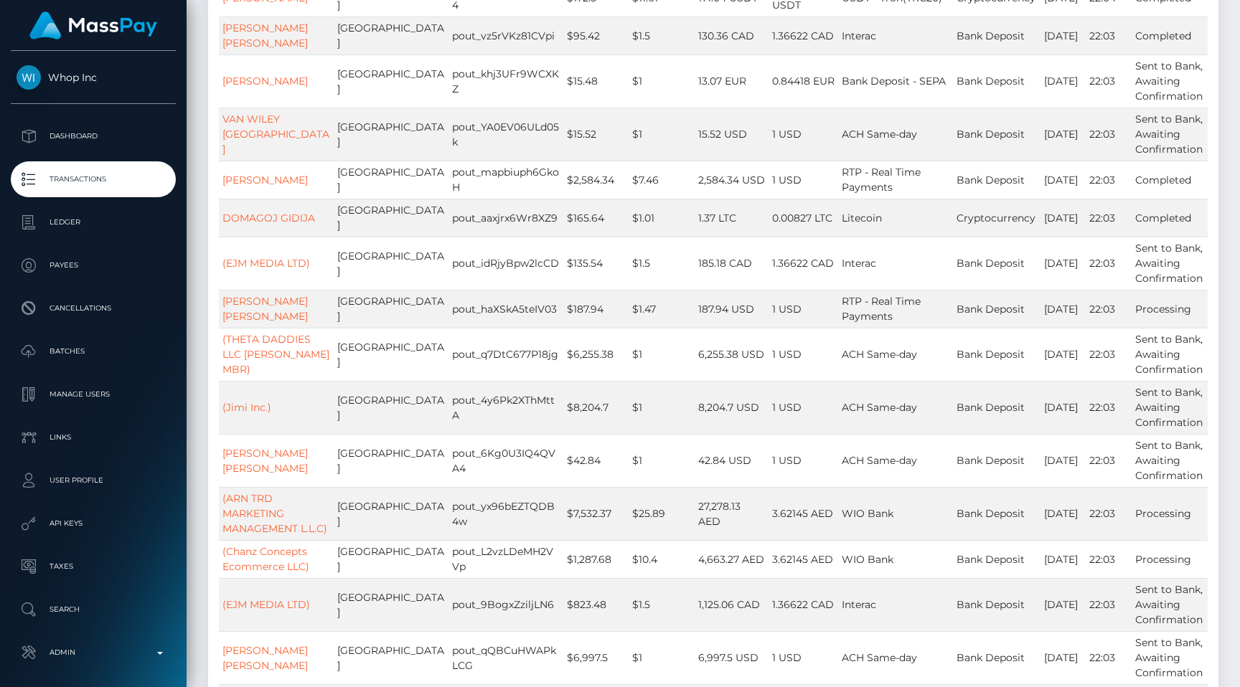
scroll to position [3598, 0]
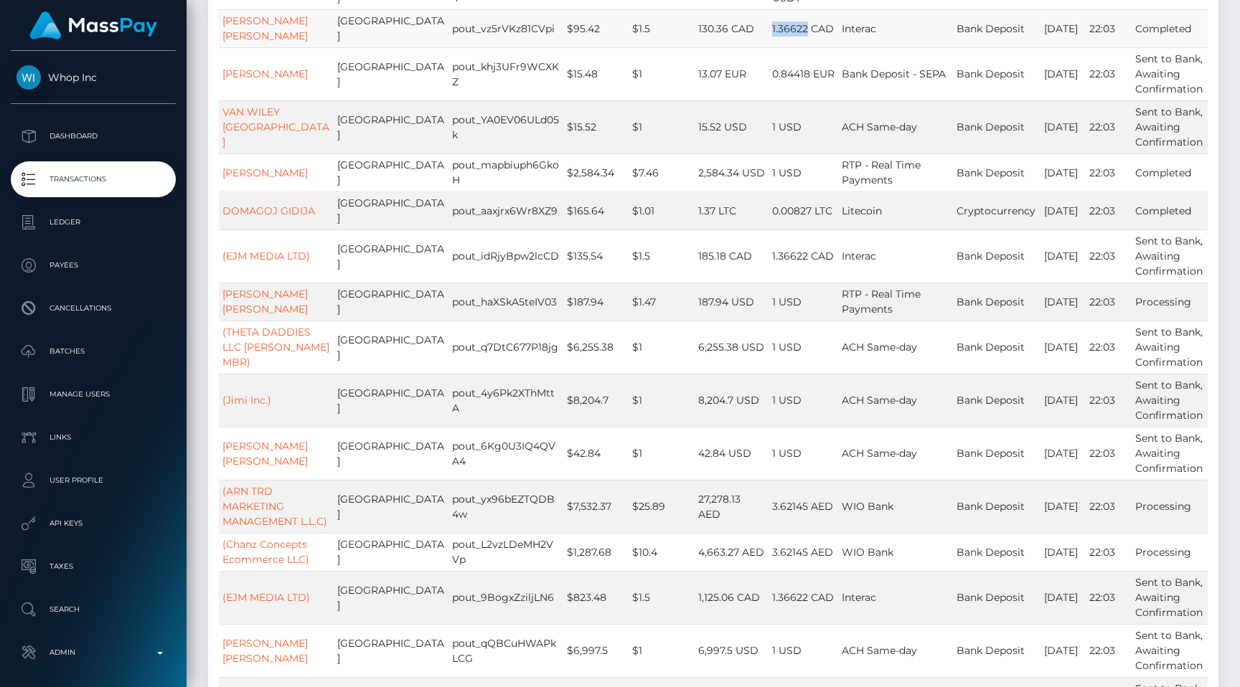
drag, startPoint x: 741, startPoint y: 230, endPoint x: 778, endPoint y: 229, distance: 36.6
click at [778, 47] on td "1.36622 CAD" at bounding box center [804, 28] width 70 height 38
click at [475, 47] on td "pout_vz5rVKz81CVpi" at bounding box center [506, 28] width 115 height 38
copy td "pout_vz5rVKz81CVpi"
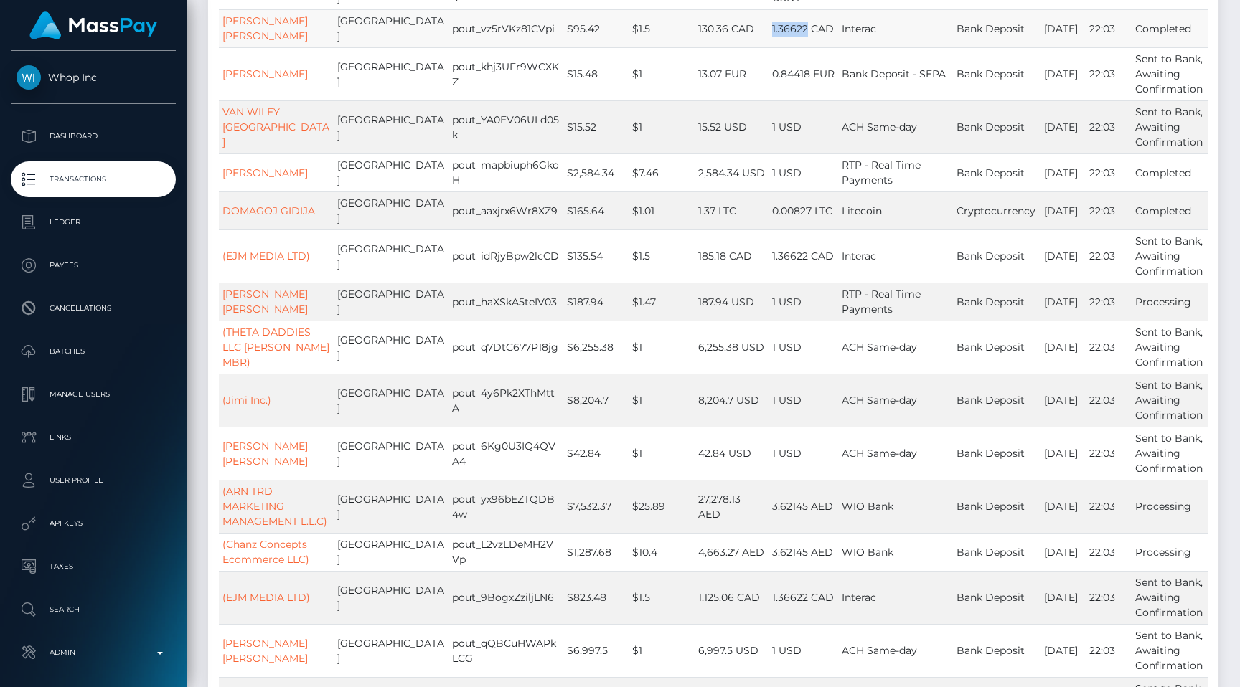
drag, startPoint x: 777, startPoint y: 230, endPoint x: 739, endPoint y: 230, distance: 38.0
click at [769, 47] on td "1.36622 CAD" at bounding box center [804, 28] width 70 height 38
copy td "1.36622"
click at [451, 47] on td "pout_vz5rVKz81CVpi" at bounding box center [506, 28] width 115 height 38
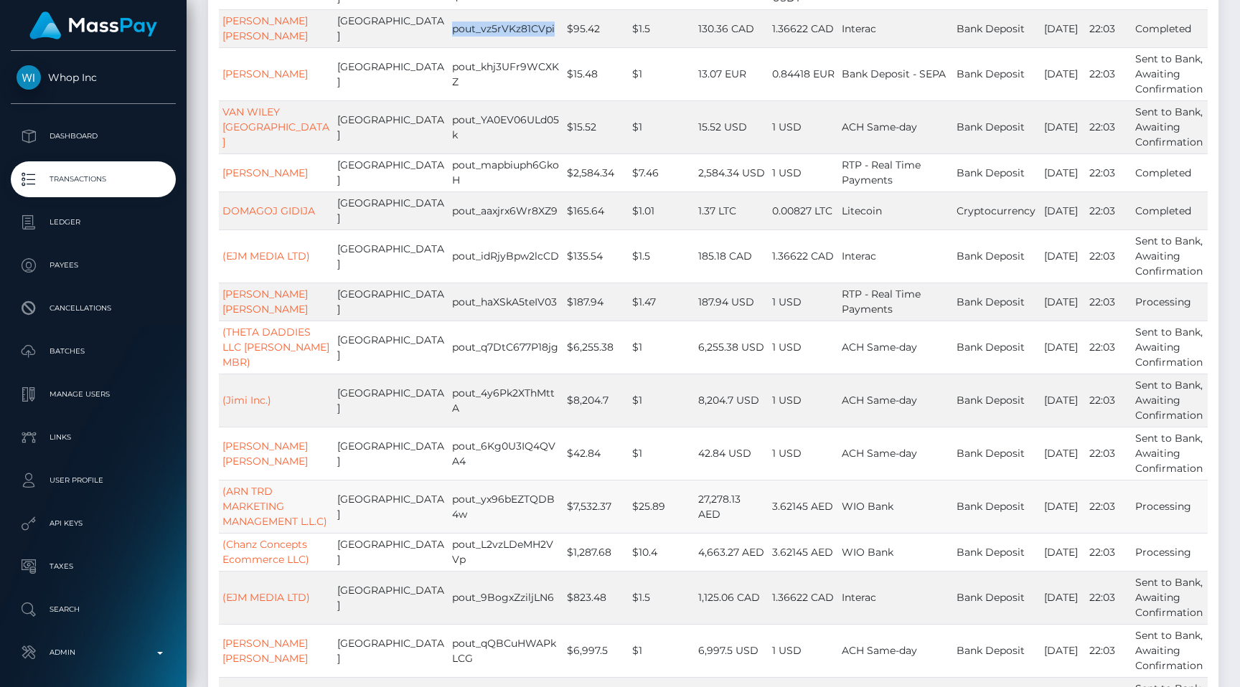
copy td "pout_vz5rVKz81CVpi"
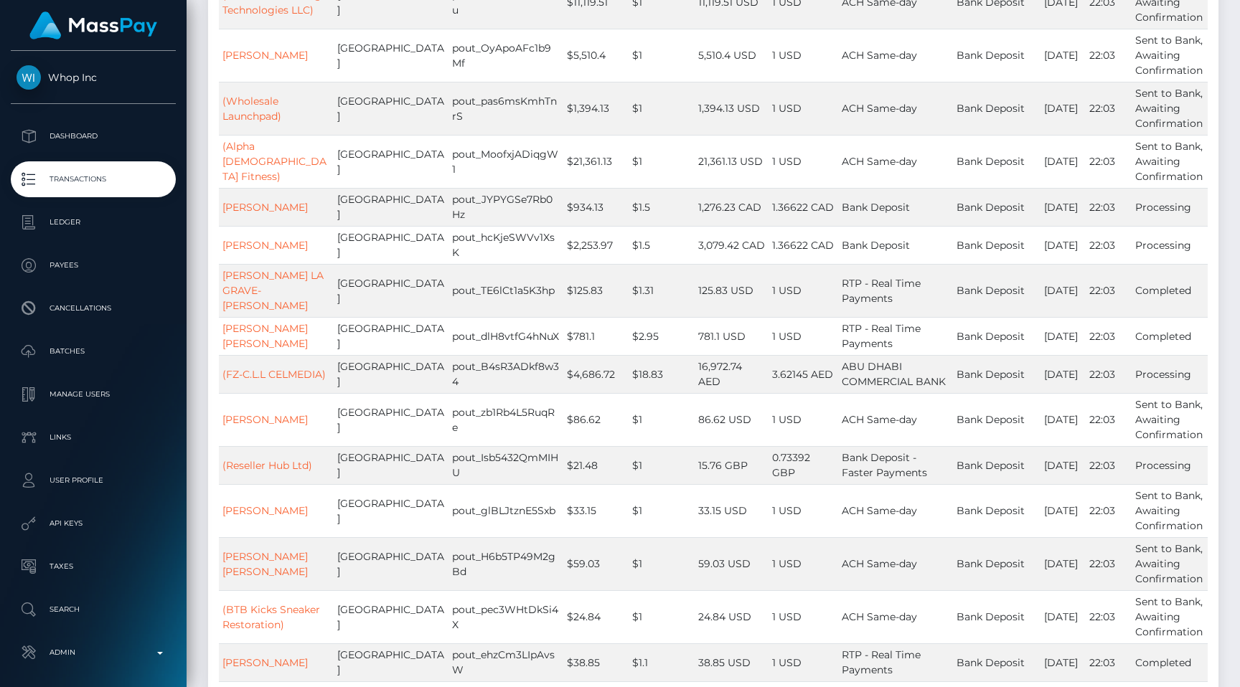
scroll to position [6862, 0]
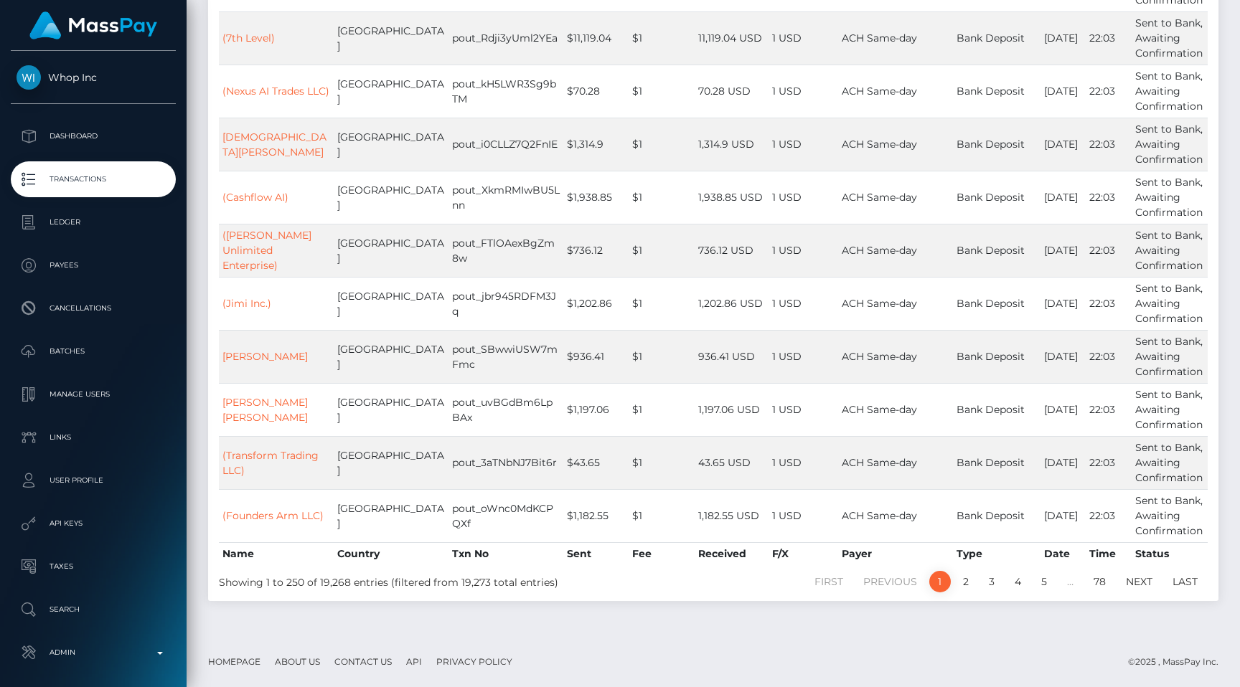
scroll to position [12101, 0]
click at [166, 179] on p "Transactions" at bounding box center [94, 180] width 154 height 22
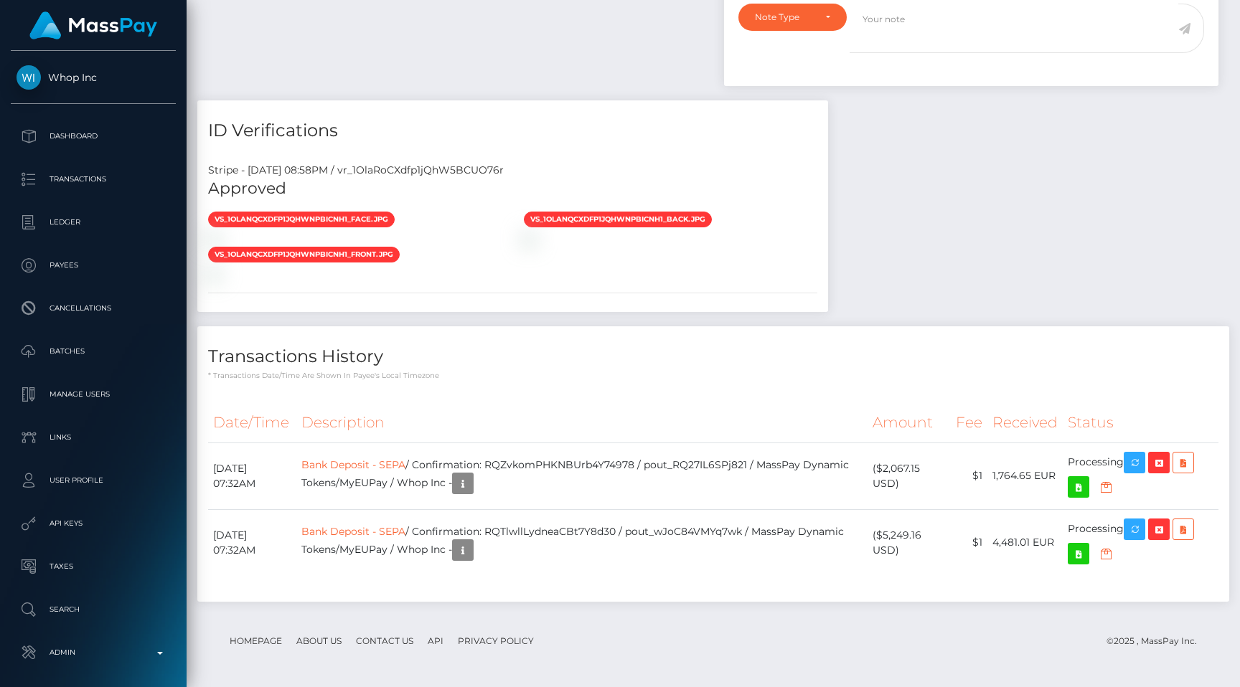
scroll to position [172, 322]
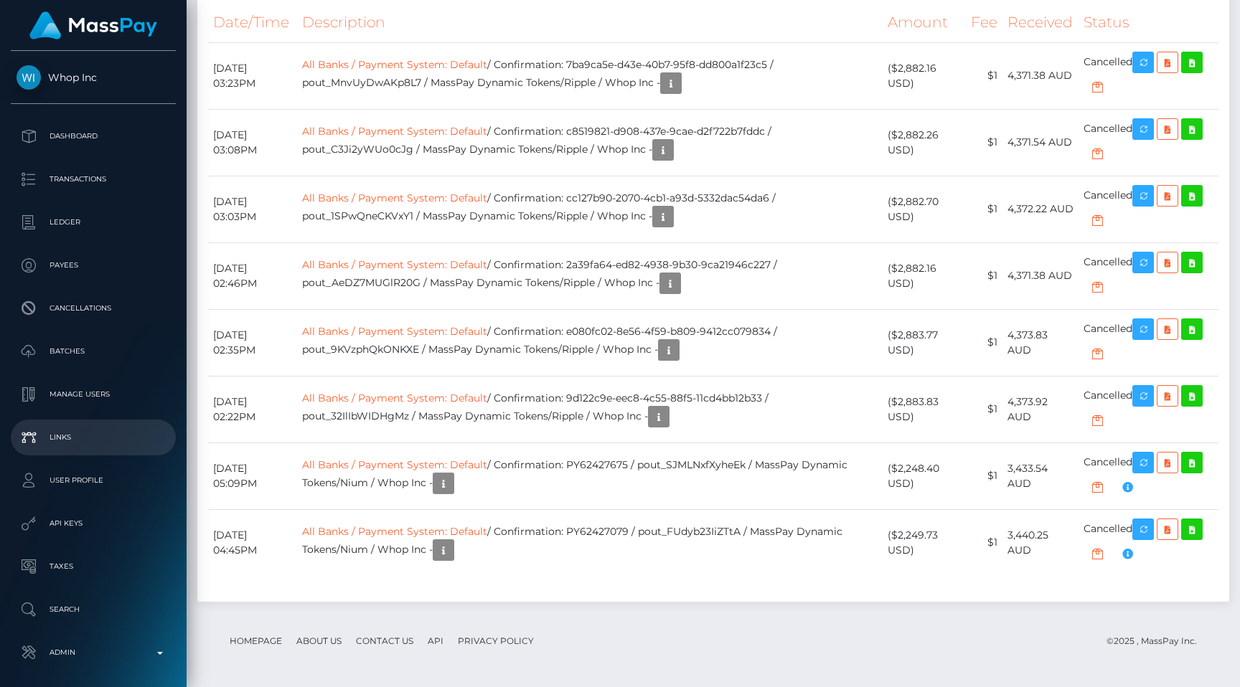
scroll to position [58, 0]
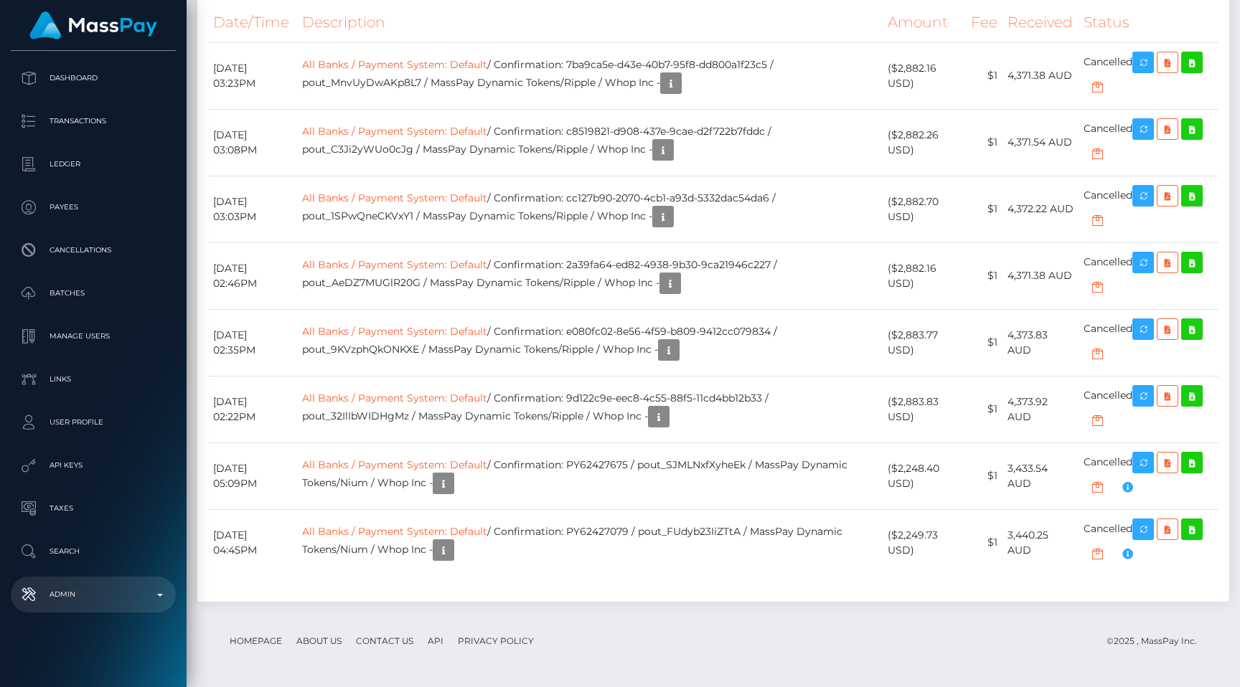
click at [116, 598] on p "Admin" at bounding box center [94, 595] width 154 height 22
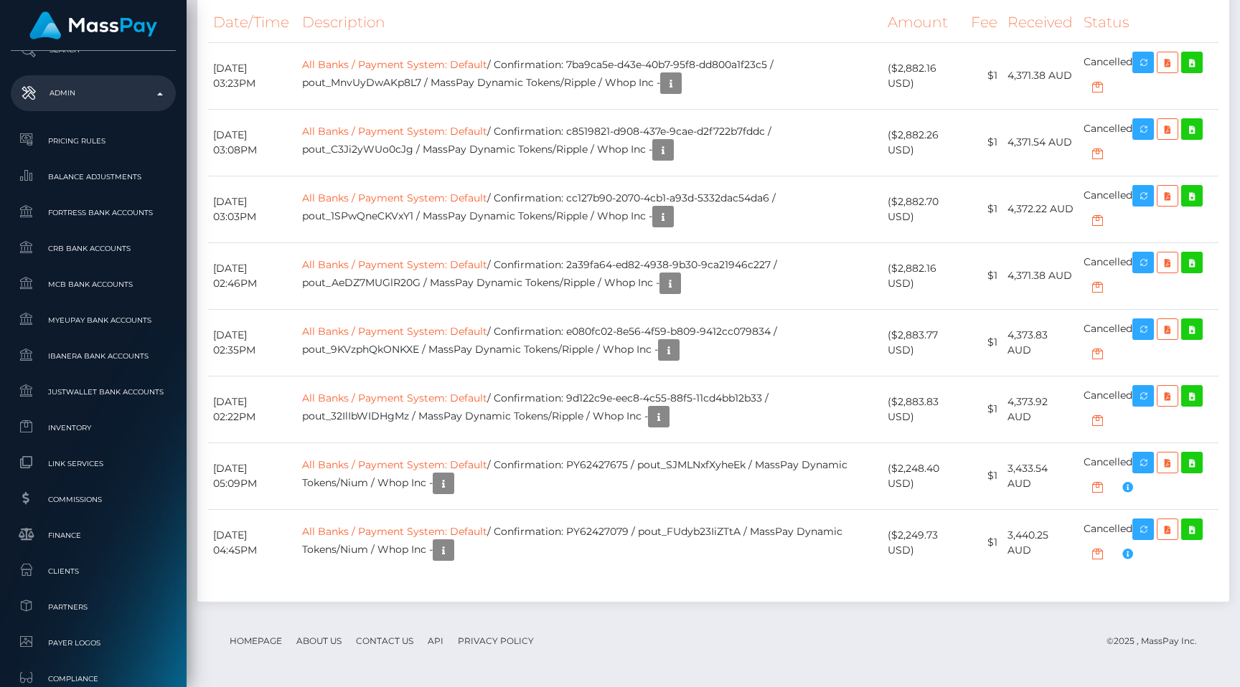
scroll to position [809, 0]
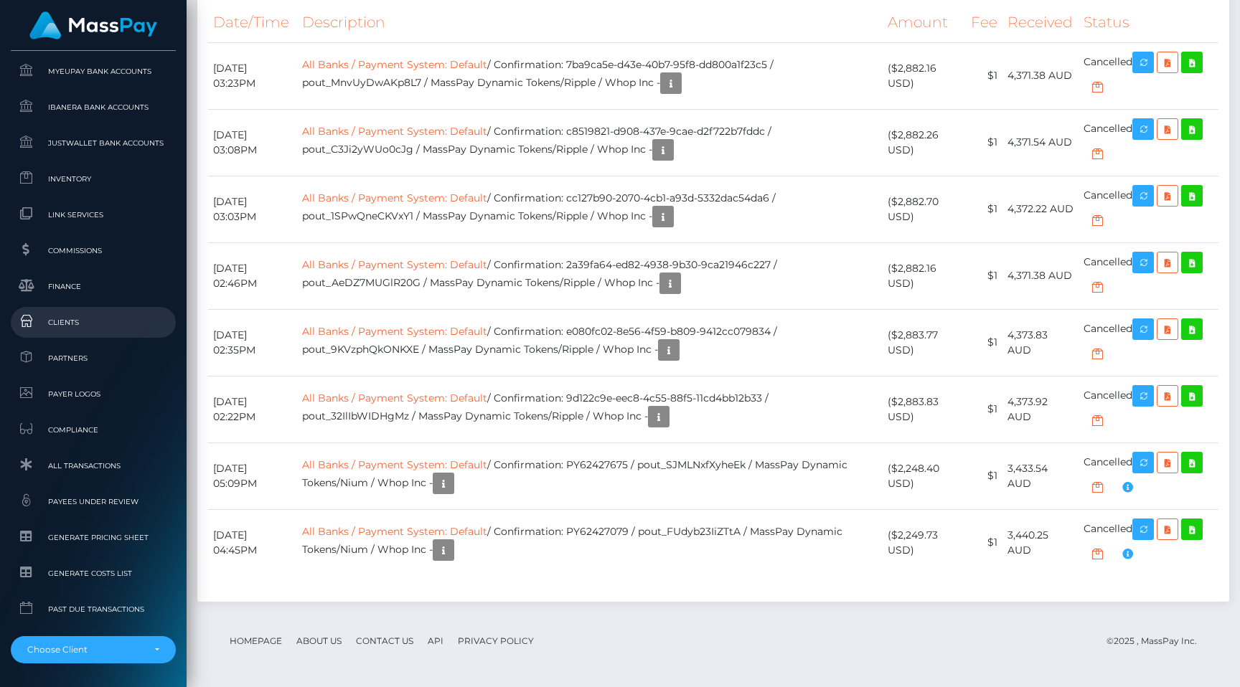
click at [85, 326] on span "Clients" at bounding box center [94, 322] width 154 height 17
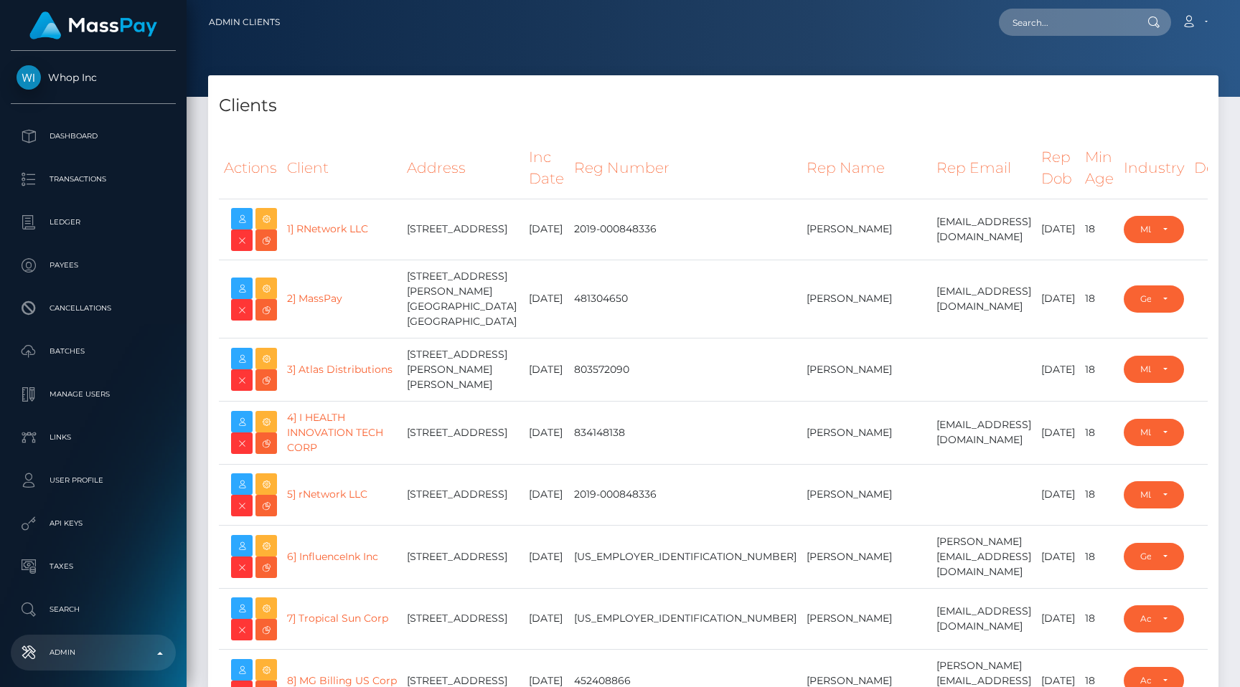
select select "223"
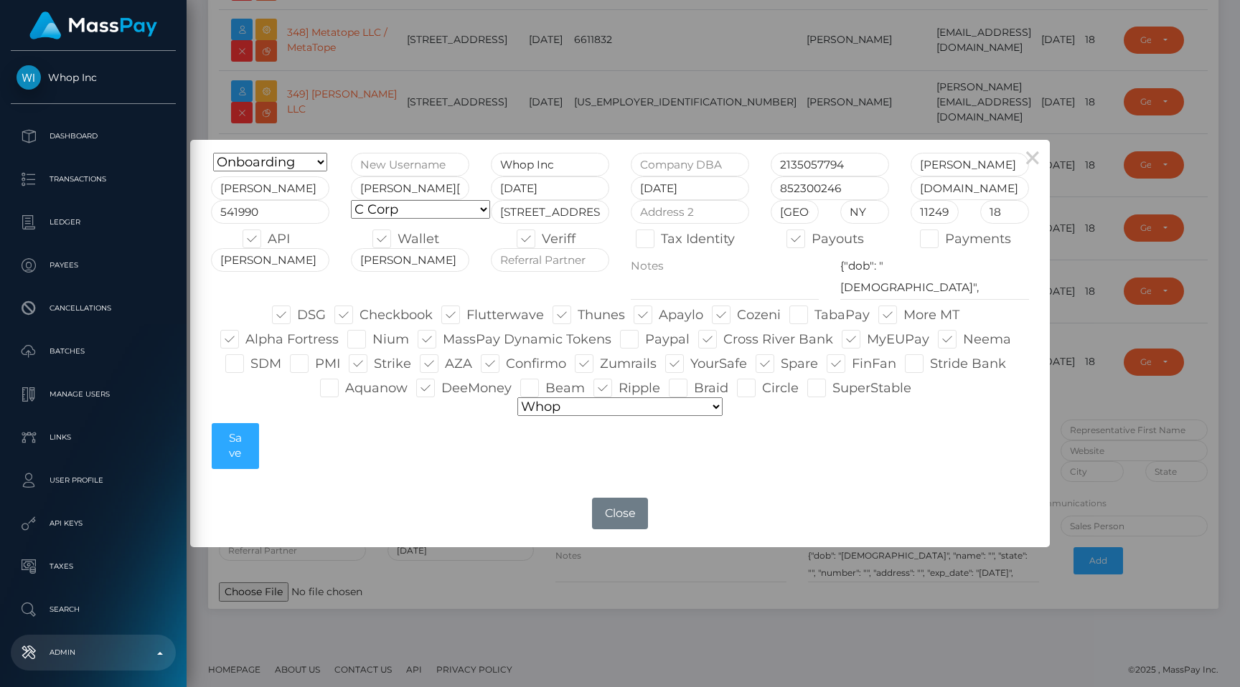
click at [619, 382] on span at bounding box center [619, 388] width 0 height 16
click at [619, 382] on input "Ripple" at bounding box center [623, 383] width 9 height 9
checkbox input "false"
click at [238, 439] on button "Save" at bounding box center [235, 446] width 47 height 46
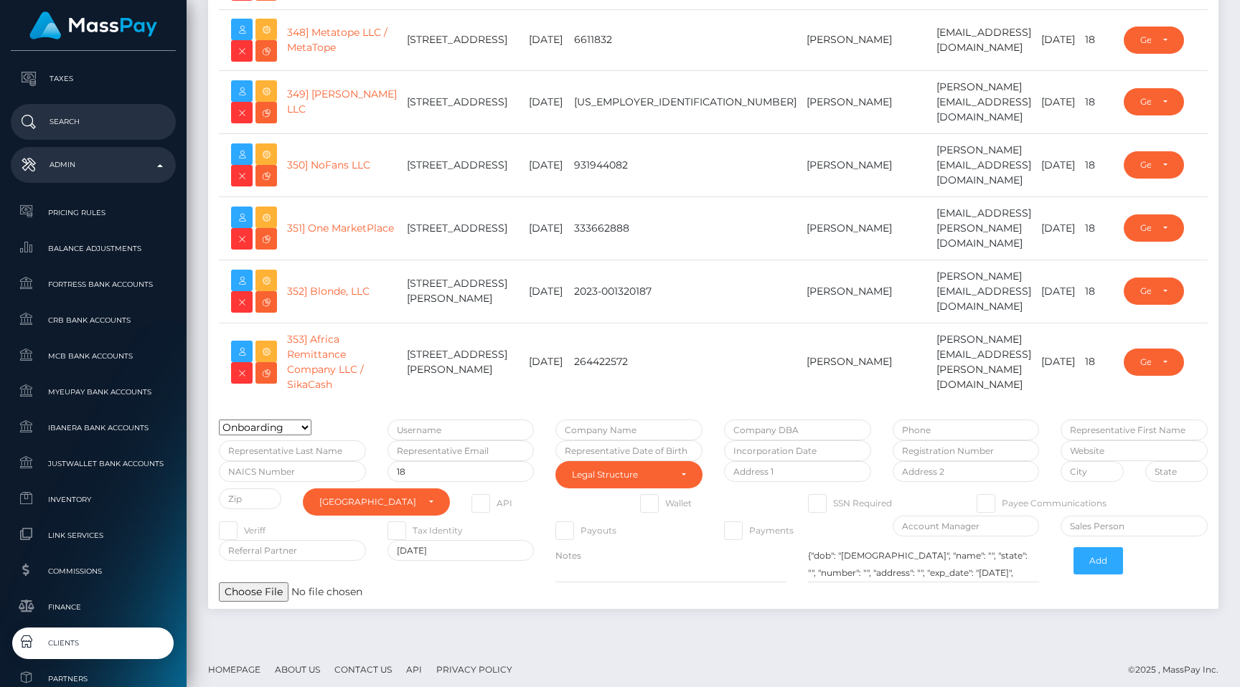
scroll to position [802, 0]
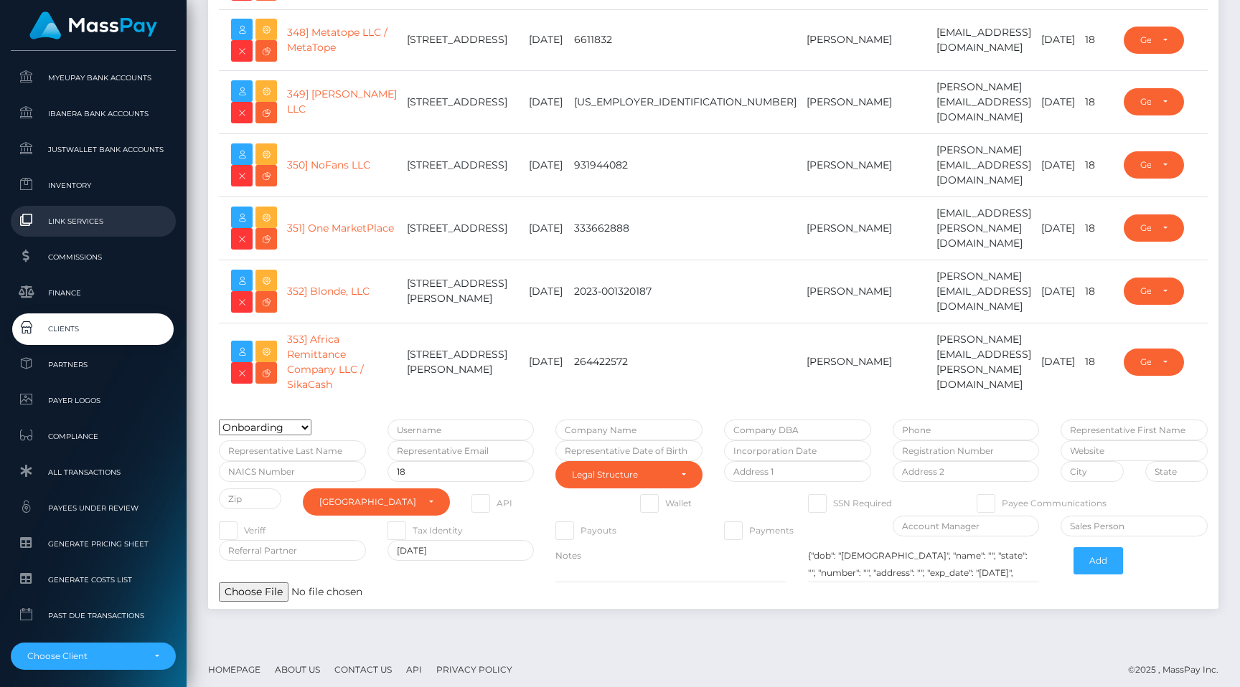
click at [97, 227] on span "Link Services" at bounding box center [94, 221] width 154 height 17
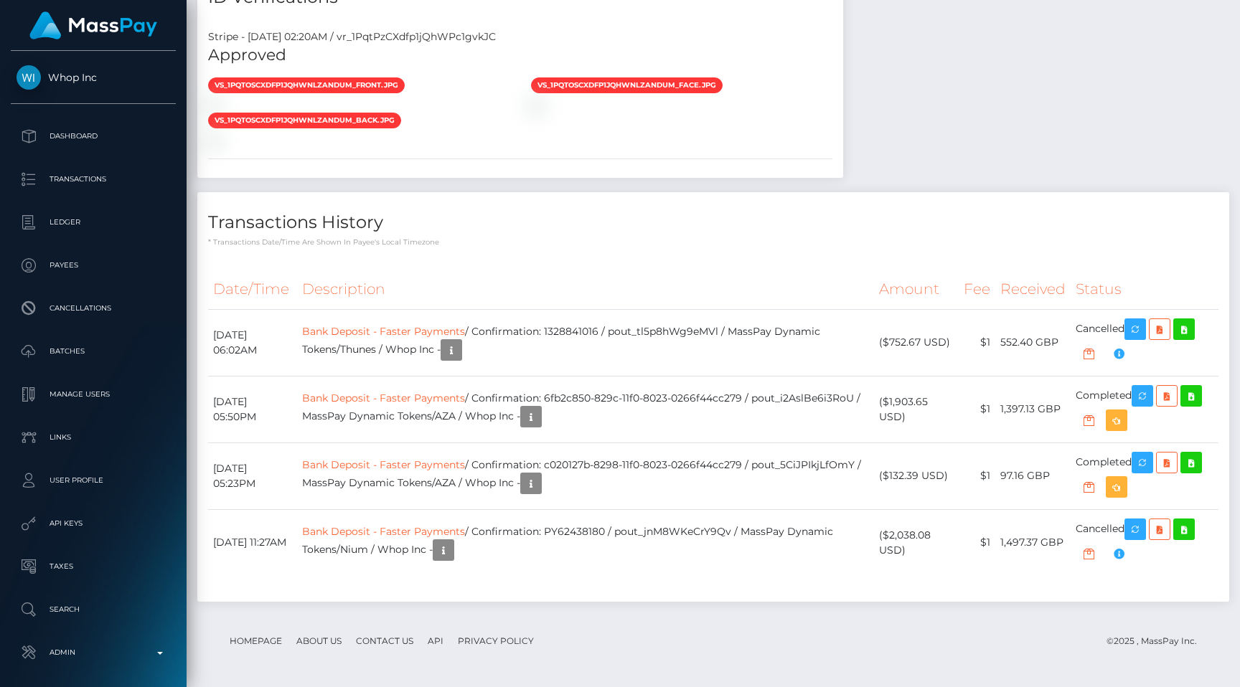
scroll to position [1473, 0]
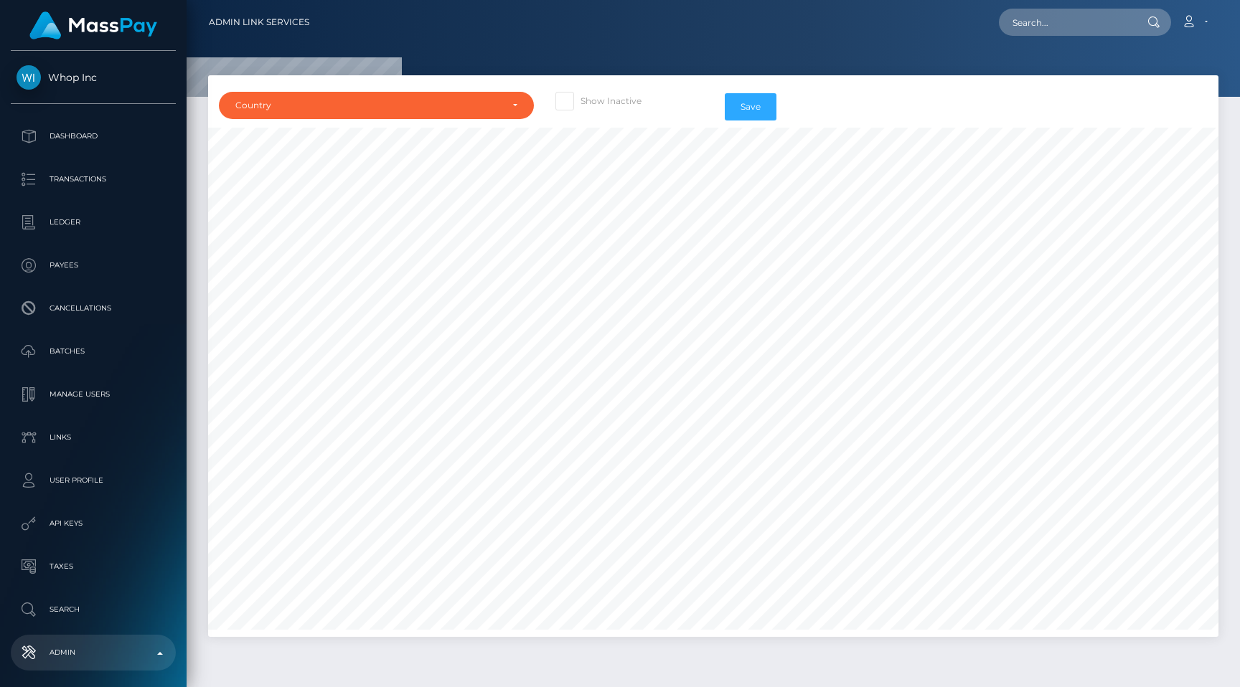
click at [584, 91] on div "Show Inactive" at bounding box center [629, 107] width 169 height 42
click at [581, 100] on span at bounding box center [581, 100] width 0 height 11
click at [581, 100] on input "Show Inactive" at bounding box center [585, 96] width 9 height 9
checkbox input "true"
click at [459, 105] on div "Country" at bounding box center [368, 105] width 266 height 11
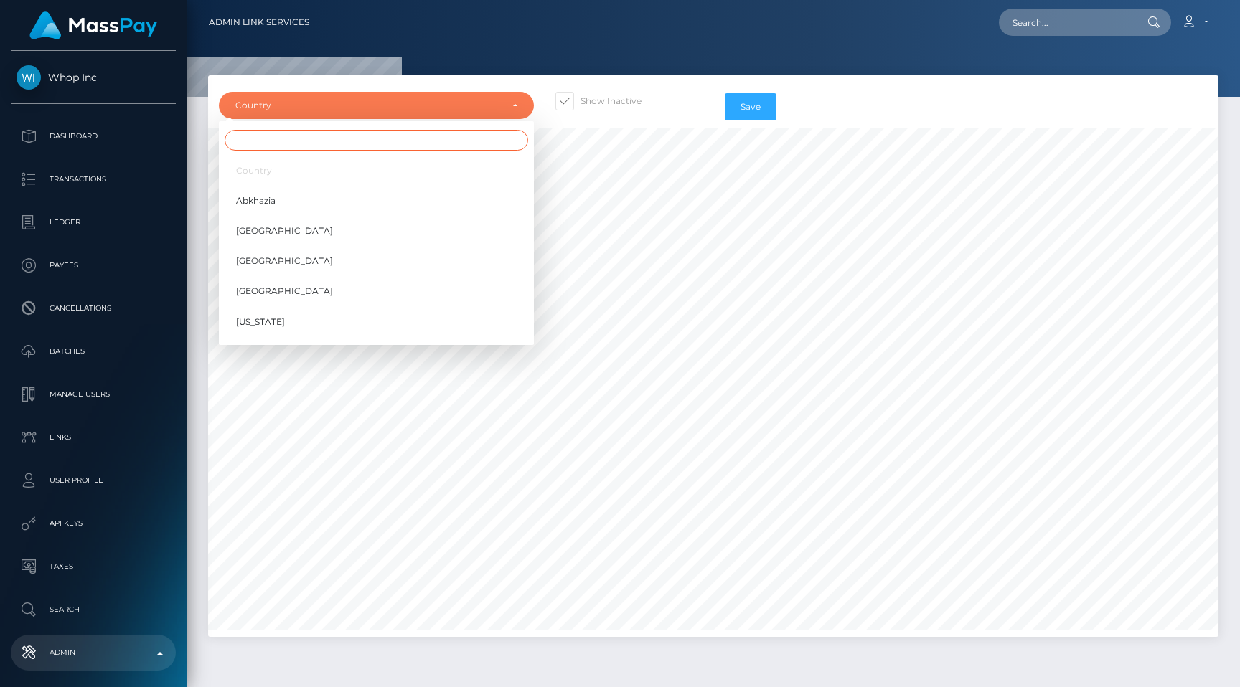
click at [446, 133] on input "Search" at bounding box center [377, 140] width 304 height 21
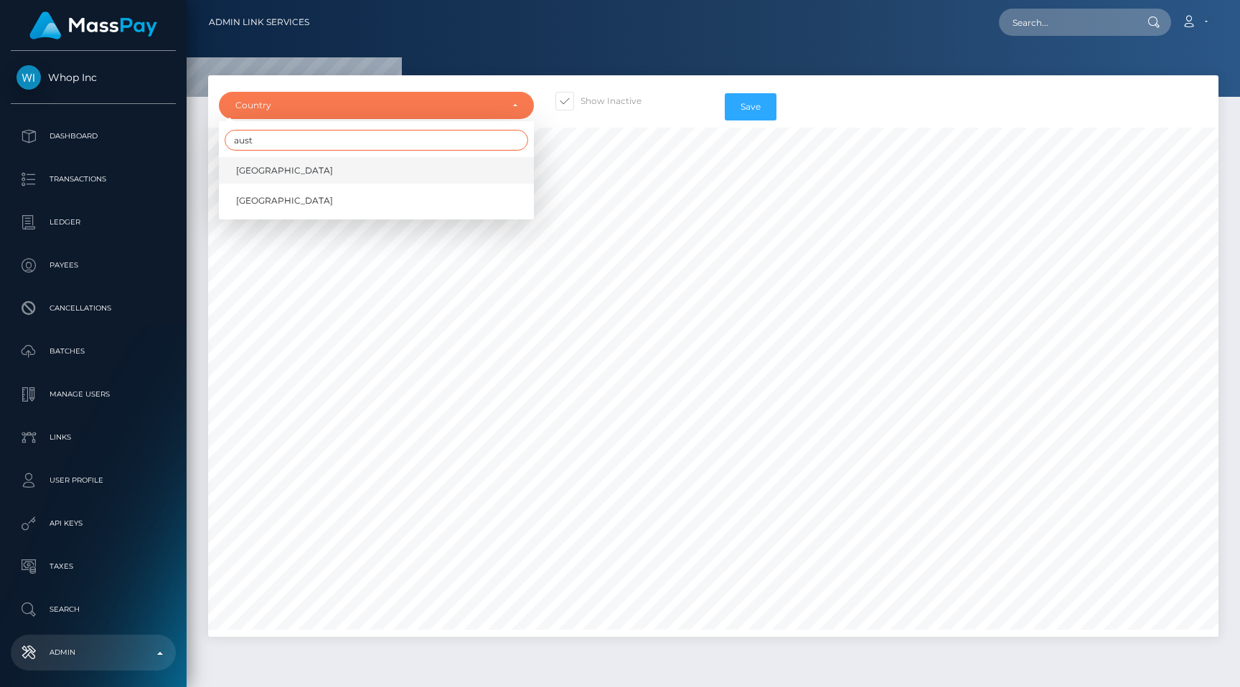
type input "aust"
click at [408, 165] on link "Australia" at bounding box center [376, 170] width 315 height 27
select select "AU"
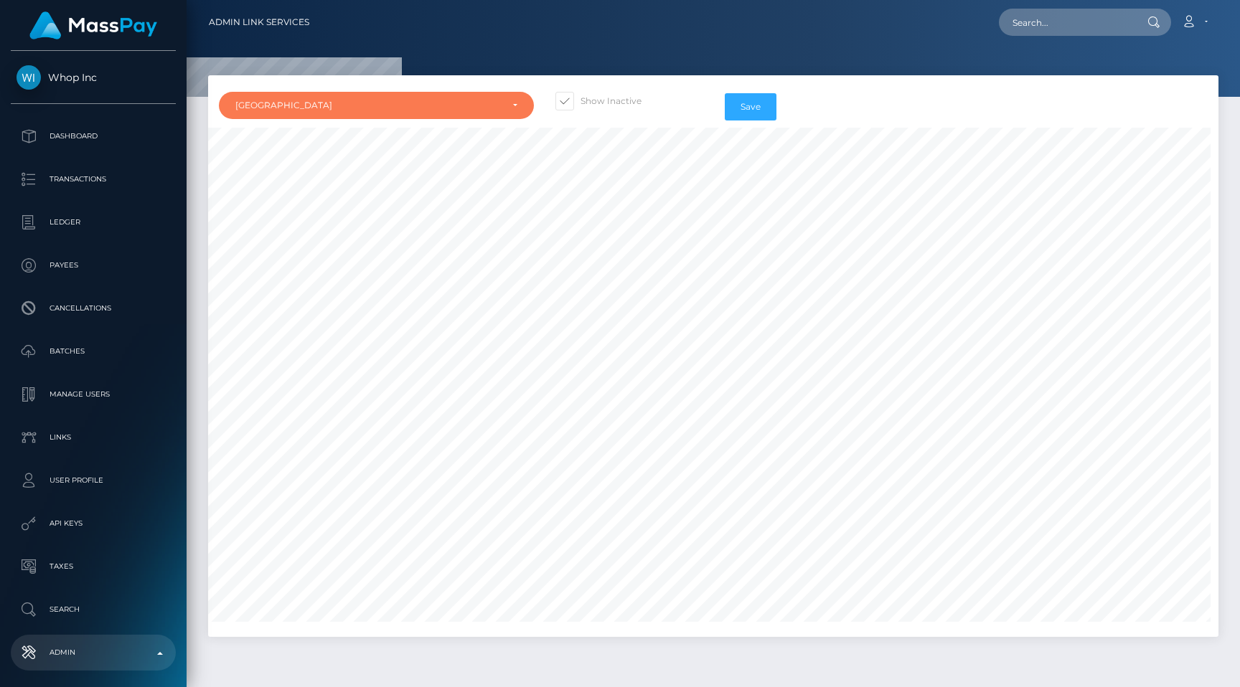
scroll to position [0, 894]
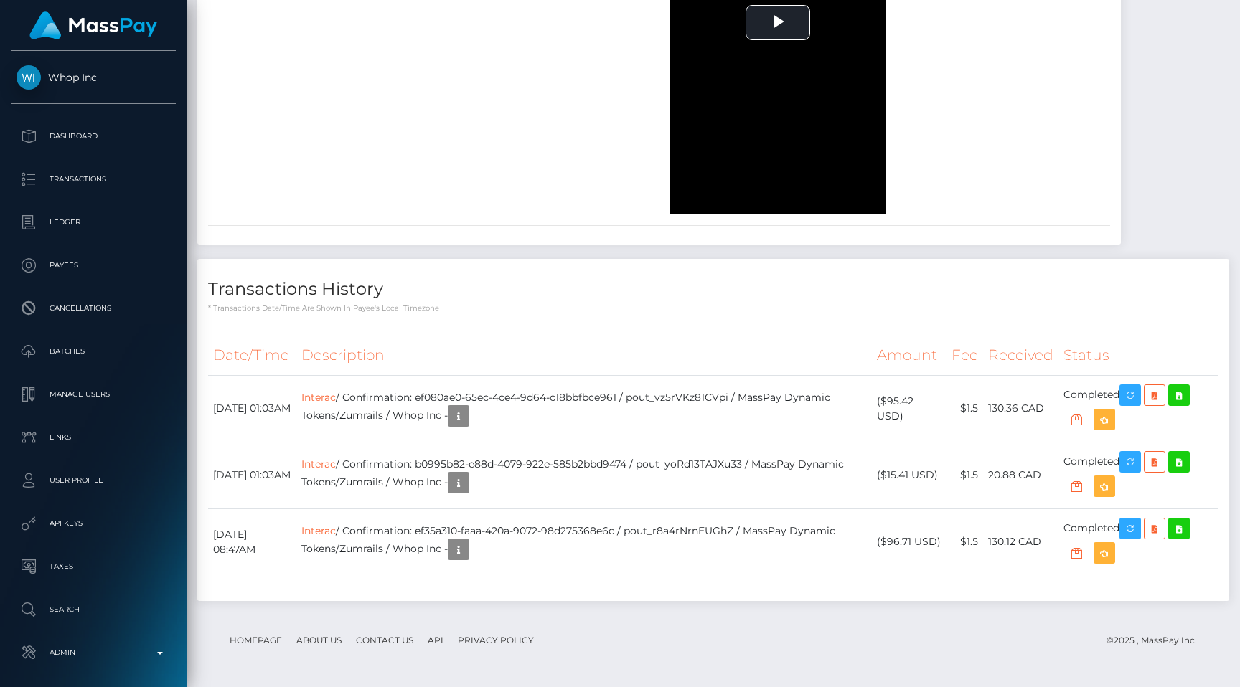
scroll to position [2390, 0]
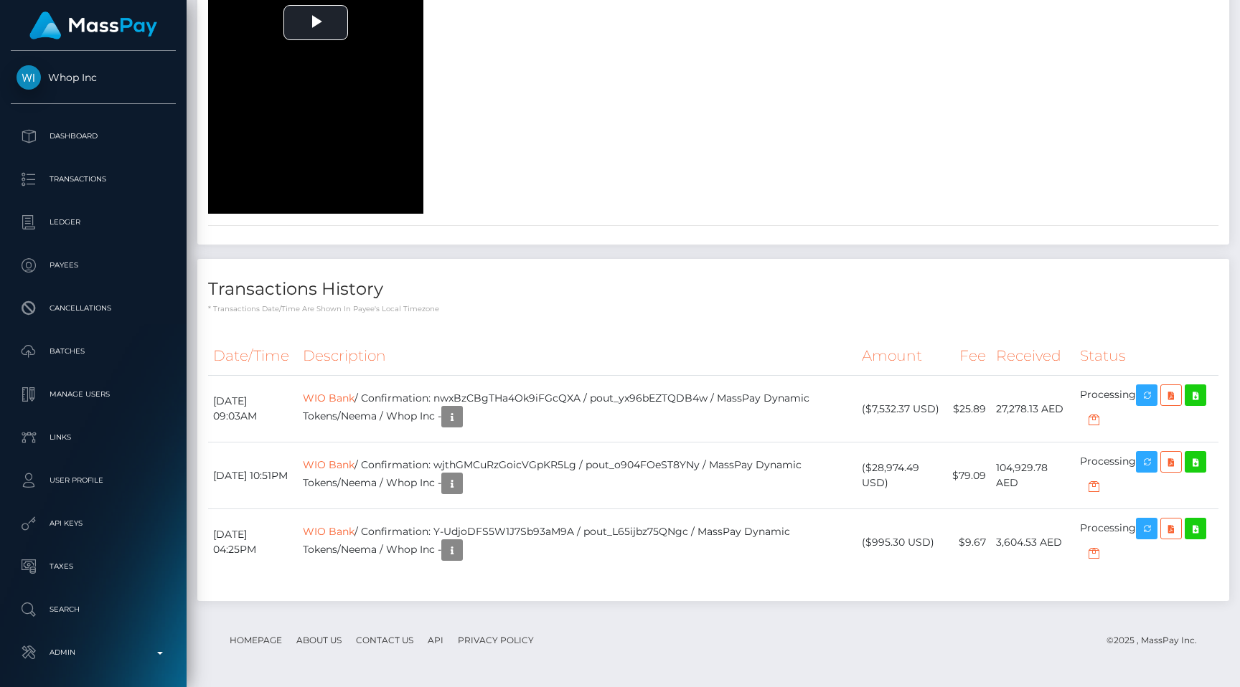
scroll to position [2812, 0]
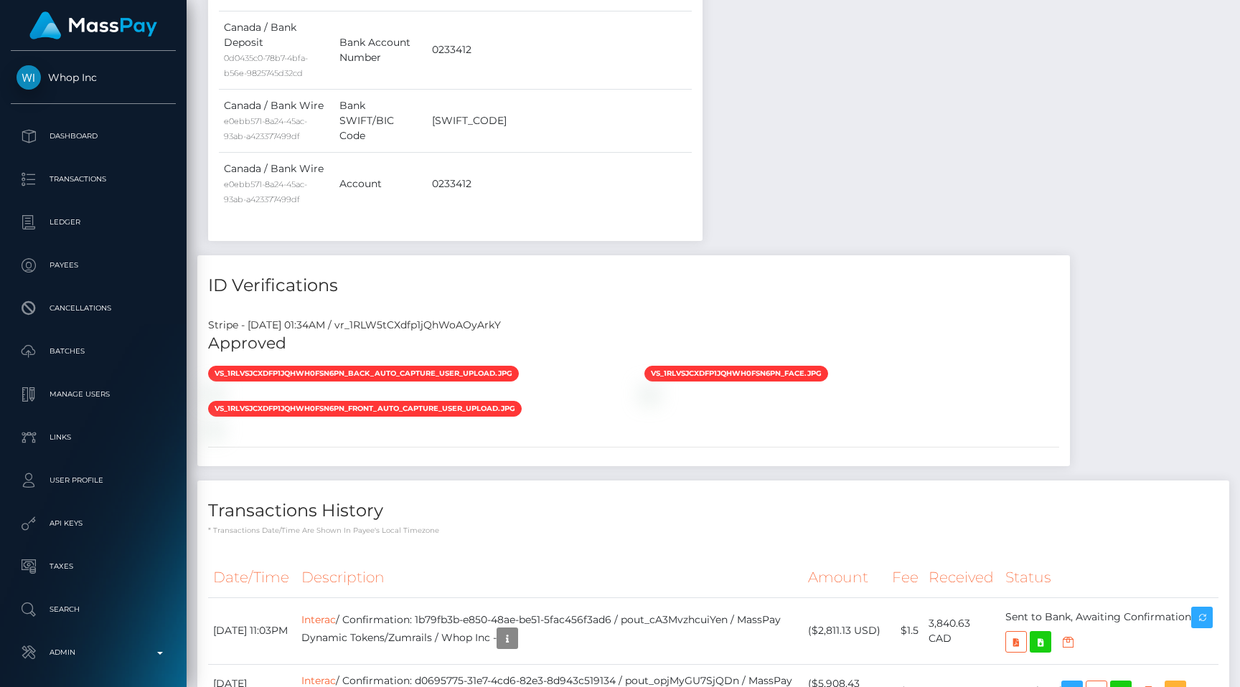
scroll to position [982, 0]
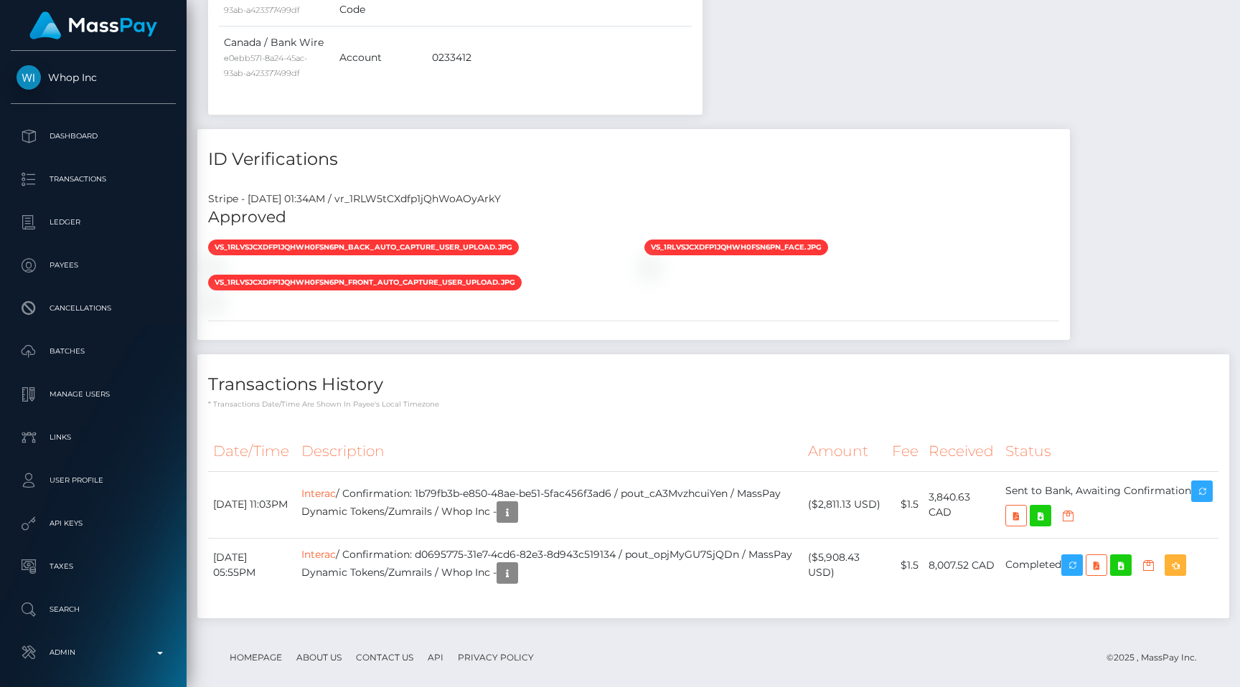
click at [456, 194] on div "Stripe - [DATE] 01:34AM / vr_1RLW5tCXdfp1jQhWoAOyArkY" at bounding box center [633, 199] width 873 height 15
click at [456, 194] on div "Stripe - July 23, 2025 01:34AM / vr_1RLW5tCXdfp1jQhWoAOyArkY" at bounding box center [633, 199] width 873 height 15
copy div "vr_1RLW5tCXdfp1jQhWoAOyArkY"
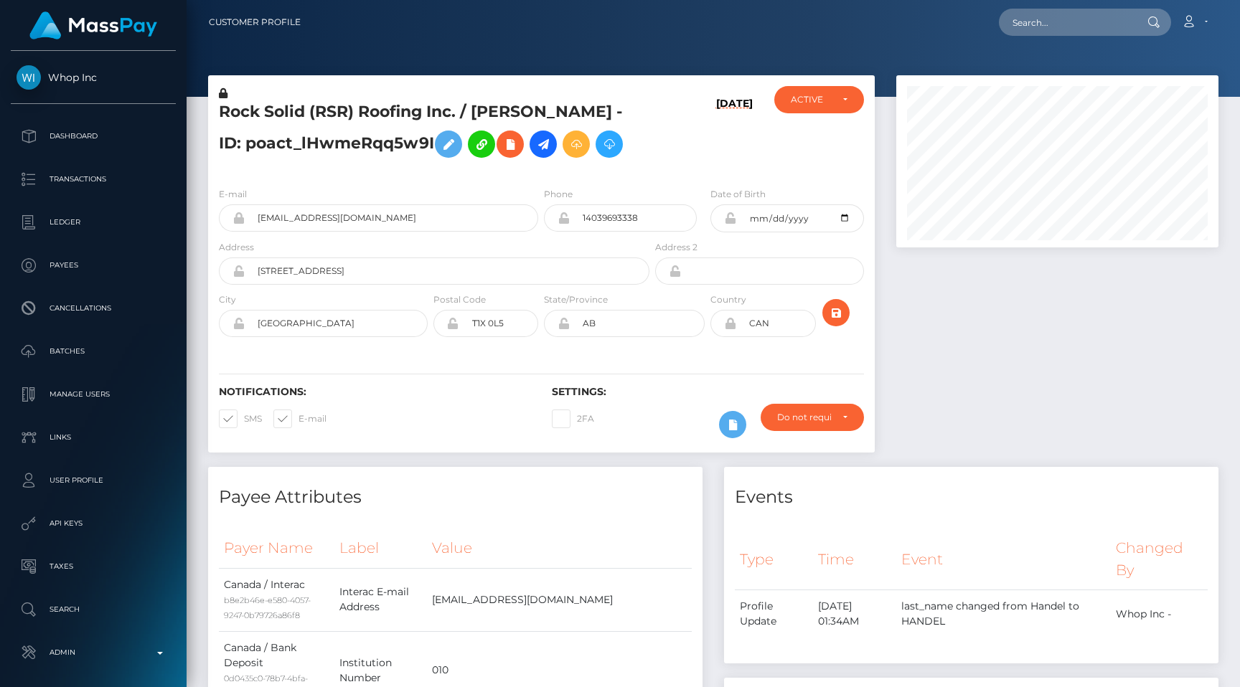
click at [655, 164] on div "[DATE]" at bounding box center [707, 131] width 111 height 90
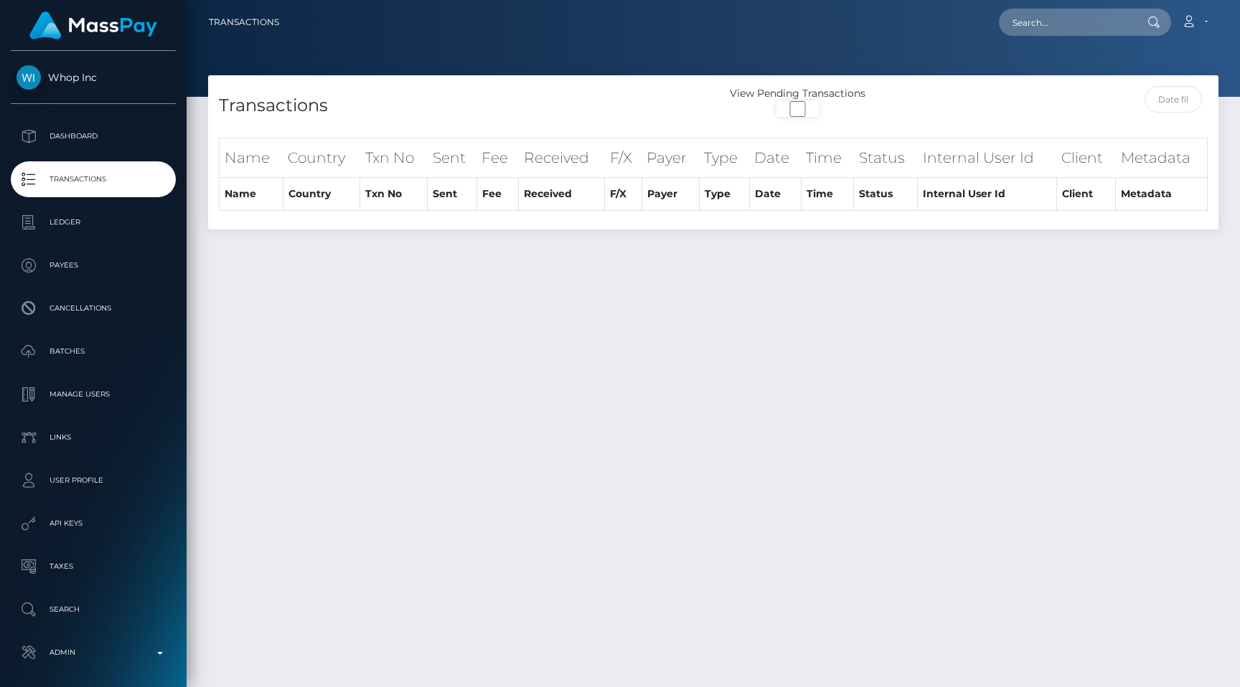
select select "250"
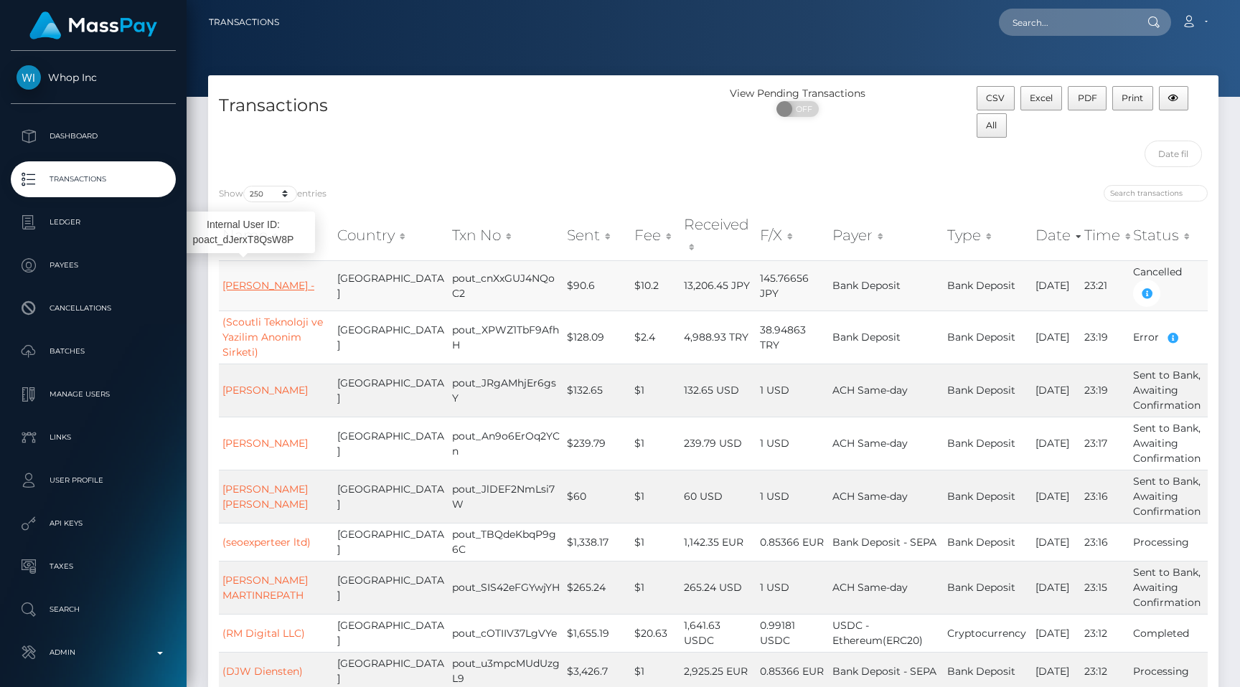
click at [253, 279] on link "[PERSON_NAME] -" at bounding box center [268, 285] width 92 height 13
click at [257, 316] on link "(Scoutli Teknoloji ve Yazilim Anonim Sirketi)" at bounding box center [272, 337] width 100 height 43
click at [130, 175] on p "Transactions" at bounding box center [94, 180] width 154 height 22
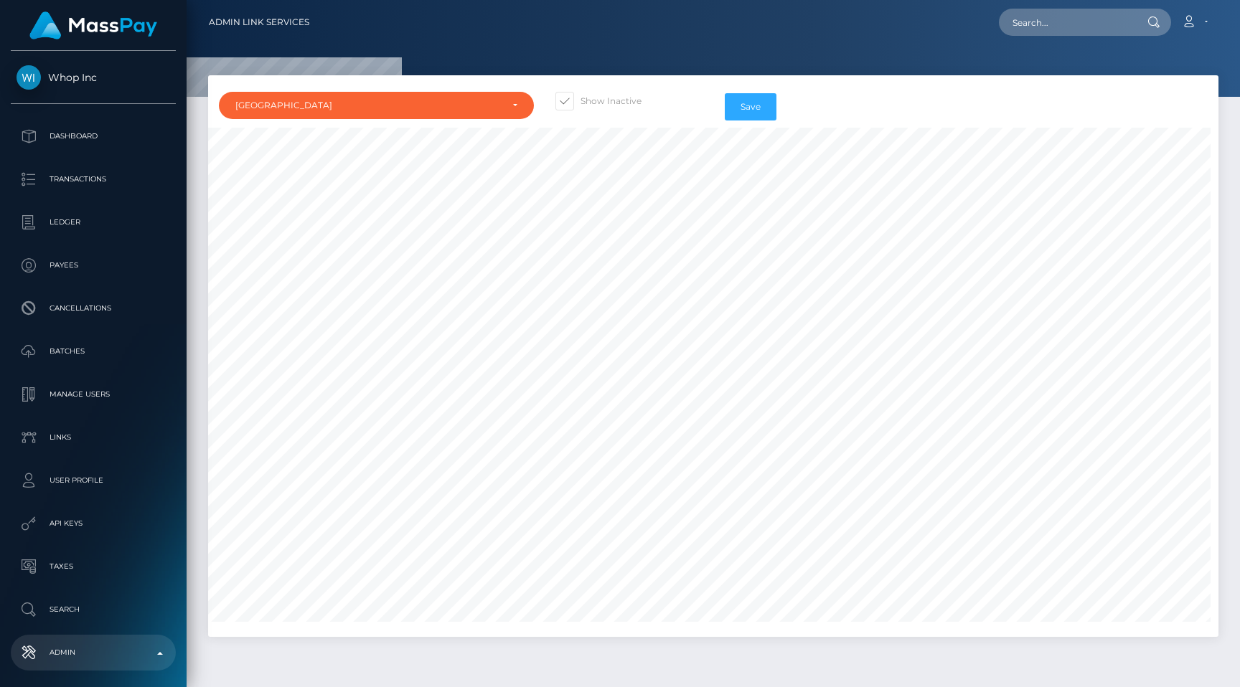
select select "AU"
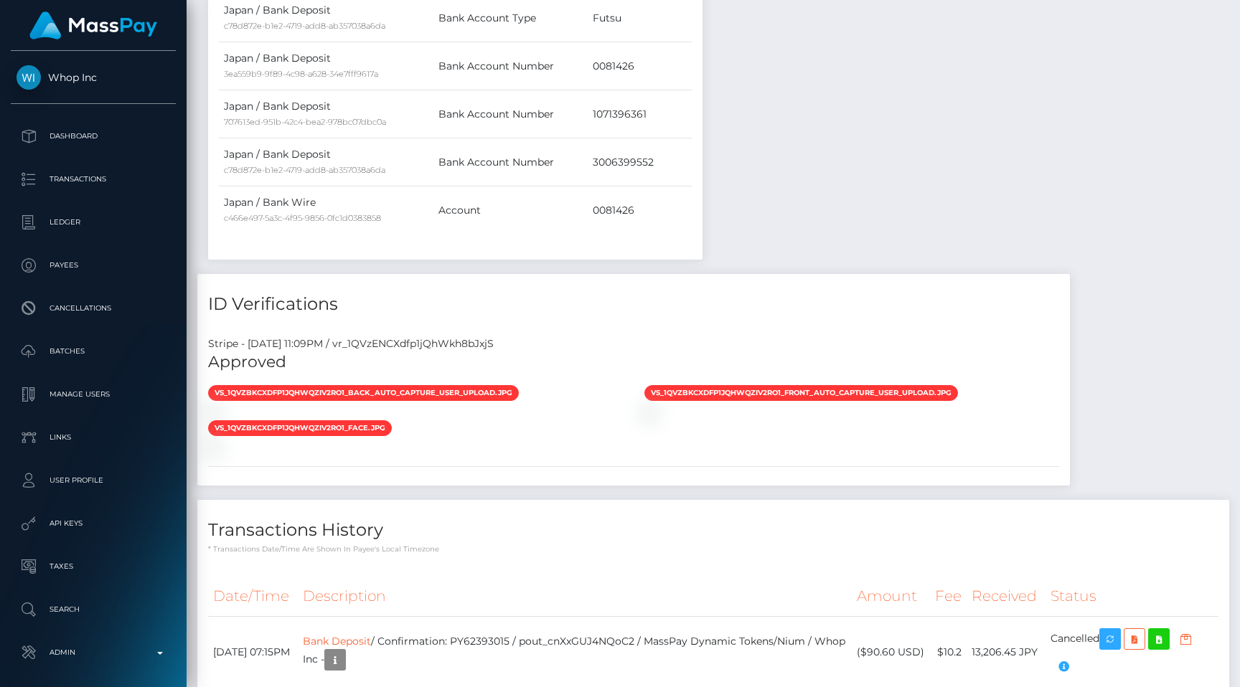
scroll to position [1208, 0]
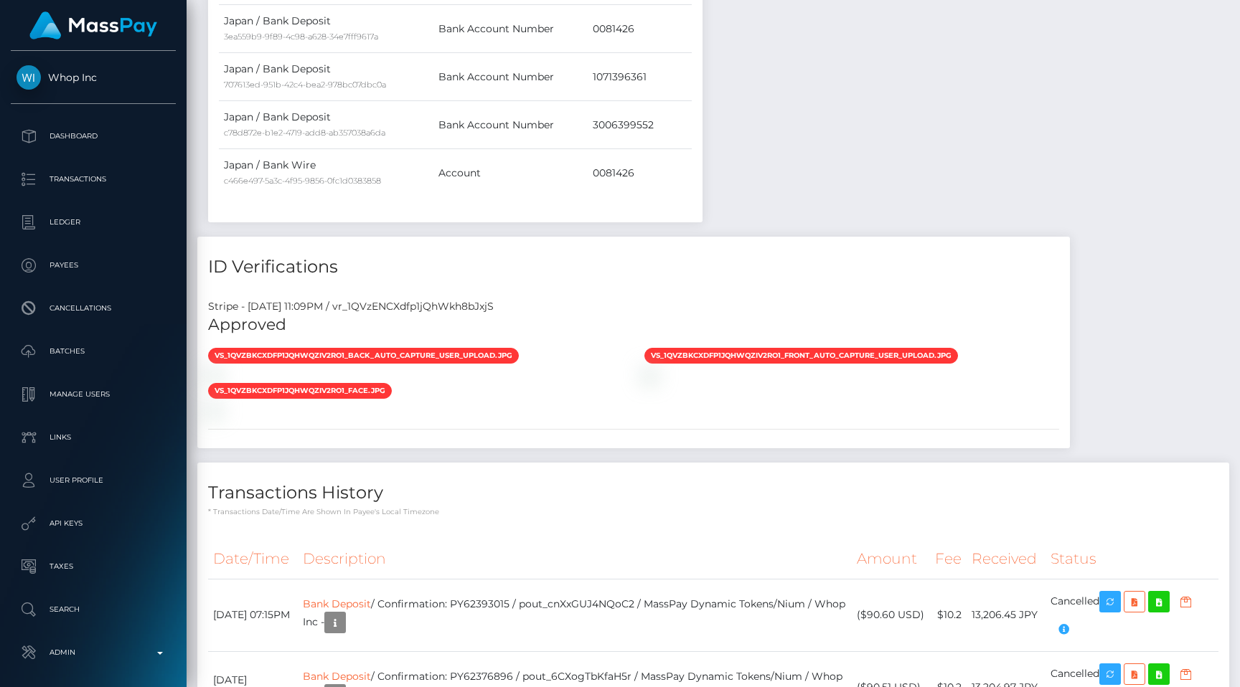
click at [411, 305] on div "Stripe - July 23, 2025 11:09PM / vr_1QVzENCXdfp1jQhWkh8bJxjS" at bounding box center [633, 306] width 873 height 15
click at [411, 305] on div "Stripe - [DATE] 11:09PM / vr_1QVzENCXdfp1jQhWkh8bJxjS" at bounding box center [633, 306] width 873 height 15
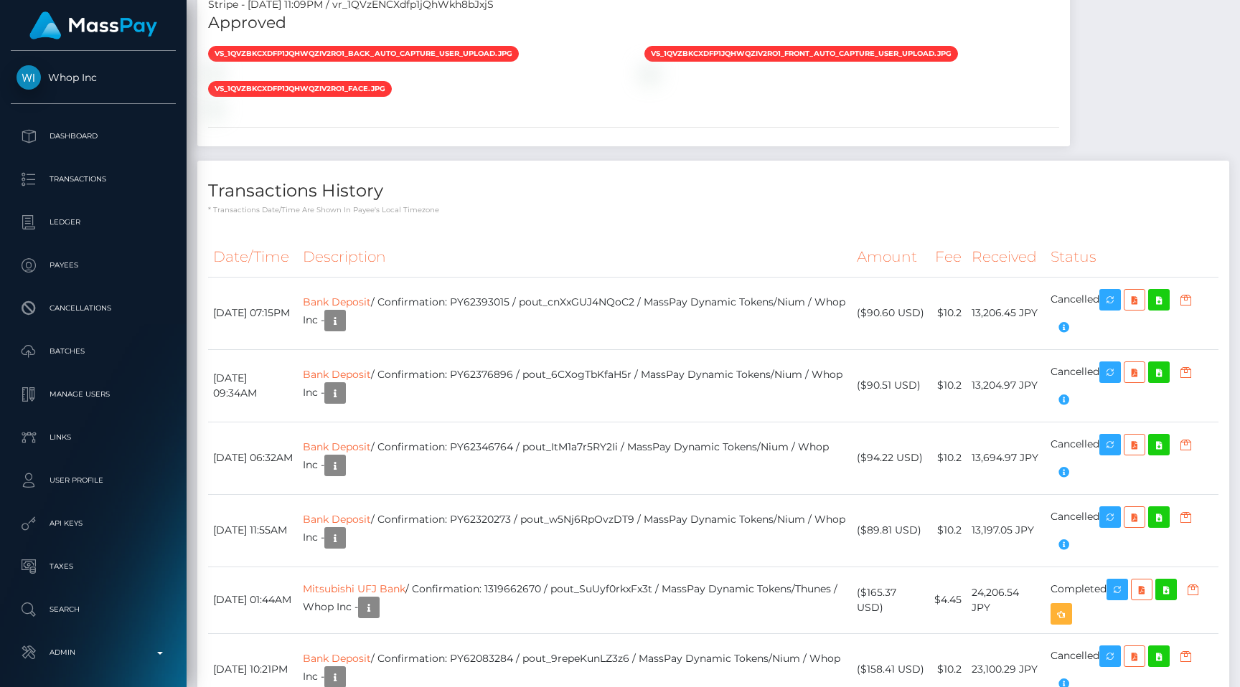
scroll to position [1548, 0]
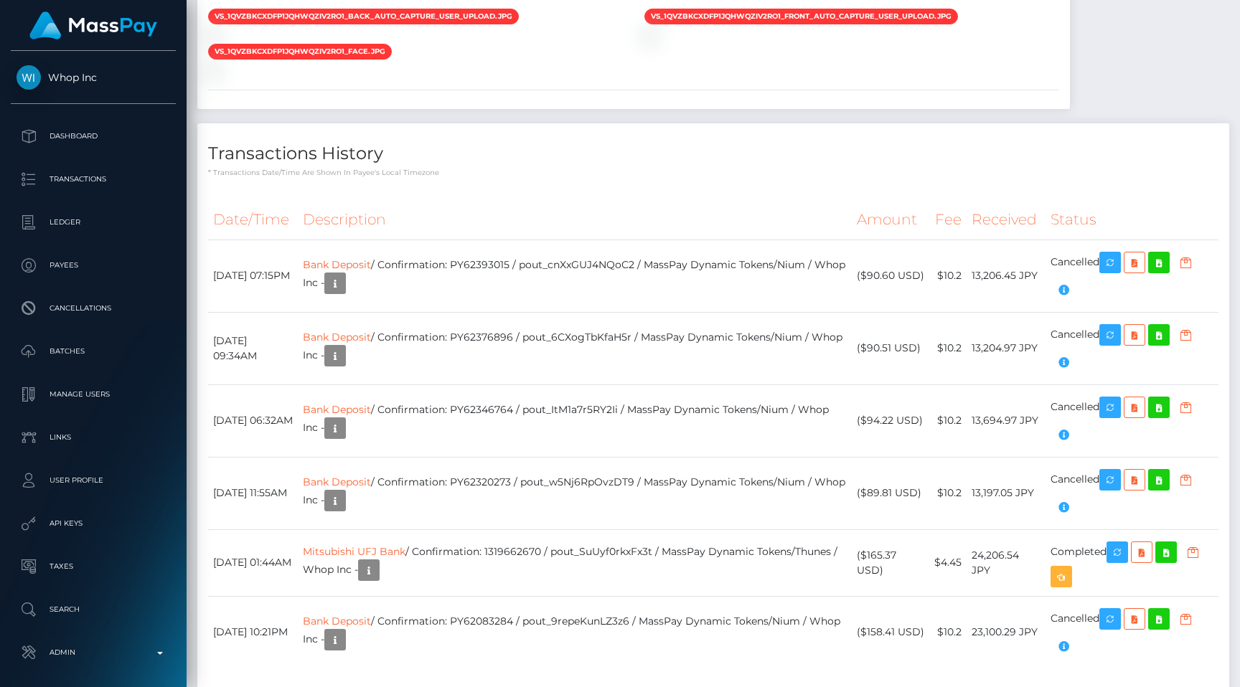
copy div "vr_1QVzENCXdfp1jQhWkh8bJxjS"
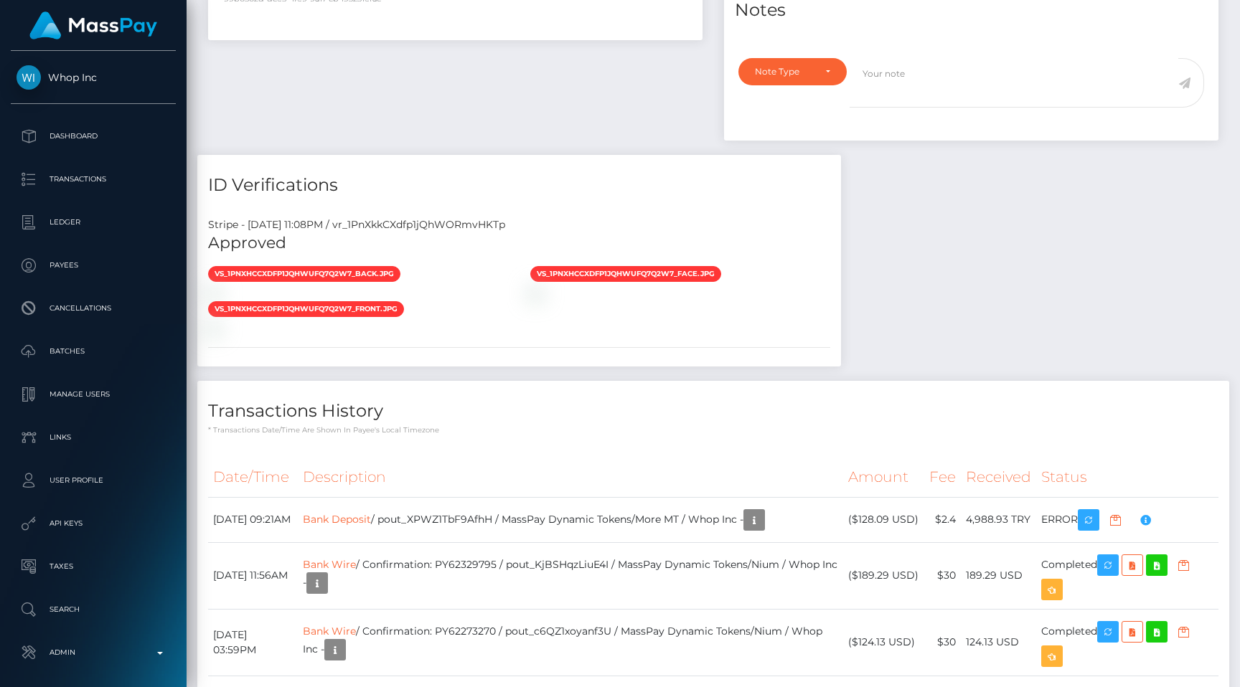
scroll to position [893, 0]
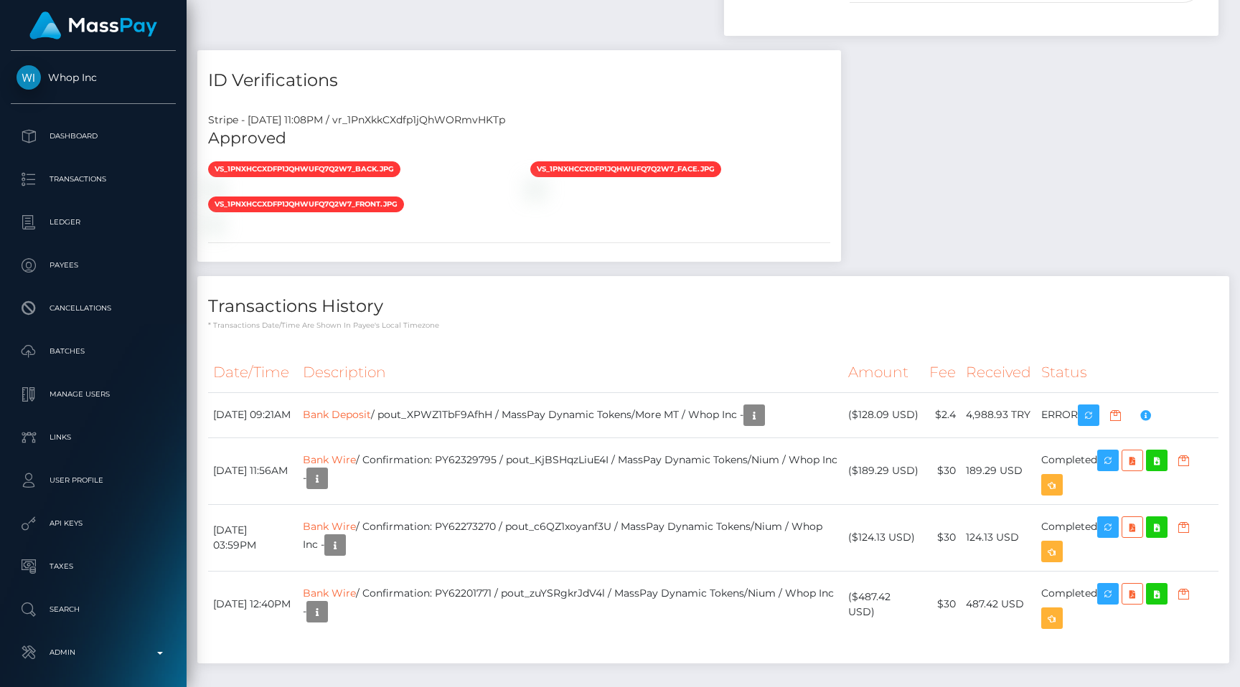
click at [517, 118] on div "Stripe - [DATE] 11:08PM / vr_1PnXkkCXdfp1jQhWORmvHKTp" at bounding box center [519, 120] width 644 height 15
click at [517, 118] on div "Stripe - July 23, 2025 11:08PM / vr_1PnXkkCXdfp1jQhWORmvHKTp" at bounding box center [519, 120] width 644 height 15
copy div "vr_1PnXkkCXdfp1jQhWORmvHKTp"
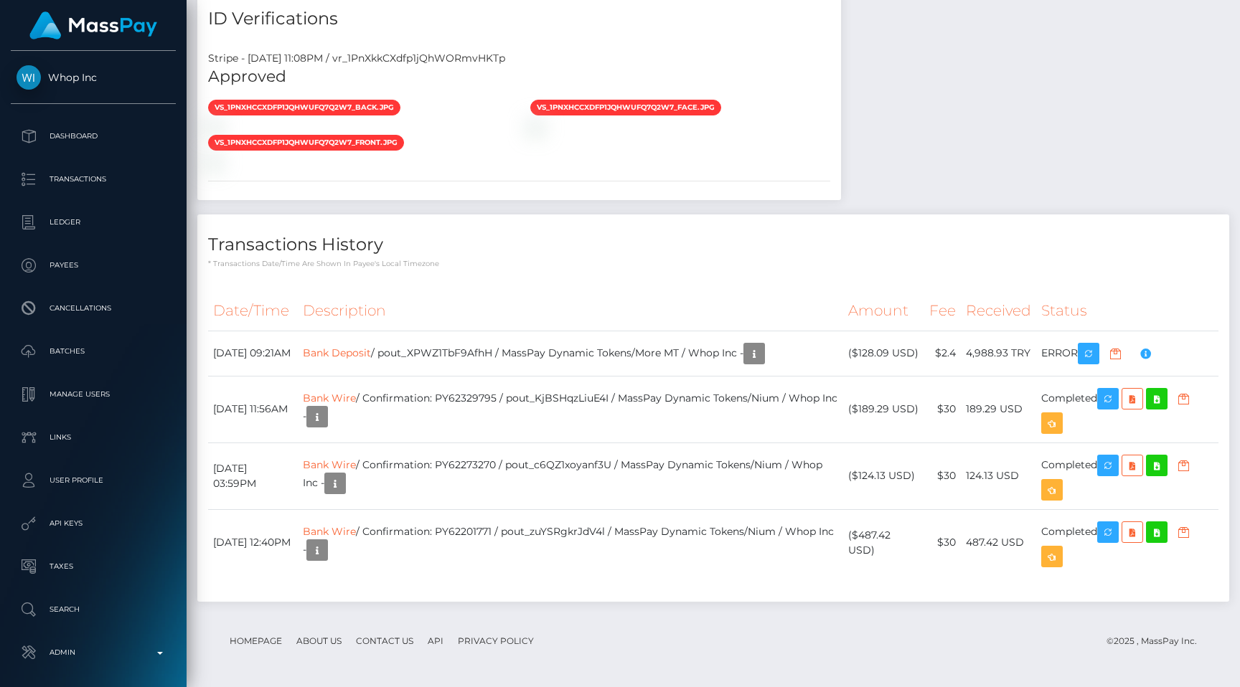
scroll to position [1127, 0]
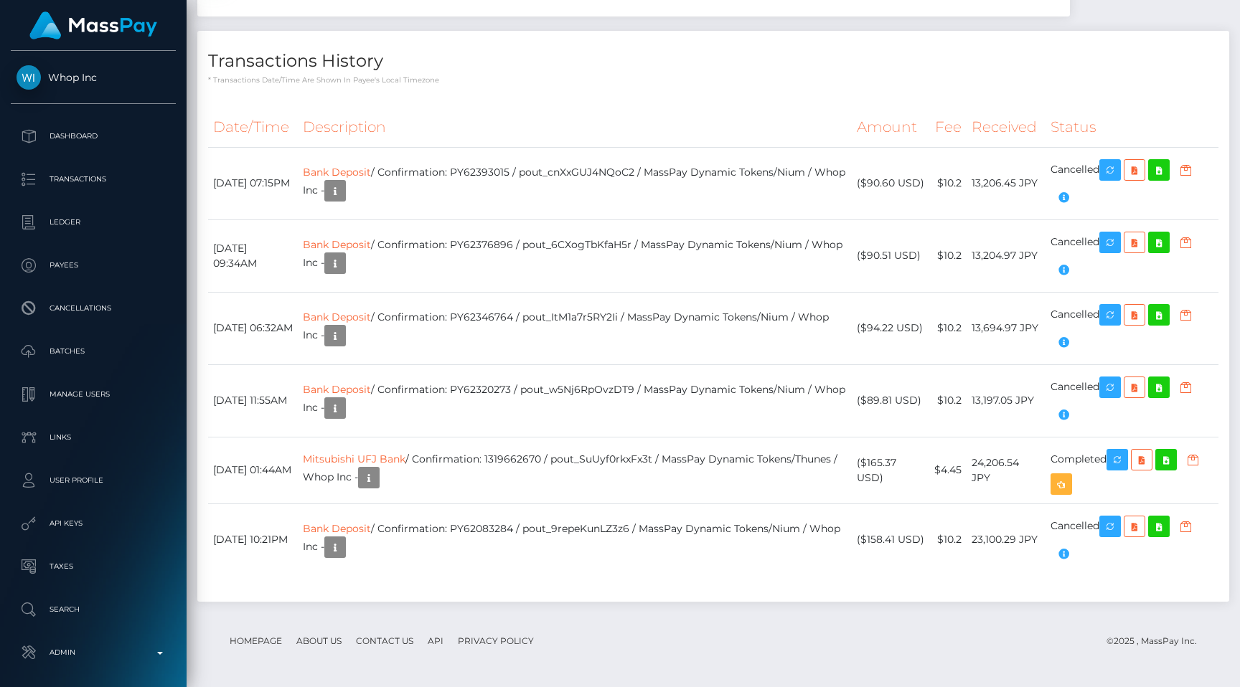
scroll to position [172, 322]
click at [892, 83] on p "* Transactions date/time are shown in payee's local timezone" at bounding box center [713, 80] width 1010 height 11
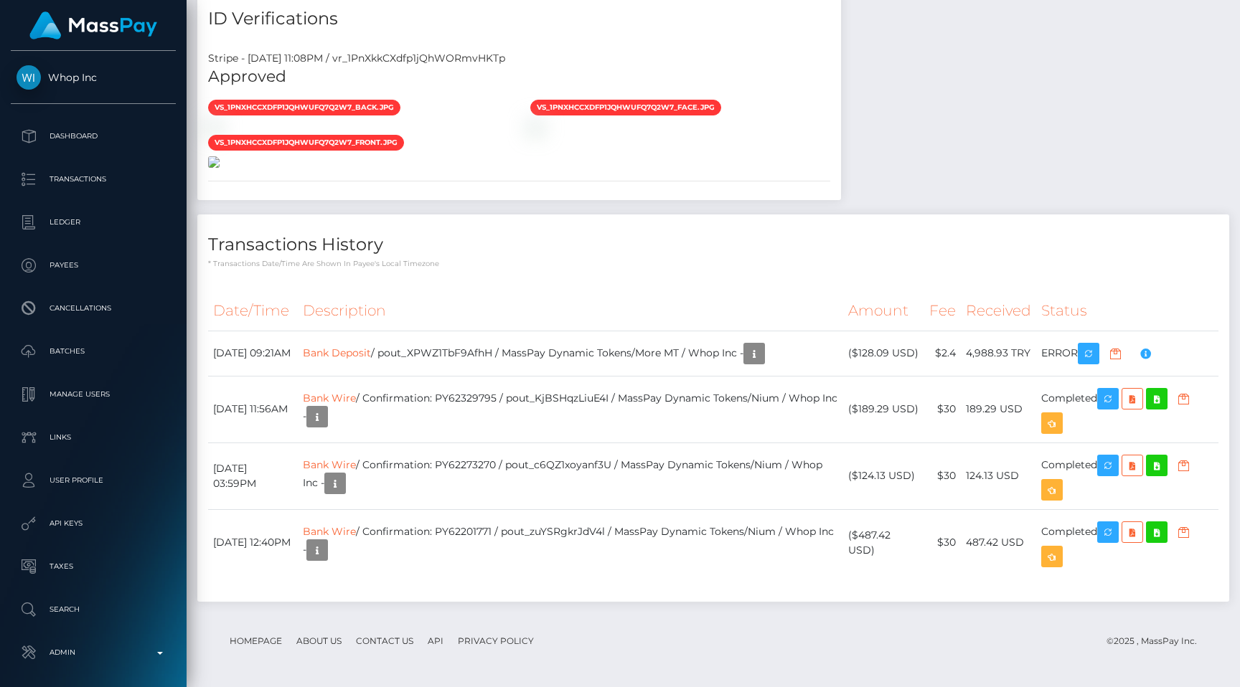
scroll to position [1382, 0]
click at [371, 349] on link "Bank Deposit" at bounding box center [337, 352] width 68 height 13
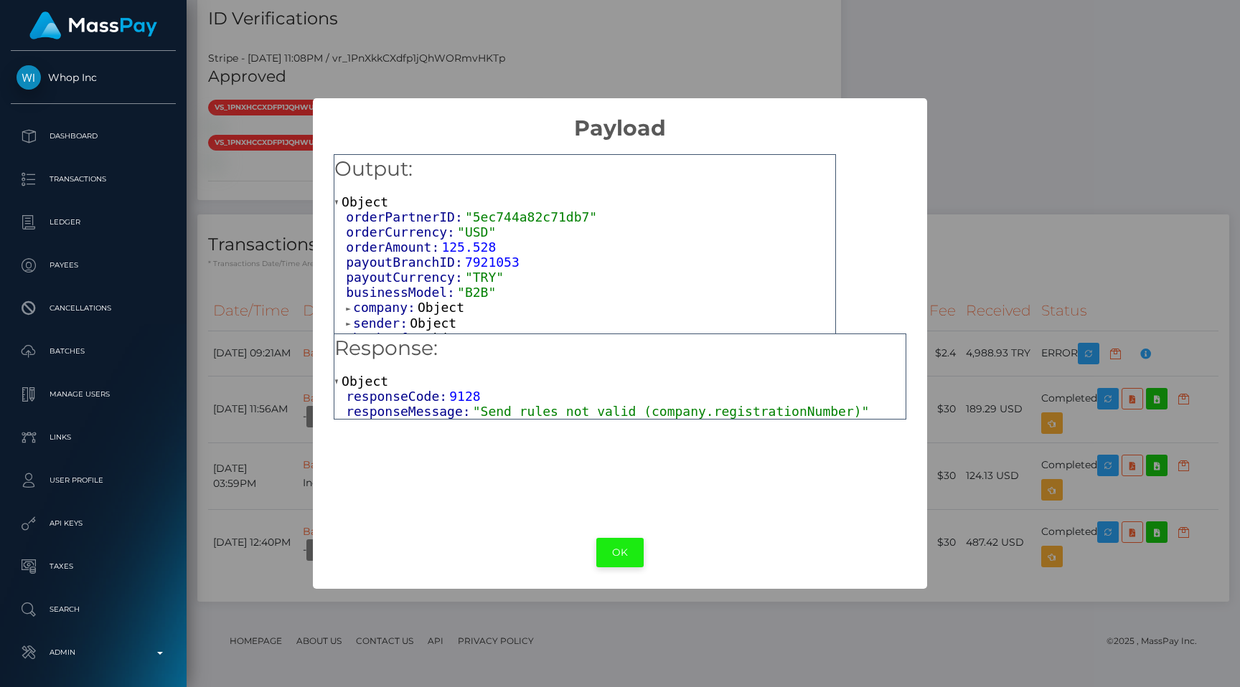
click at [611, 539] on button "OK" at bounding box center [619, 552] width 47 height 29
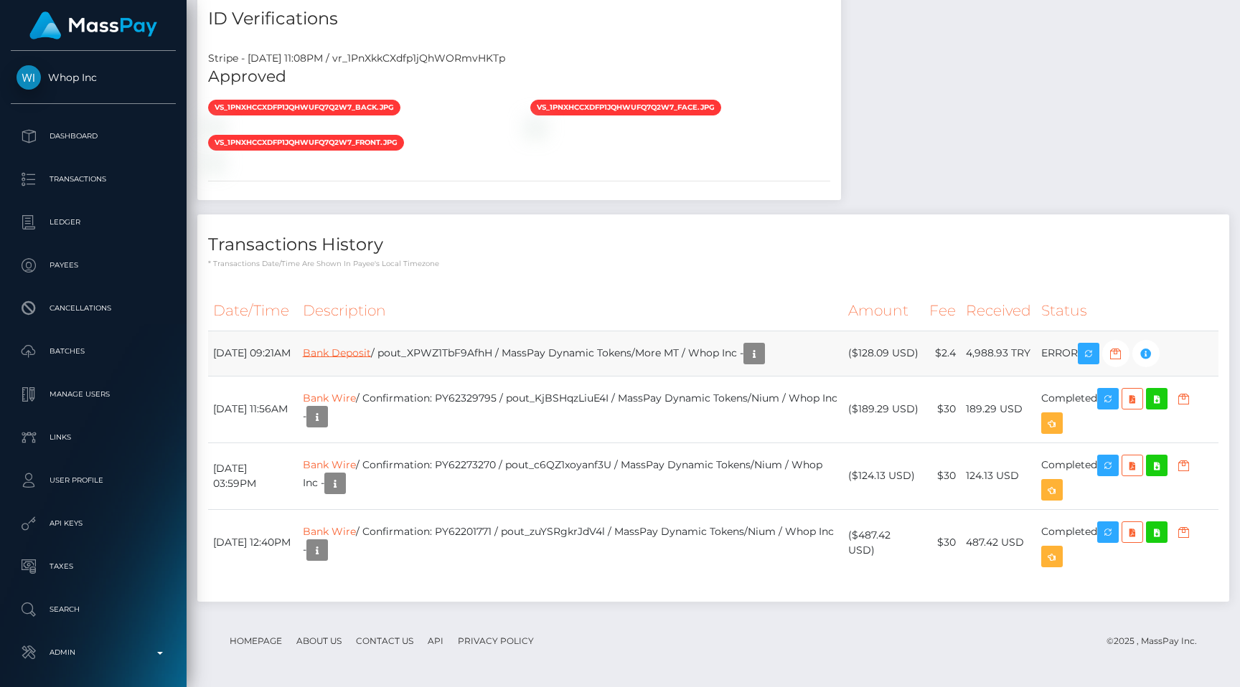
click at [363, 355] on link "Bank Deposit" at bounding box center [337, 352] width 68 height 13
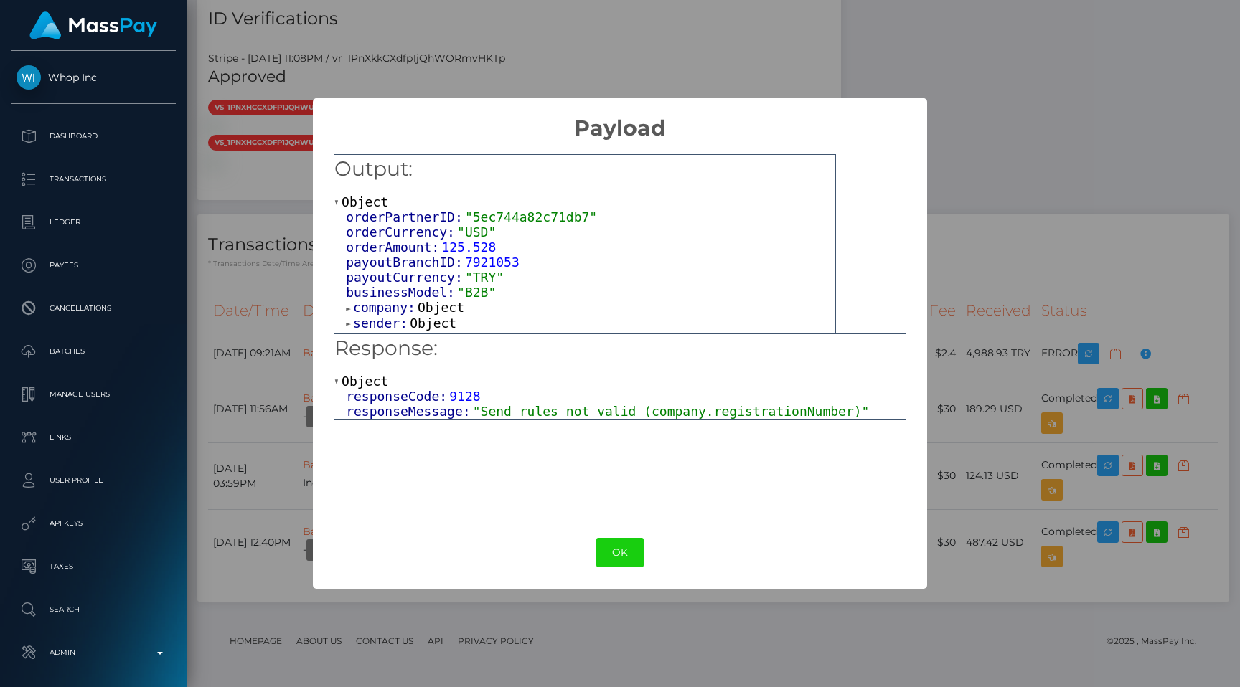
click at [398, 300] on span "company:" at bounding box center [385, 307] width 65 height 15
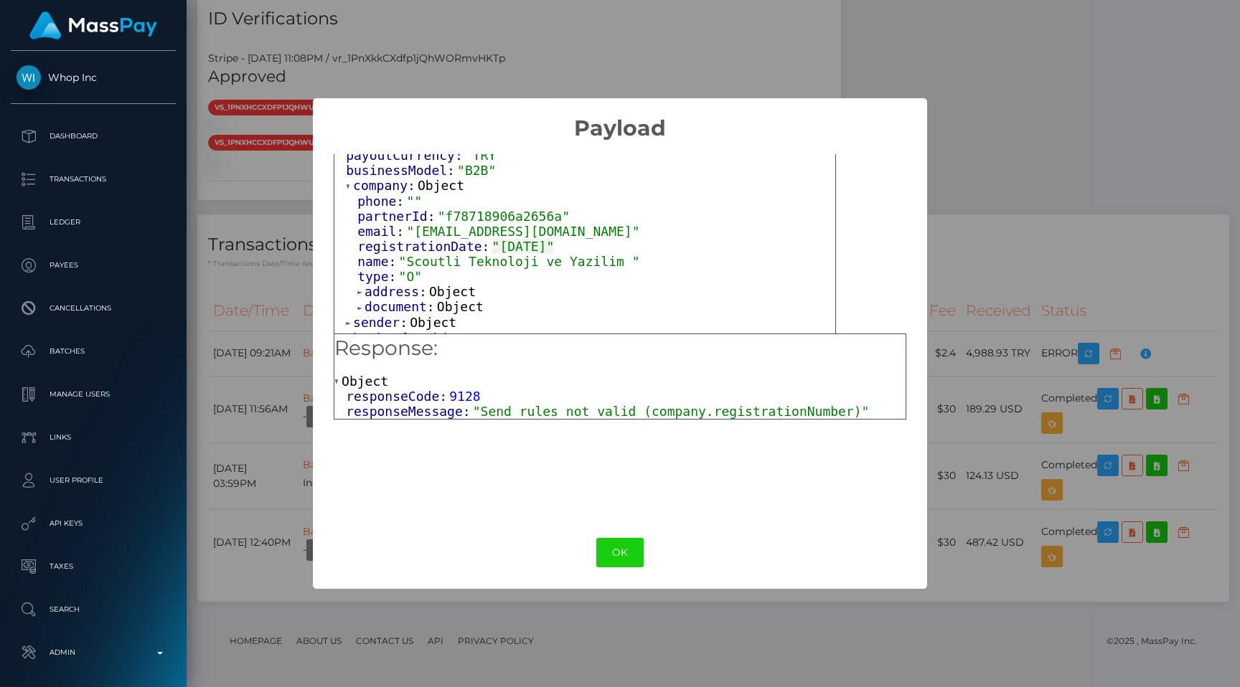
scroll to position [128, 0]
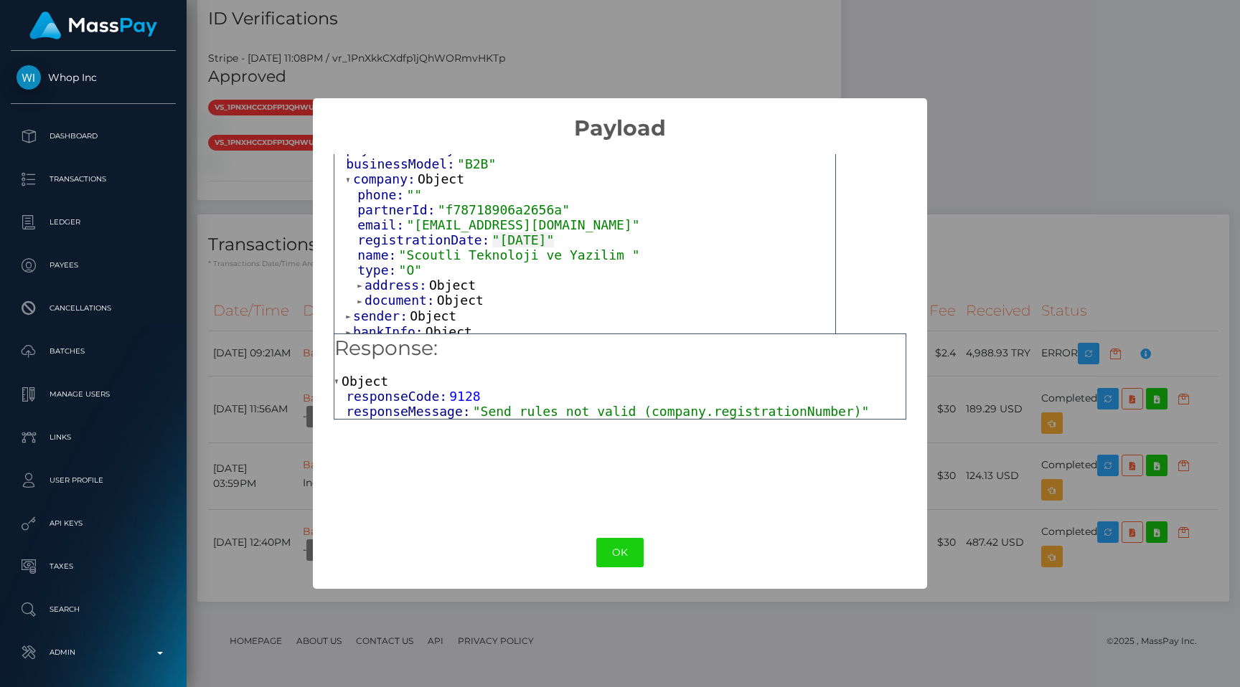
click at [399, 293] on span "document:" at bounding box center [401, 300] width 72 height 15
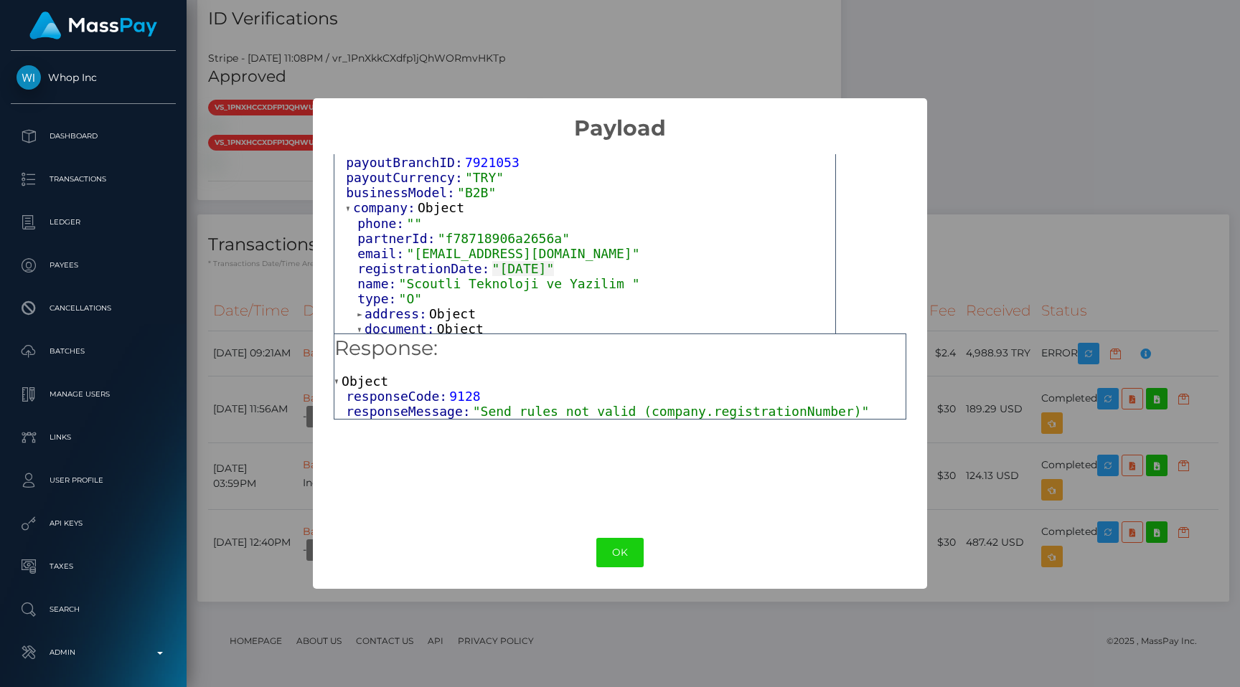
scroll to position [109, 0]
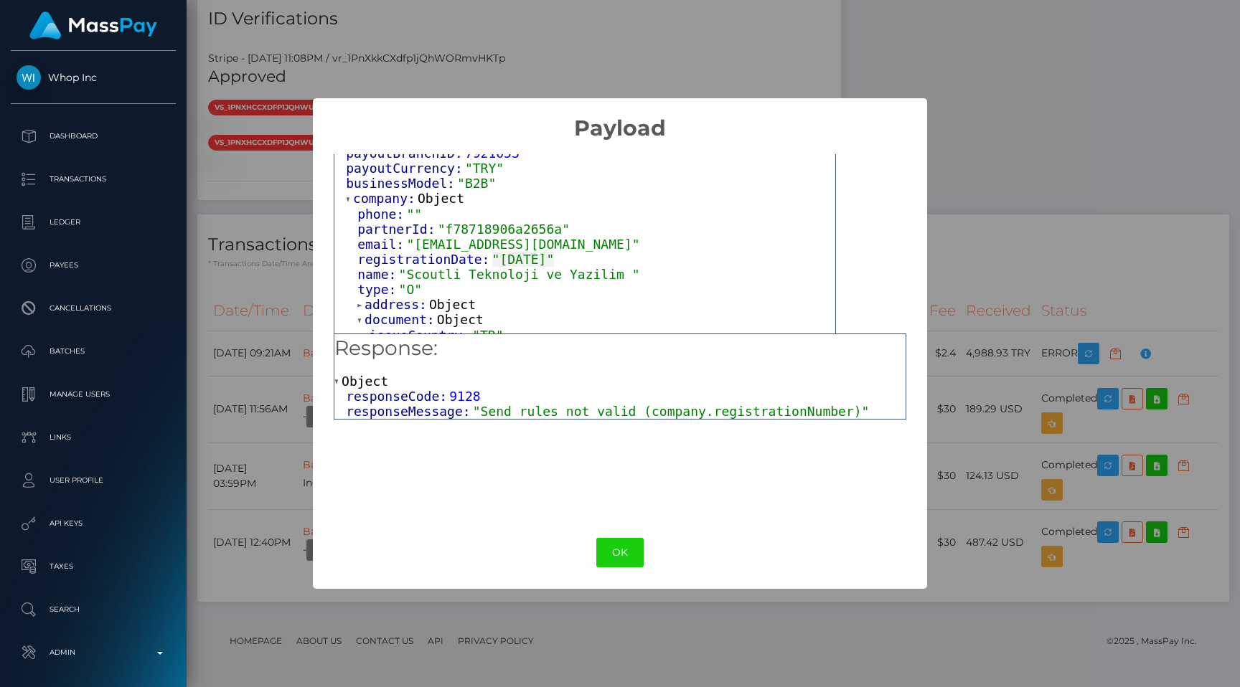
click at [776, 407] on span ""Send rules not valid (company.registrationNumber)"" at bounding box center [671, 411] width 397 height 15
copy span "registrationNumber"
click at [947, 230] on div "× Payload Output: Object orderPartnerID: "5ec744a82c71db7" orderCurrency: "USD"…" at bounding box center [620, 343] width 1240 height 687
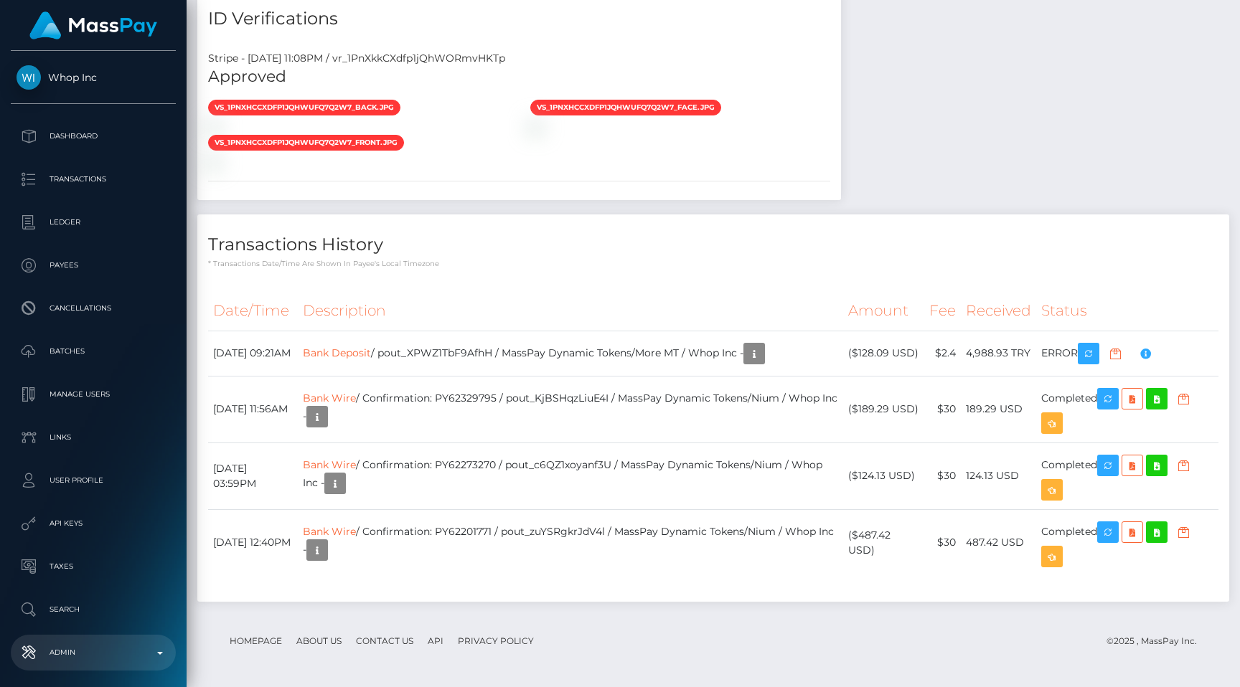
click at [69, 643] on p "Admin" at bounding box center [94, 653] width 154 height 22
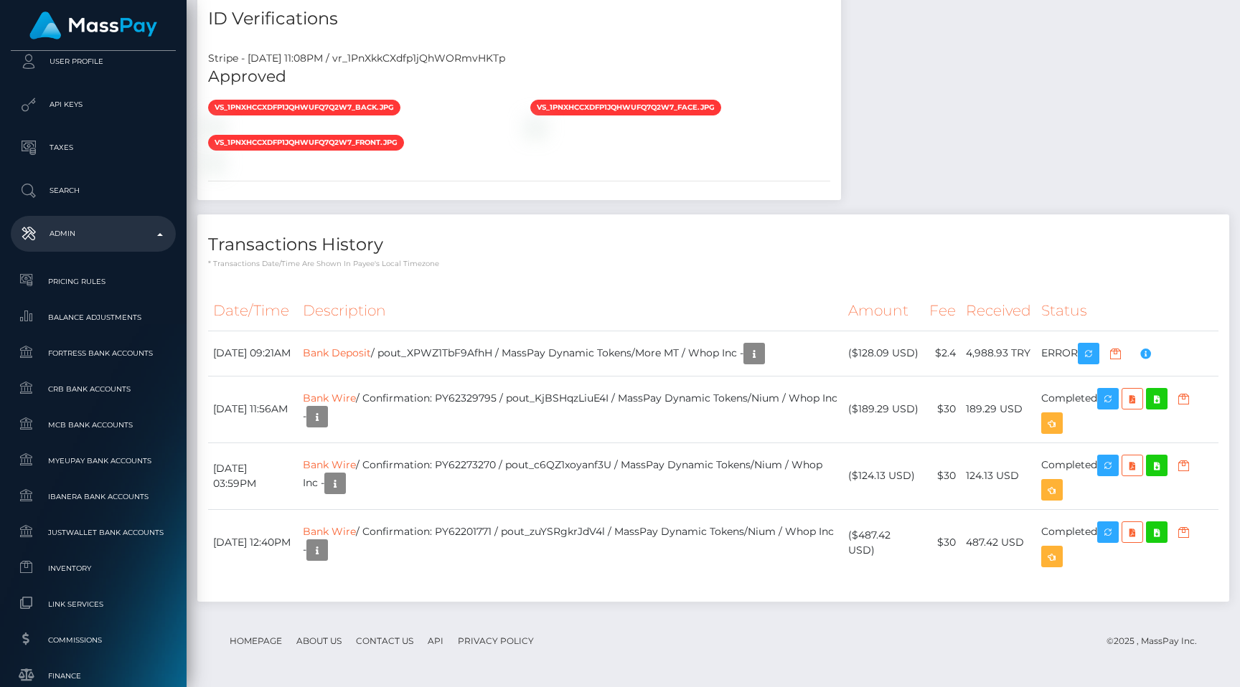
scroll to position [860, 0]
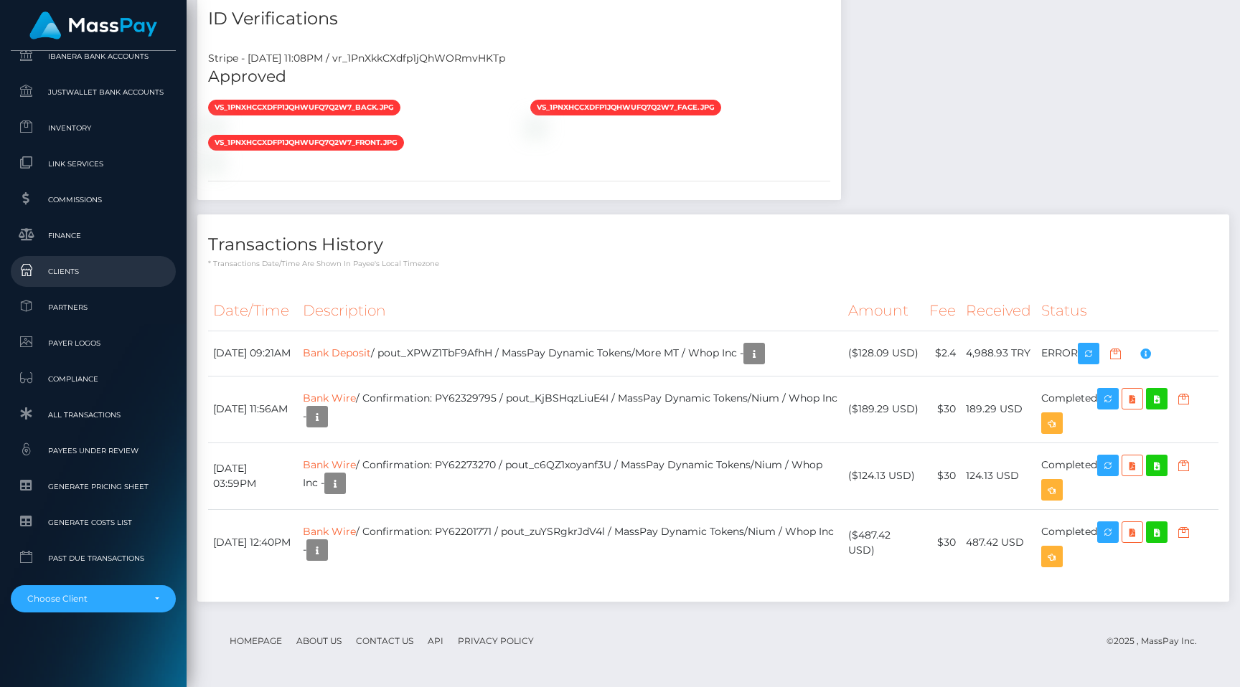
click at [101, 270] on span "Clients" at bounding box center [94, 271] width 154 height 17
click at [371, 346] on link "Bank Deposit" at bounding box center [337, 352] width 68 height 13
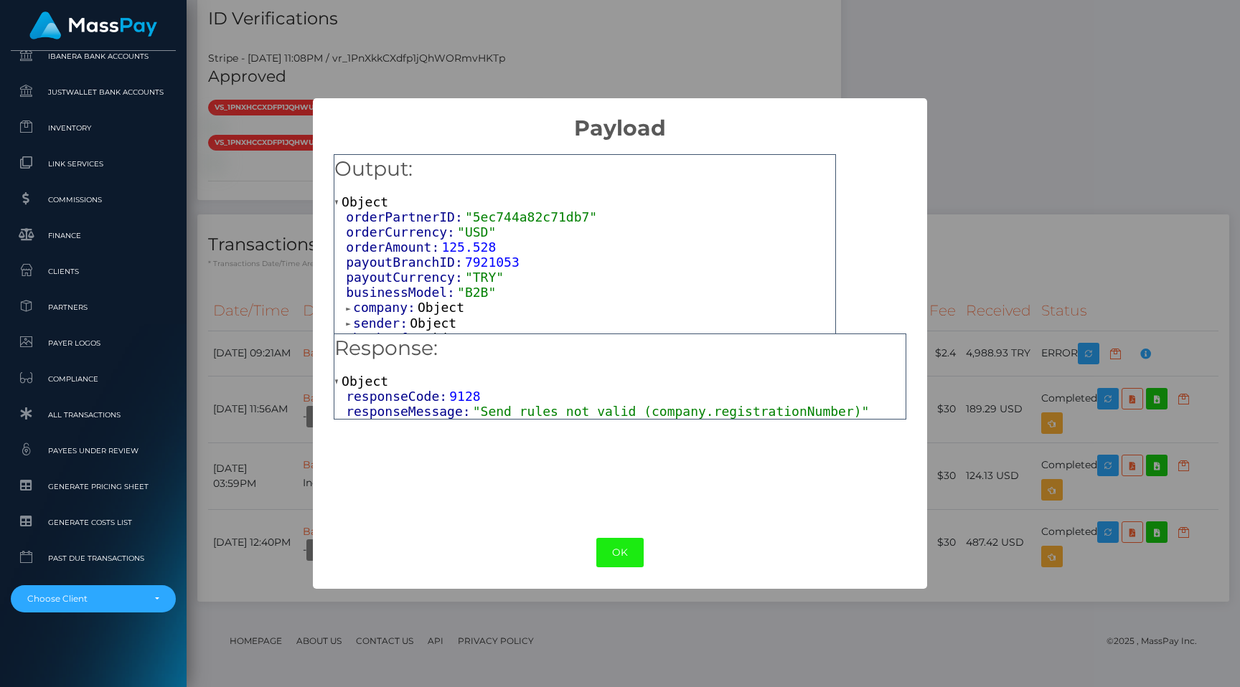
scroll to position [10, 0]
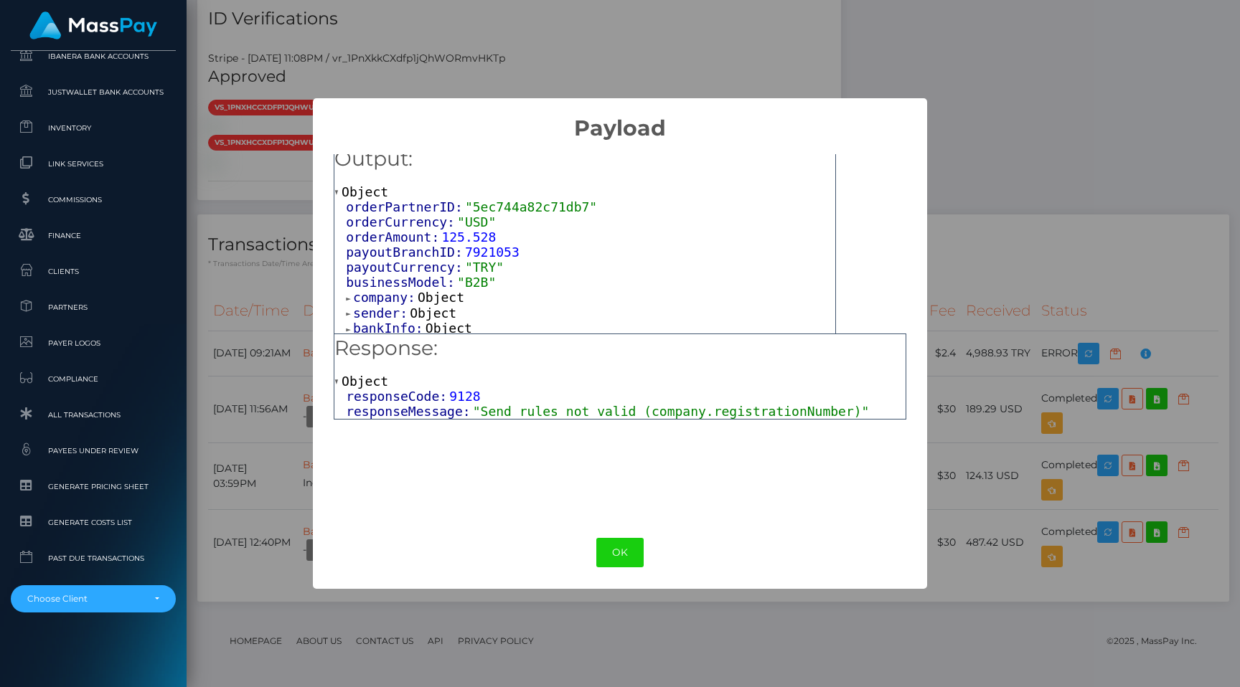
click at [382, 290] on span "company:" at bounding box center [385, 297] width 65 height 15
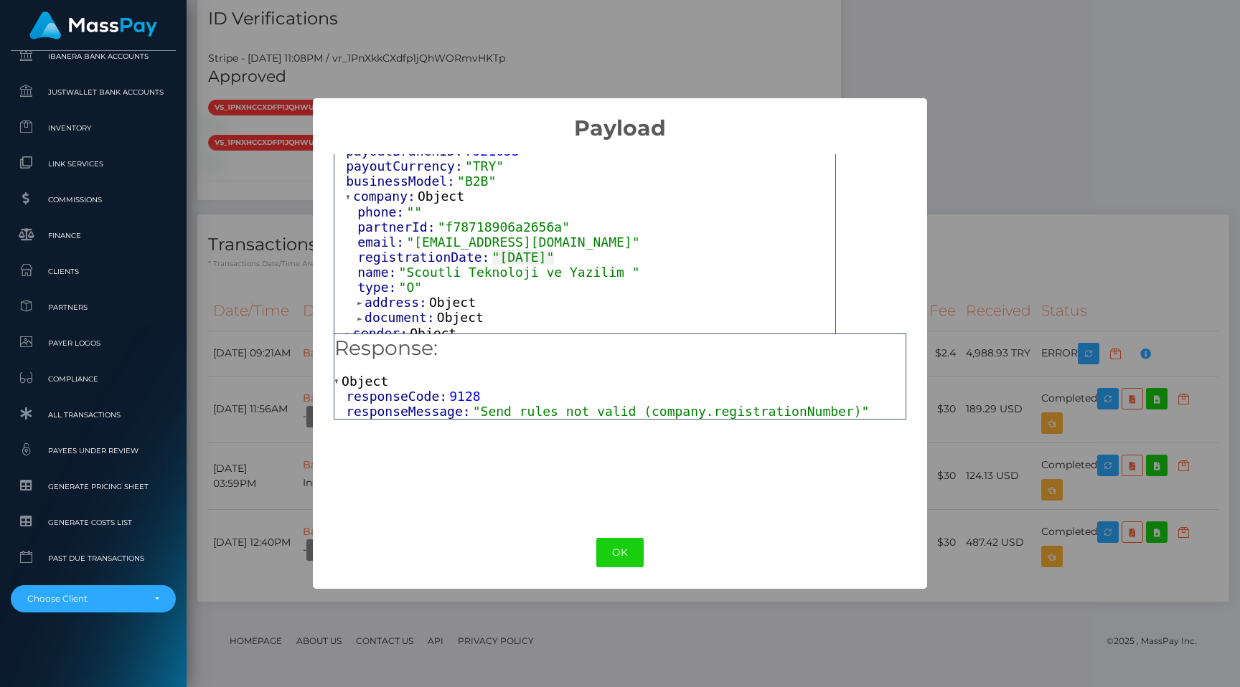
scroll to position [128, 0]
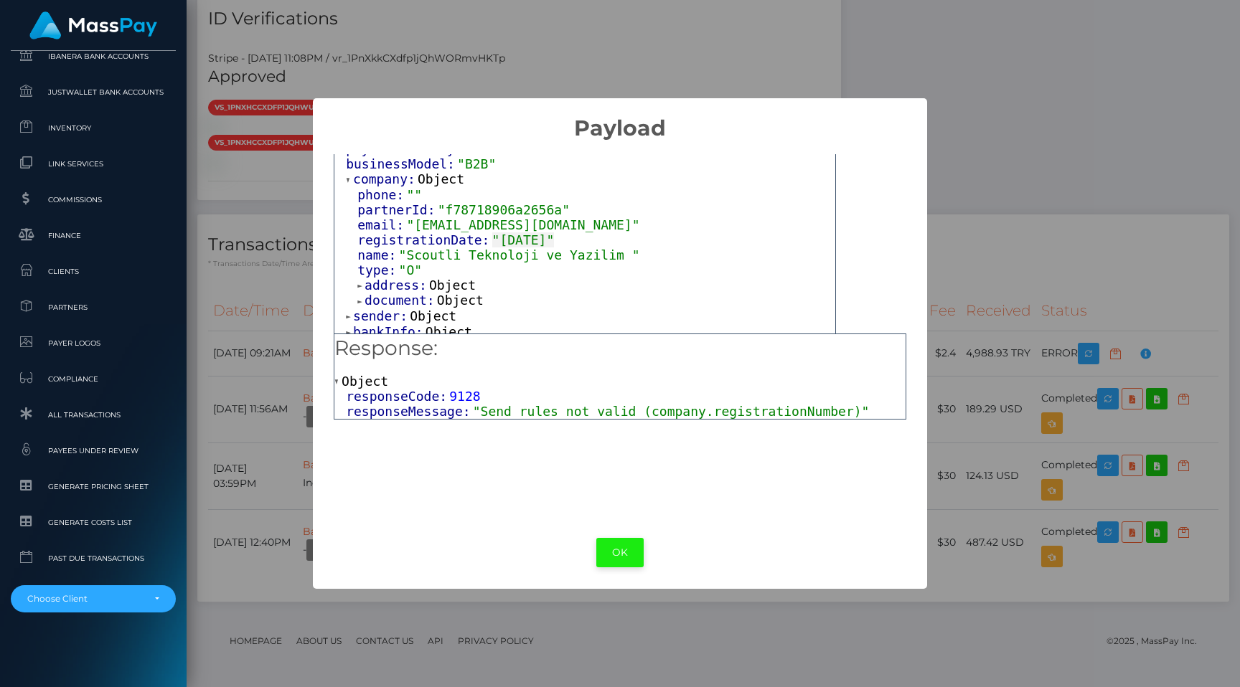
click at [621, 552] on button "OK" at bounding box center [619, 552] width 47 height 29
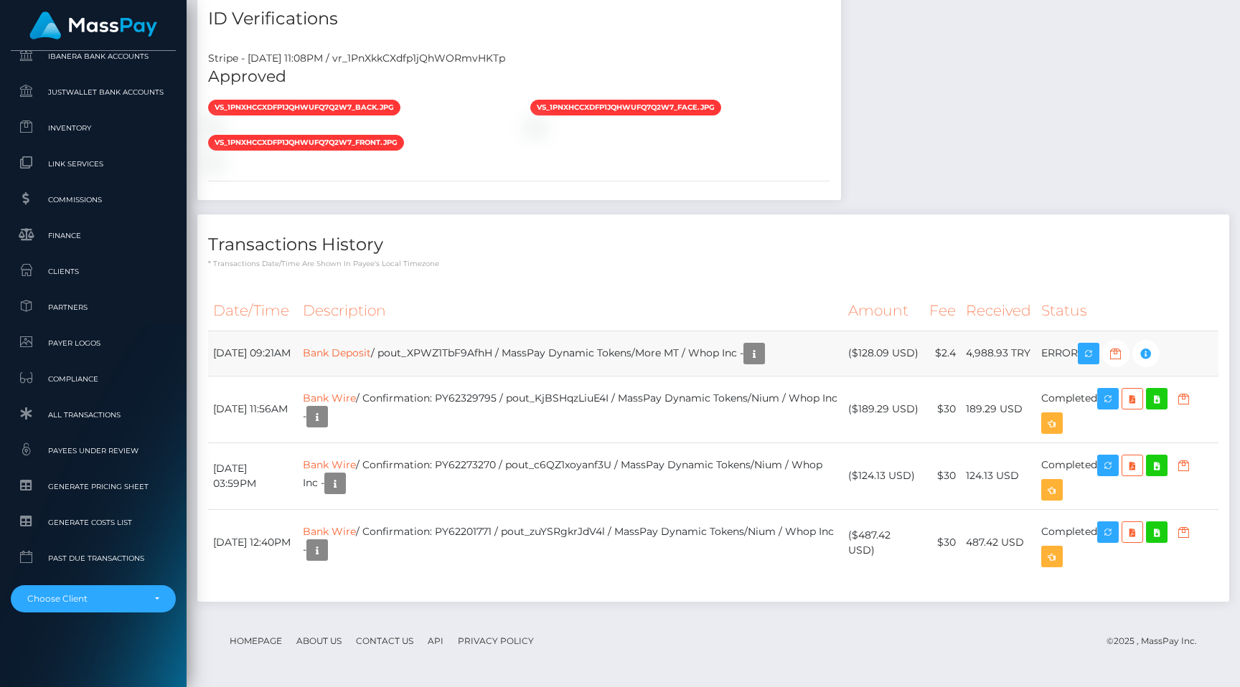
click at [499, 349] on td "Bank Deposit / pout_XPWZ1TbF9AfhH / MassPay Dynamic Tokens/More MT / Whop Inc -" at bounding box center [570, 353] width 545 height 45
copy td "pout_XPWZ1TbF9AfhH"
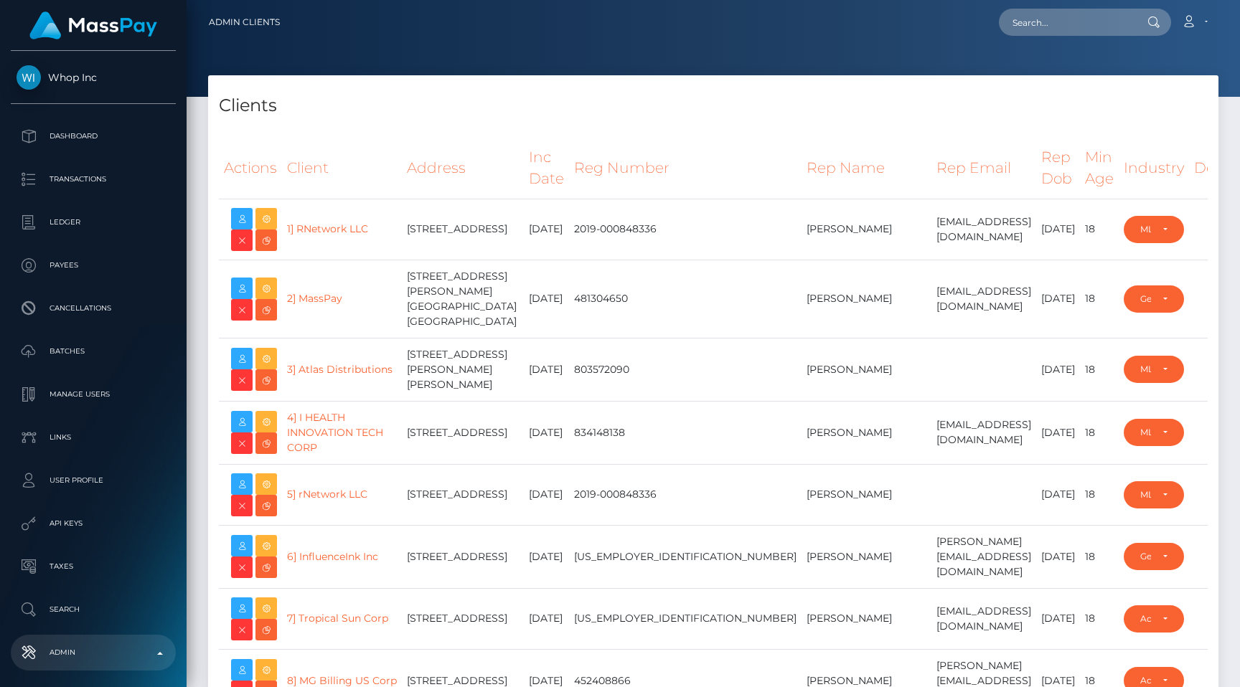
select select "223"
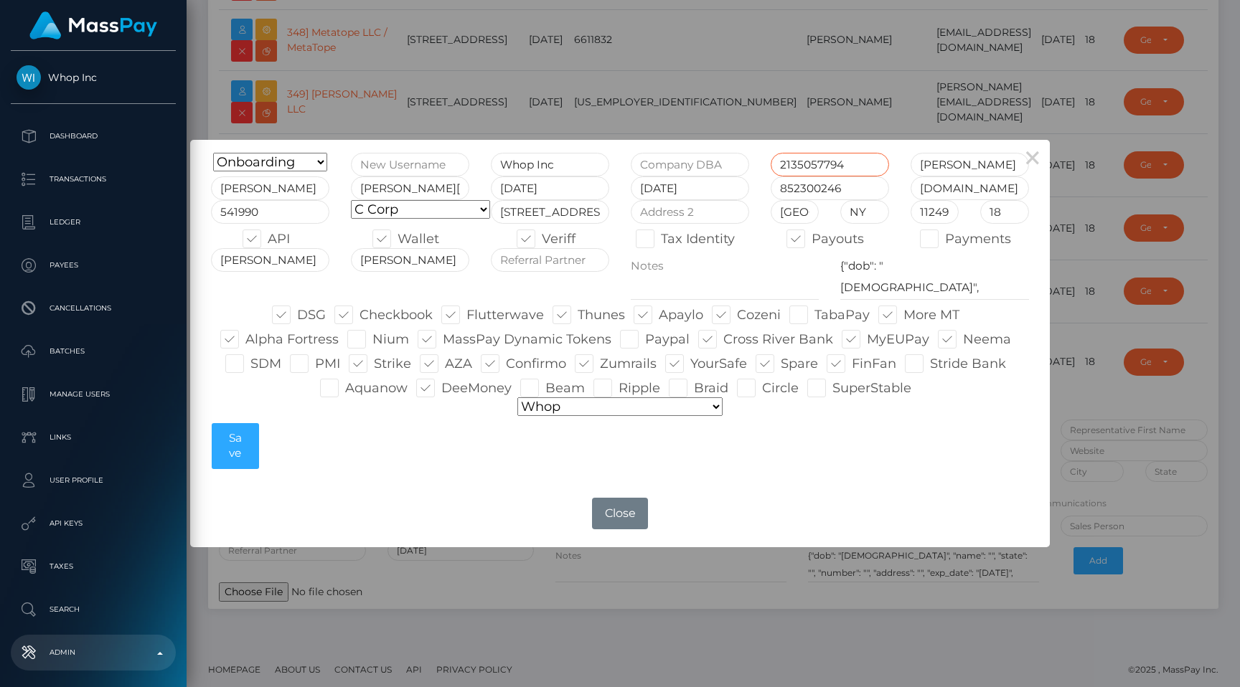
click at [820, 156] on input "2135057794" at bounding box center [830, 165] width 118 height 24
type input "2135057794"
click at [819, 188] on input "852300246" at bounding box center [830, 189] width 118 height 24
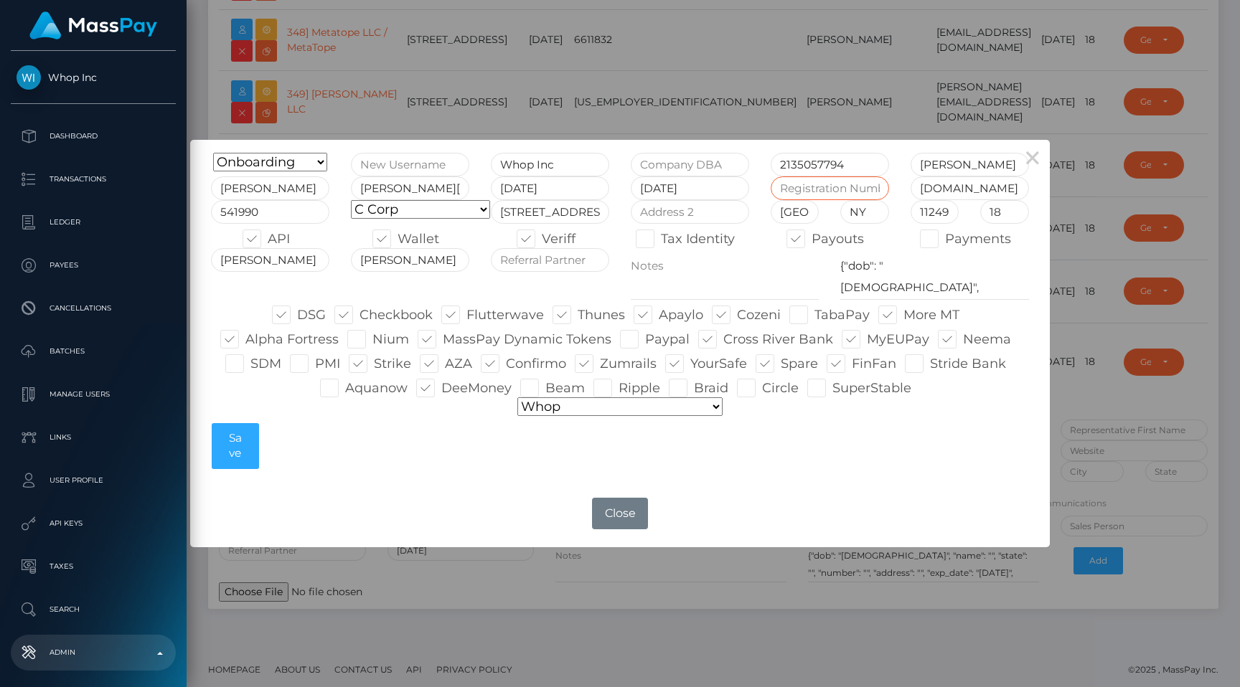
type input "852300246"
click at [632, 520] on button "Close" at bounding box center [620, 514] width 56 height 32
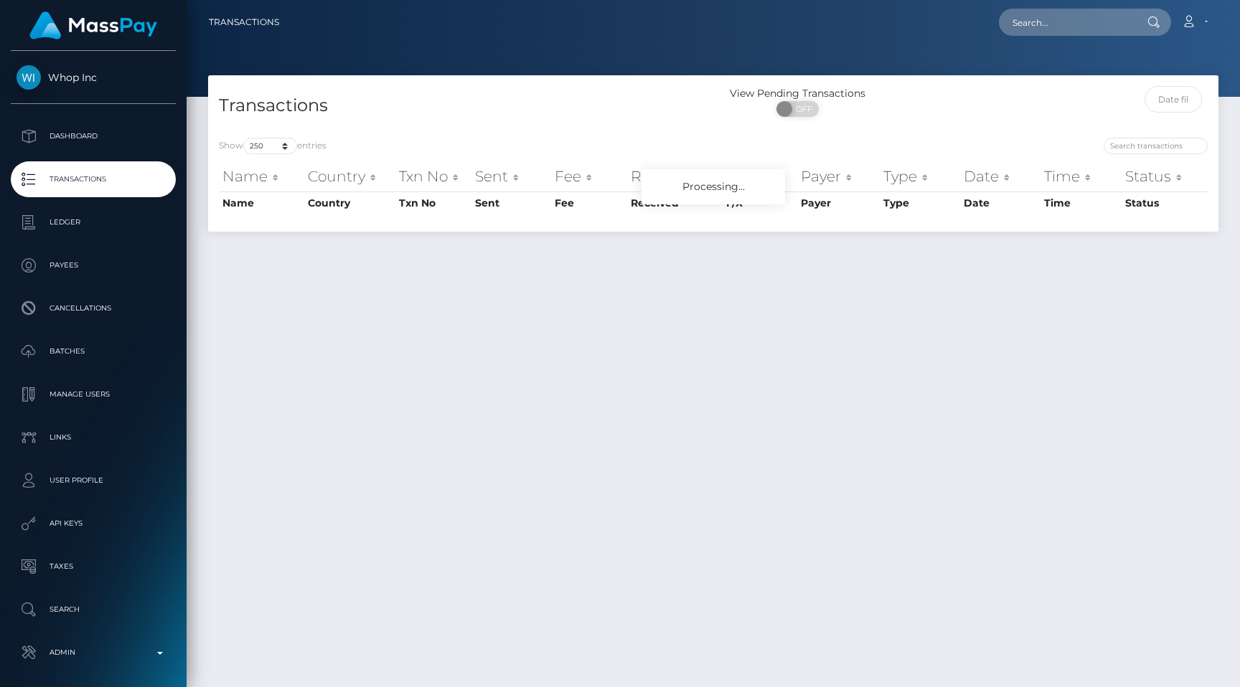
select select "250"
